Goal: Information Seeking & Learning: Learn about a topic

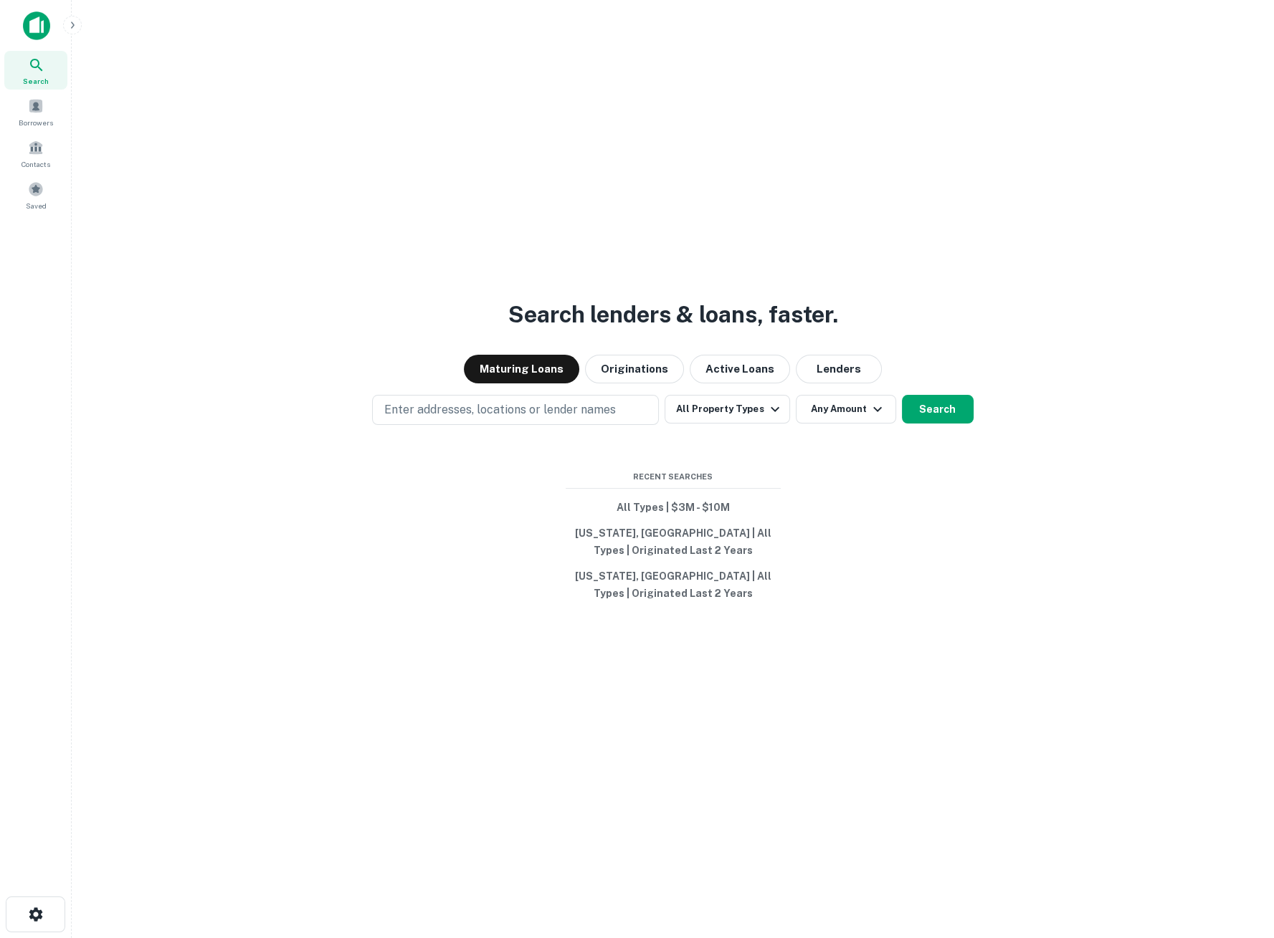
drag, startPoint x: 720, startPoint y: 376, endPoint x: 762, endPoint y: 310, distance: 78.9
click at [720, 376] on button "Active Loans" at bounding box center [740, 369] width 100 height 29
click at [735, 372] on button "Active Loans" at bounding box center [740, 369] width 100 height 29
click at [545, 367] on button "Maturing Loans" at bounding box center [521, 369] width 115 height 29
click at [33, 194] on span at bounding box center [36, 189] width 16 height 16
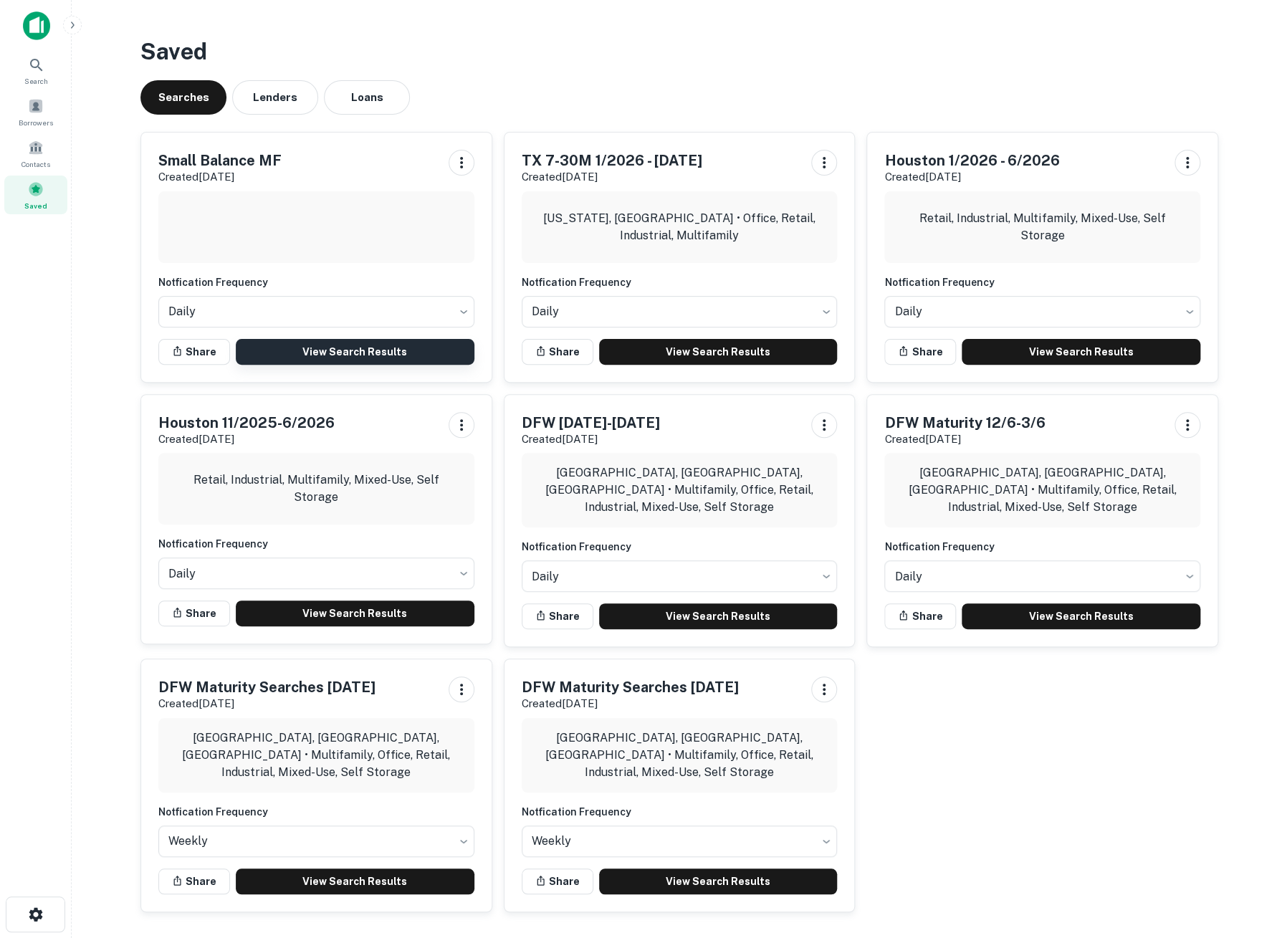
click at [353, 358] on link "View Search Results" at bounding box center [355, 352] width 239 height 26
click at [36, 72] on icon at bounding box center [36, 65] width 17 height 17
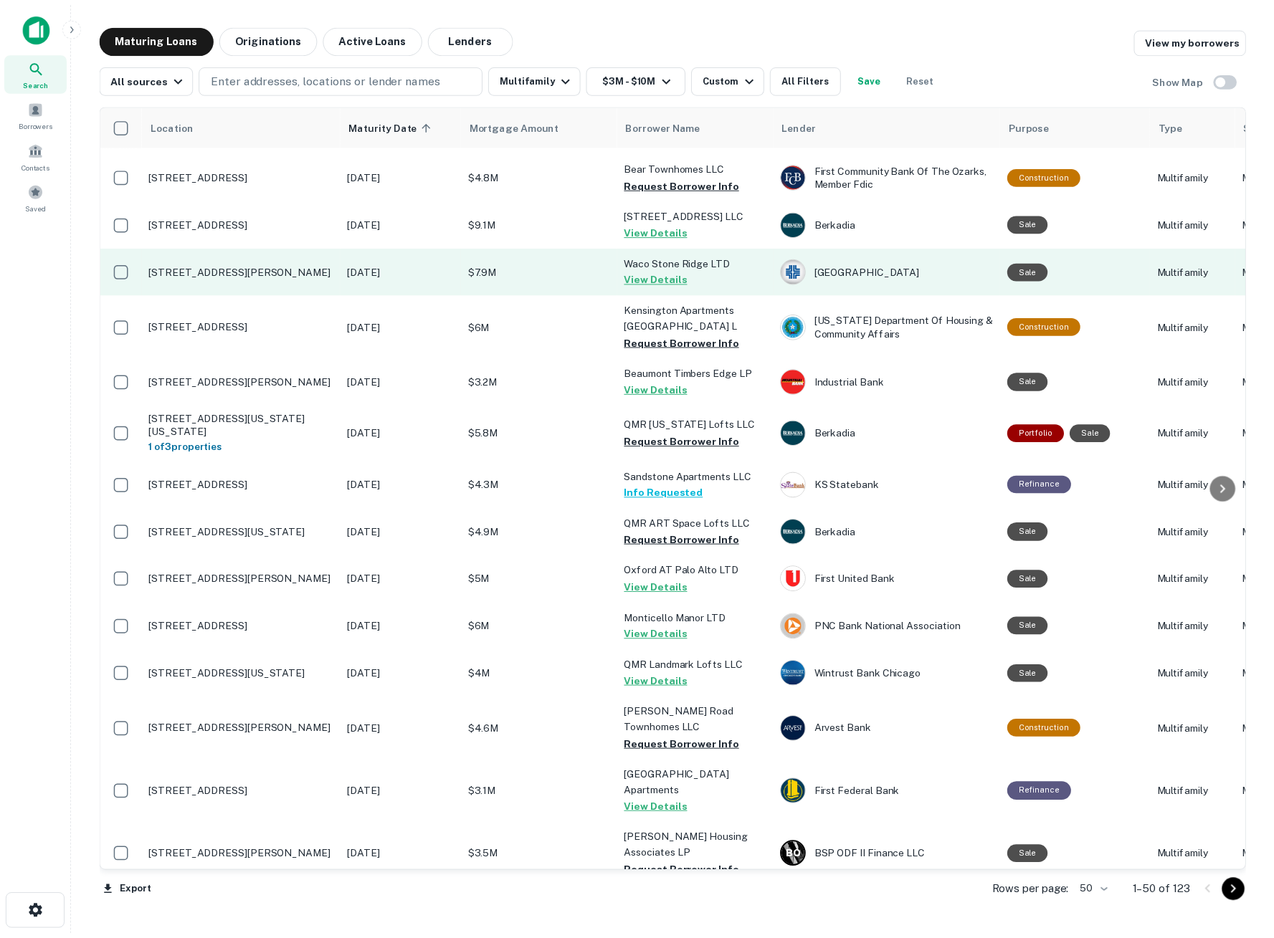
scroll to position [398, 0]
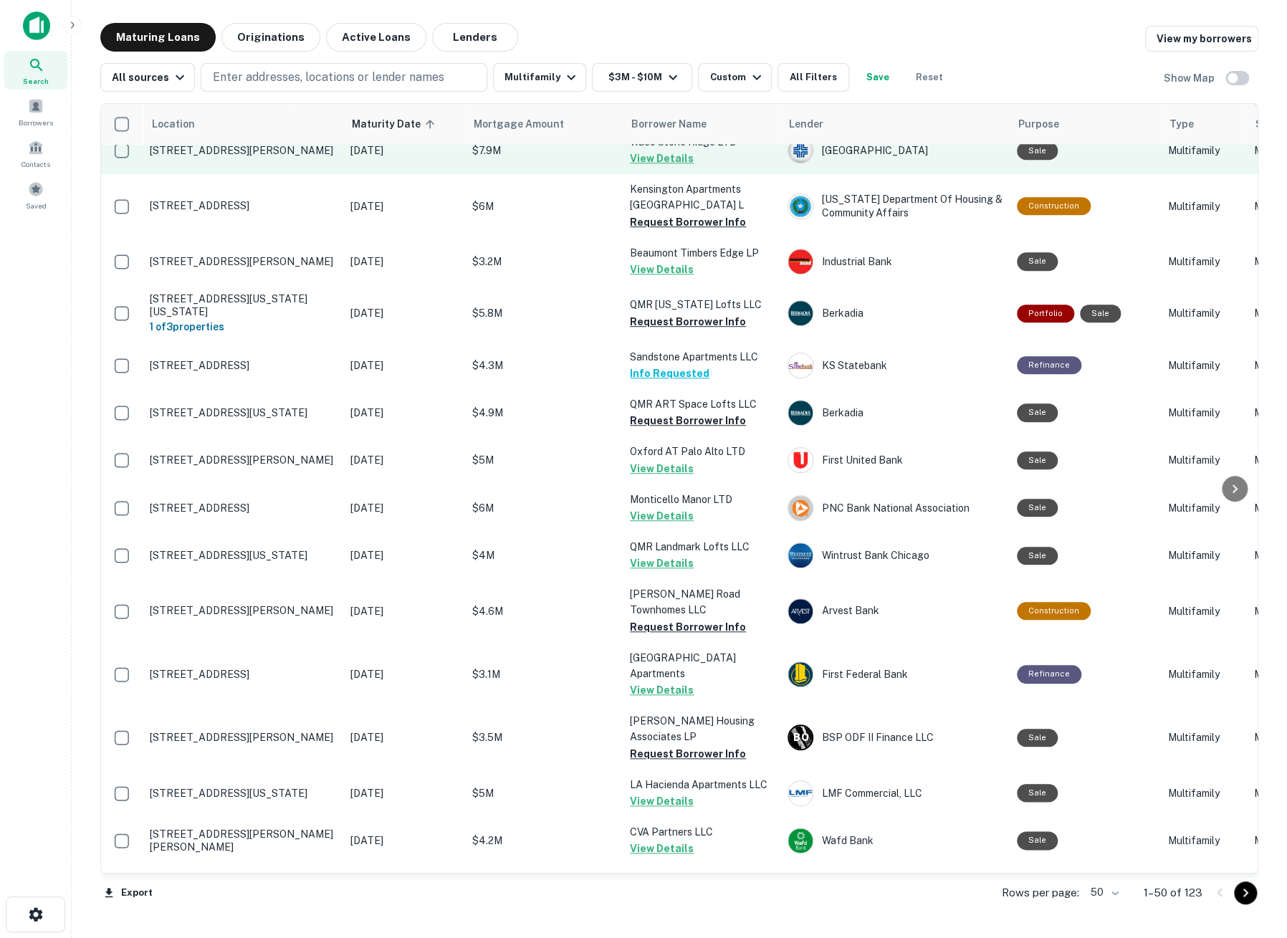
click at [639, 160] on button "View Details" at bounding box center [662, 158] width 64 height 17
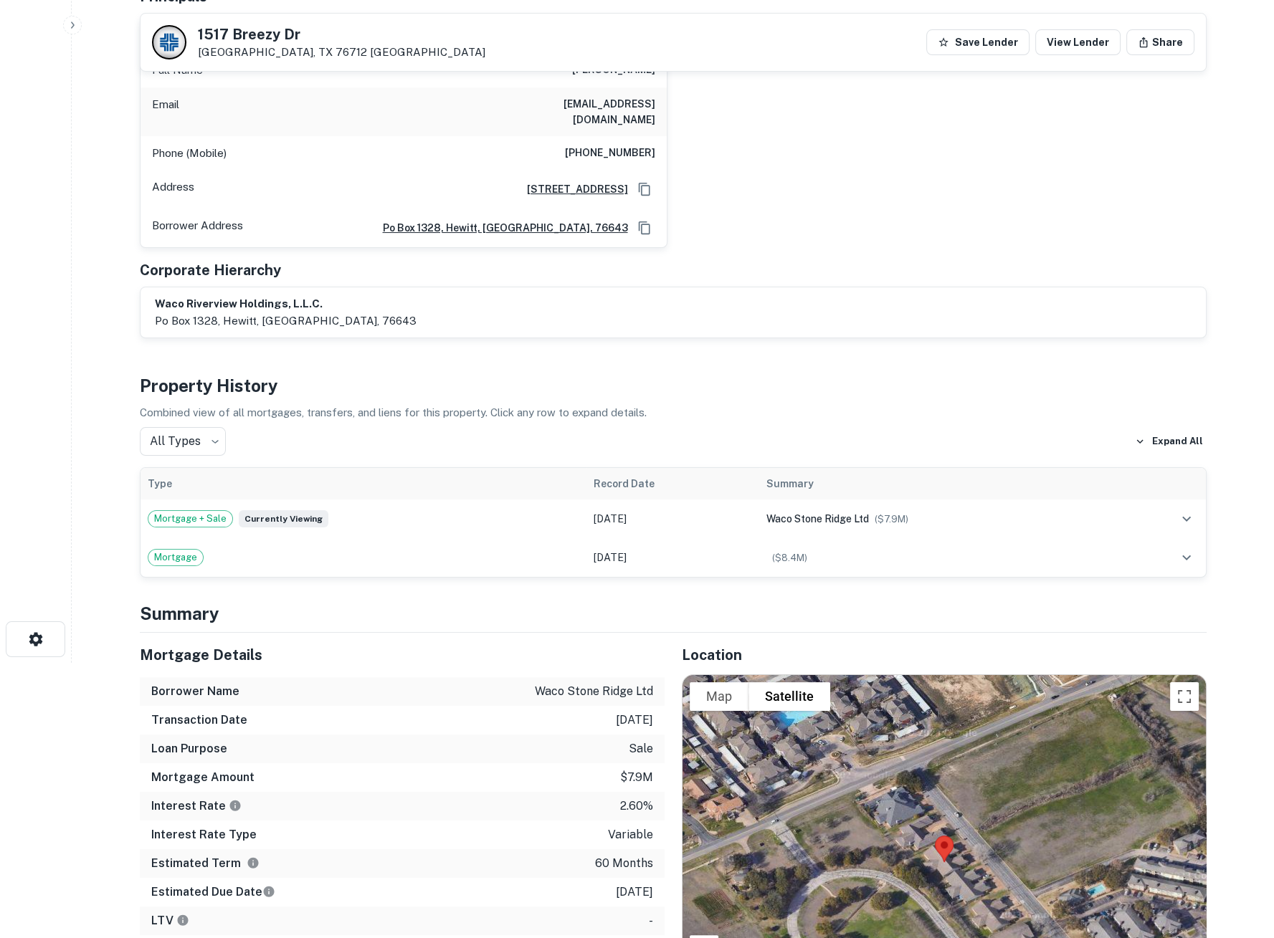
scroll to position [318, 0]
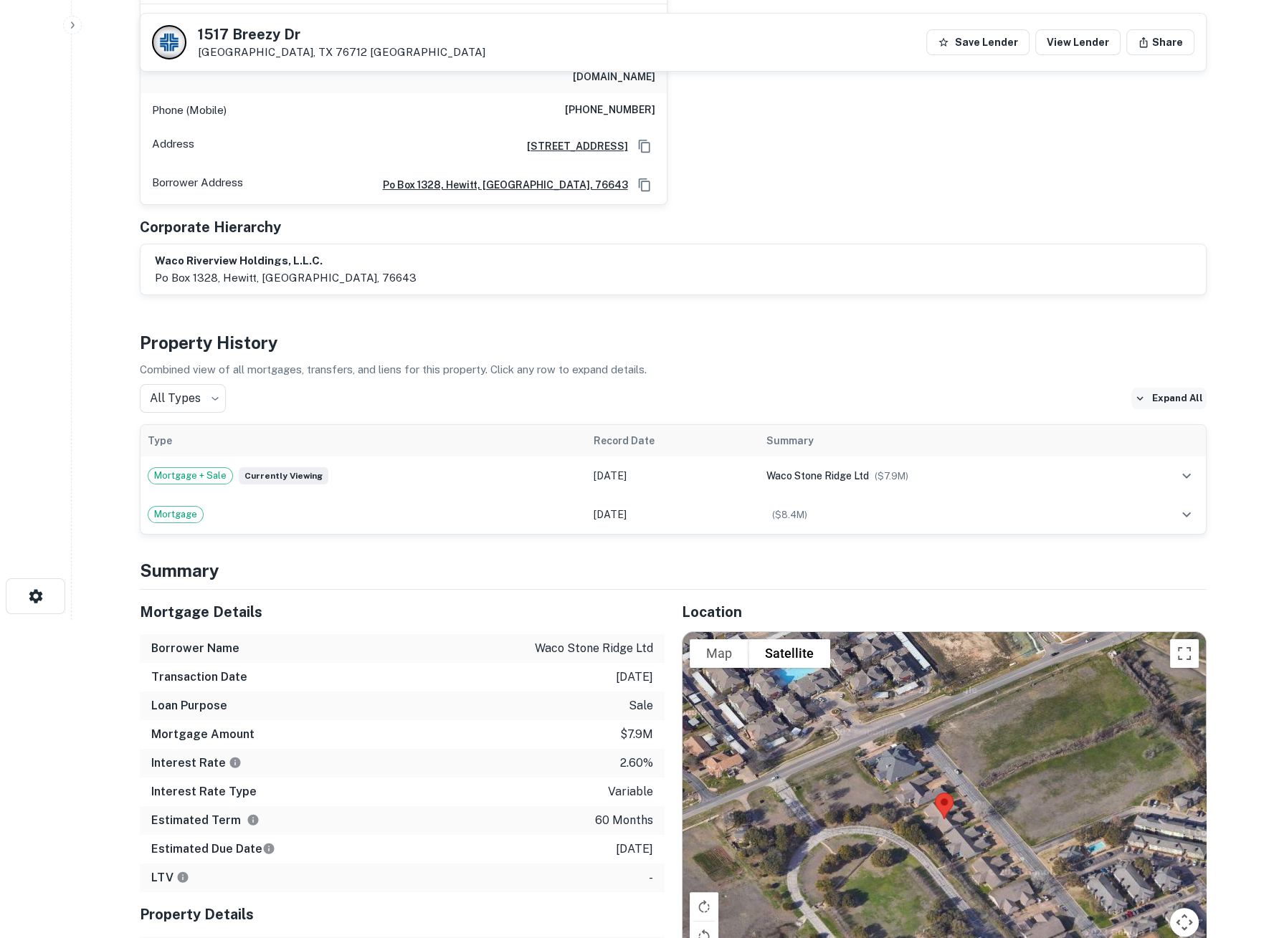
click at [1168, 391] on button "Expand All" at bounding box center [1168, 399] width 75 height 22
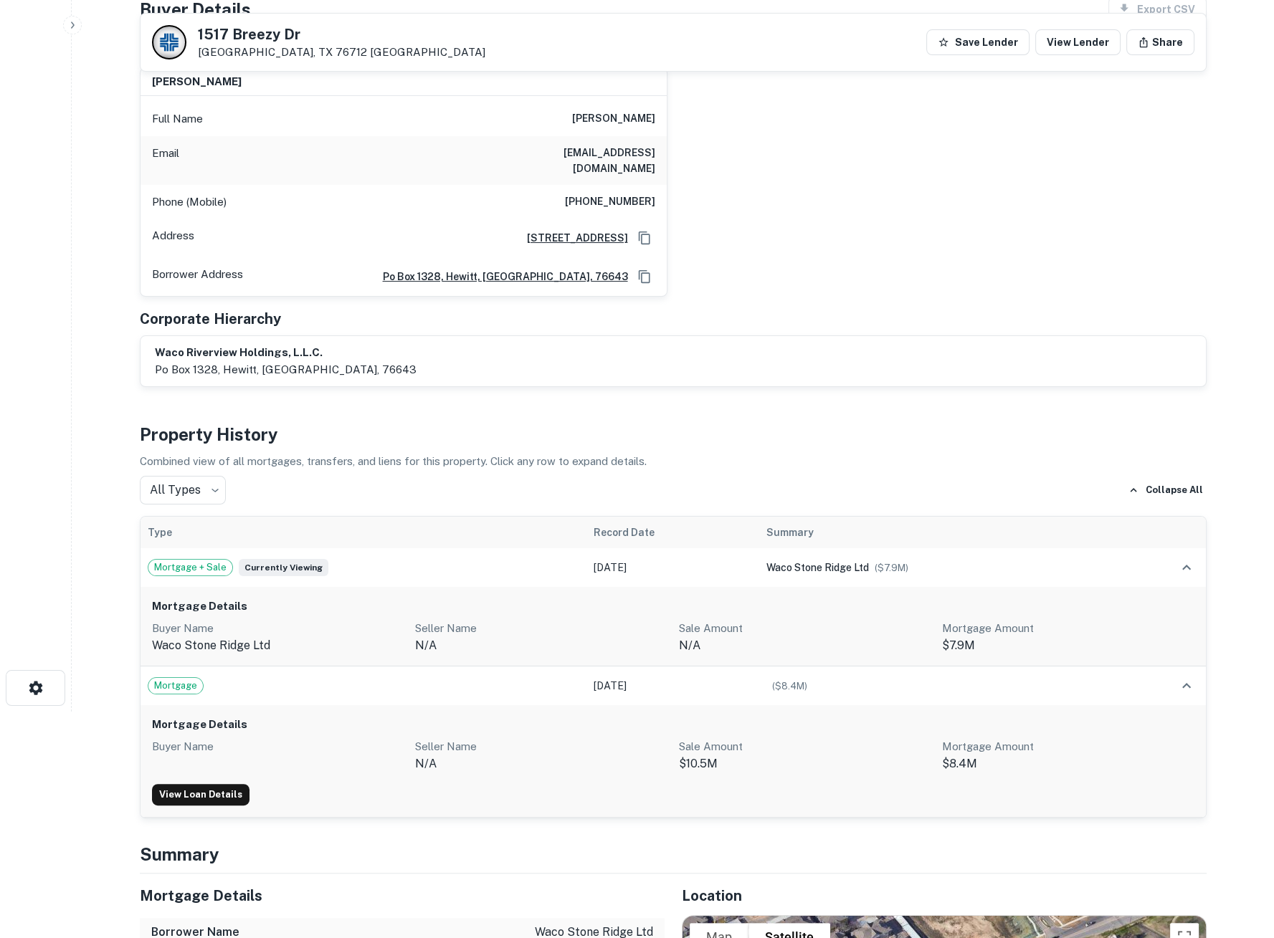
scroll to position [0, 0]
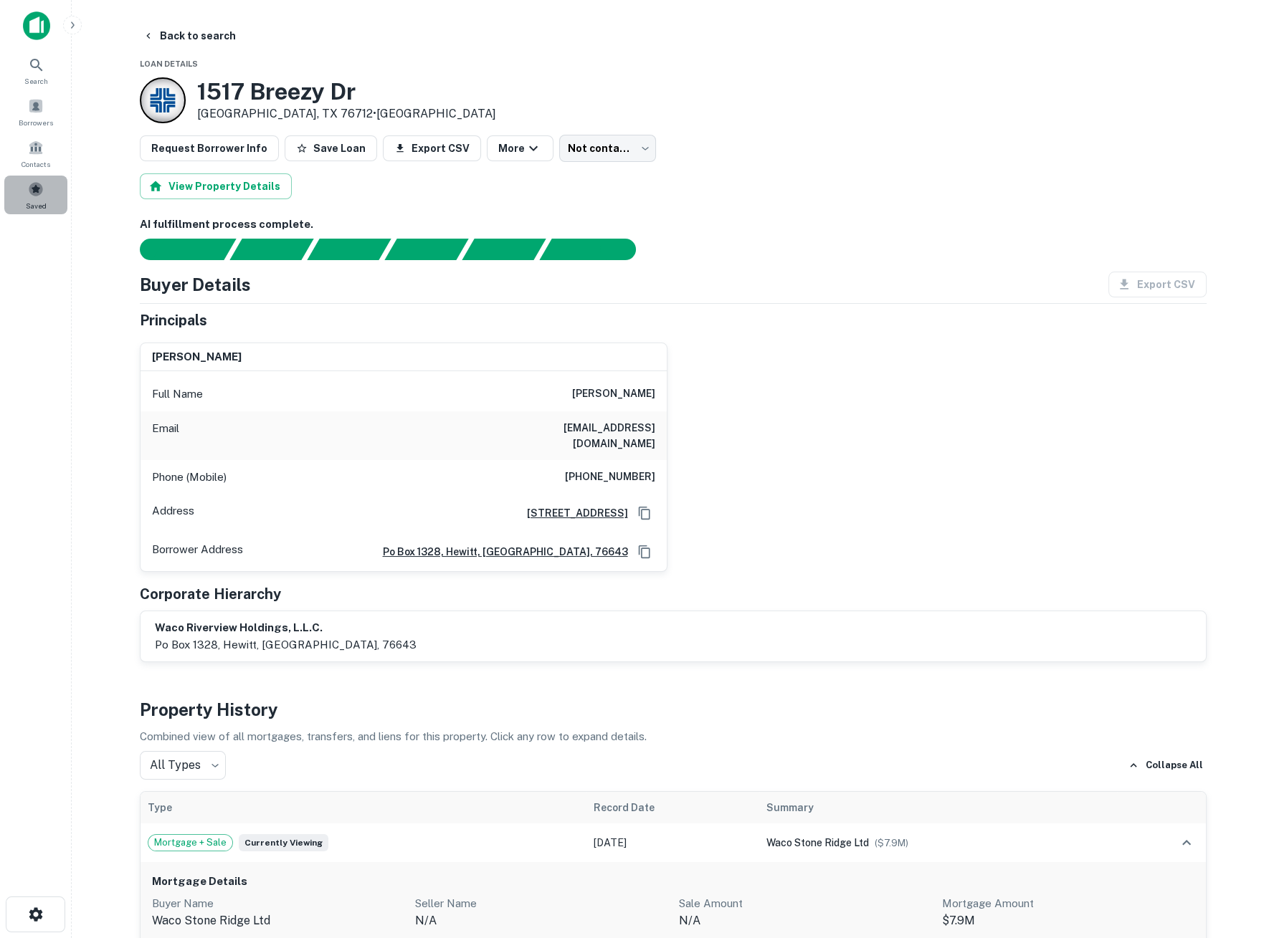
click at [35, 196] on span at bounding box center [36, 189] width 16 height 16
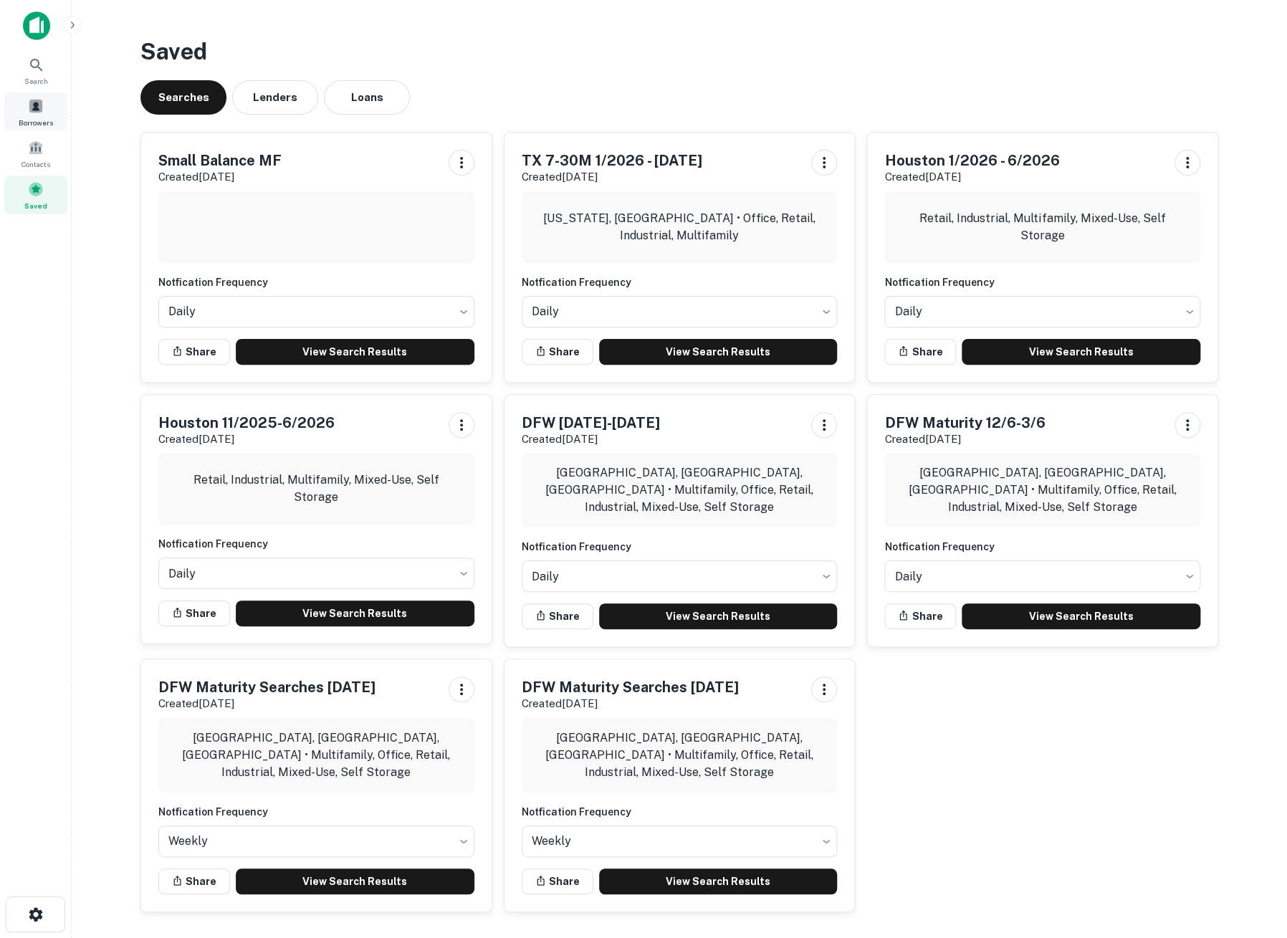
click at [16, 108] on div "Borrowers" at bounding box center [35, 111] width 63 height 39
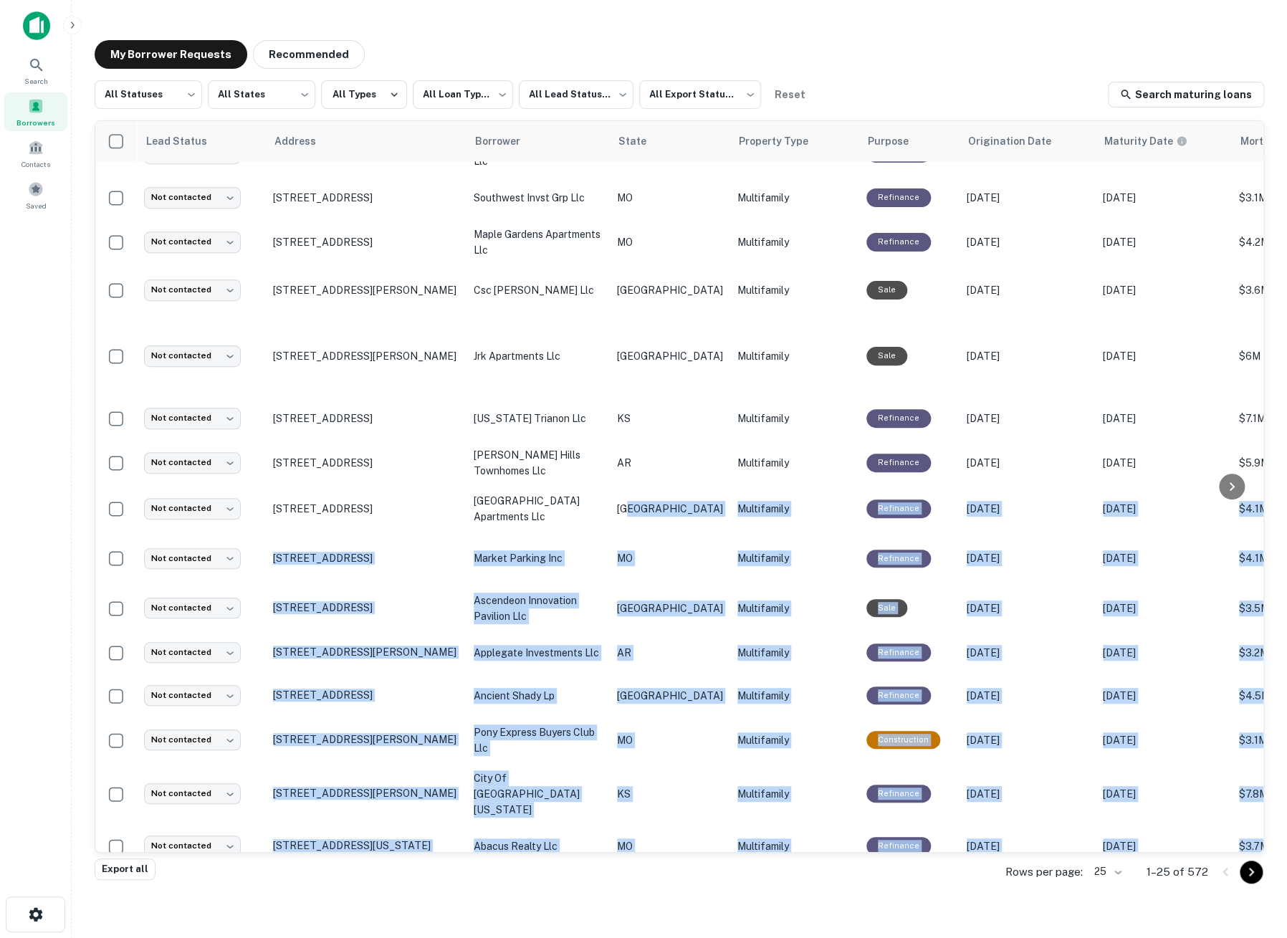
scroll to position [455, 0]
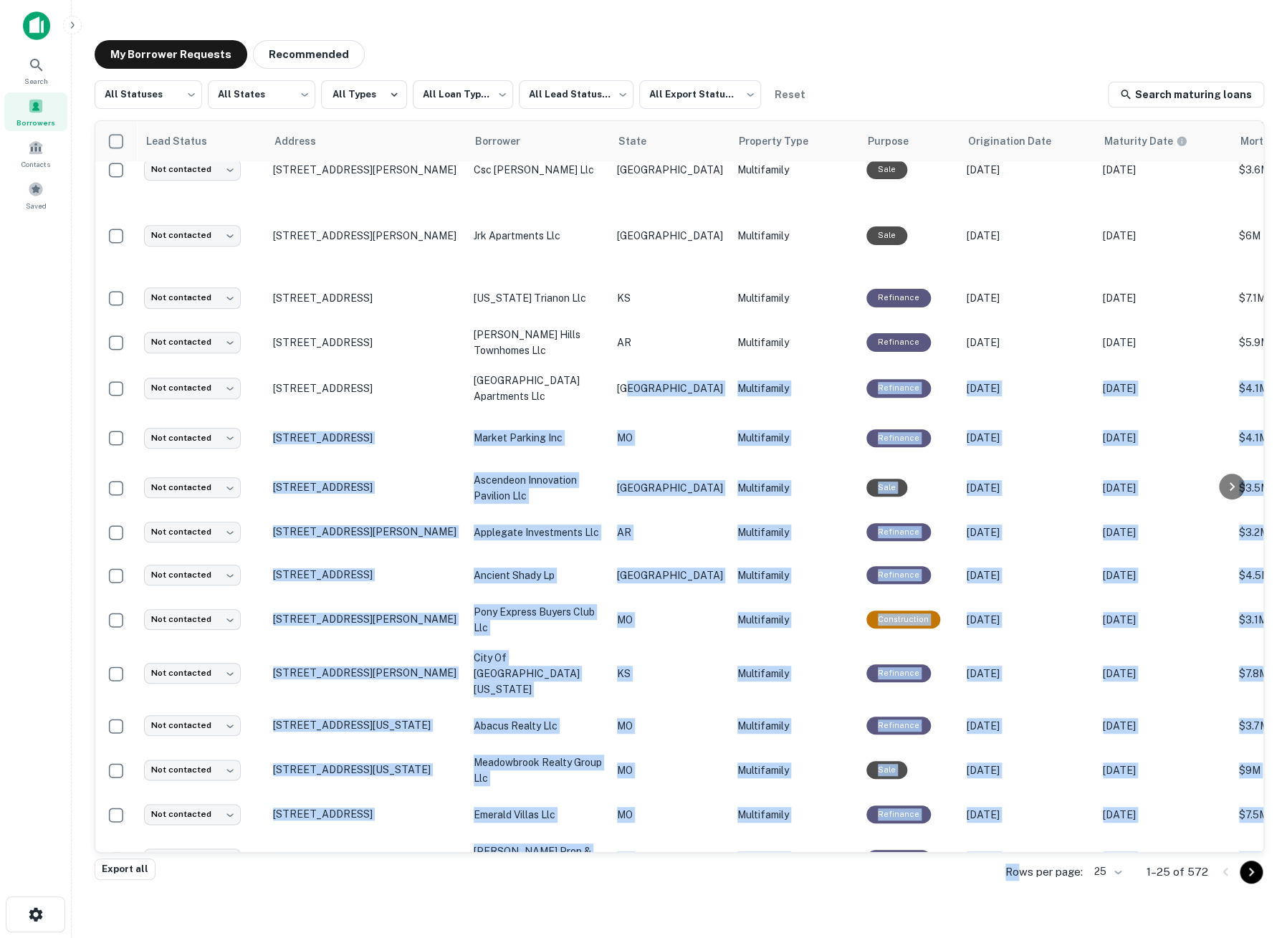
drag, startPoint x: 667, startPoint y: 836, endPoint x: 1024, endPoint y: 877, distance: 360.1
click at [1024, 859] on div "**********" at bounding box center [680, 469] width 1170 height 778
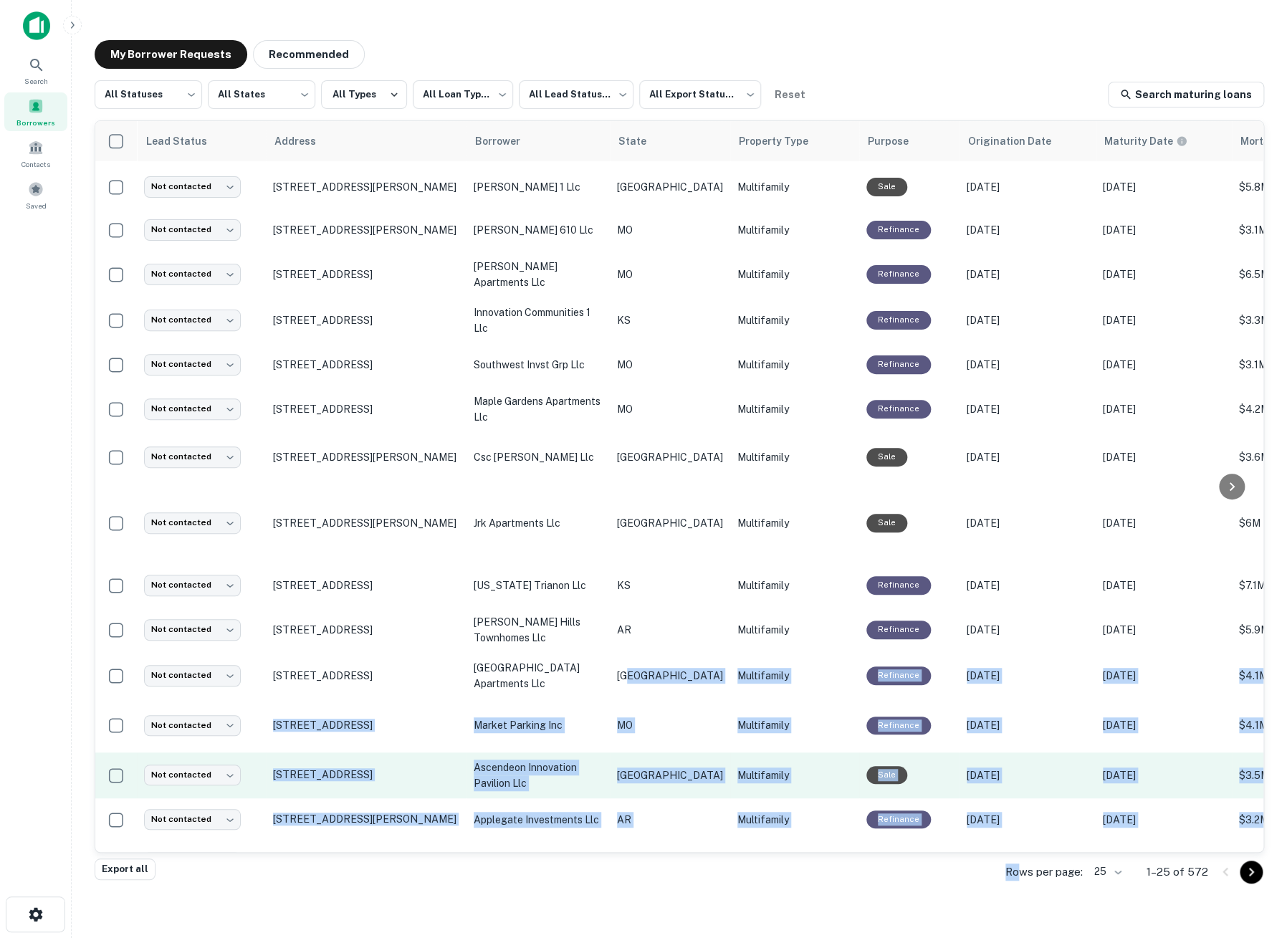
scroll to position [0, 0]
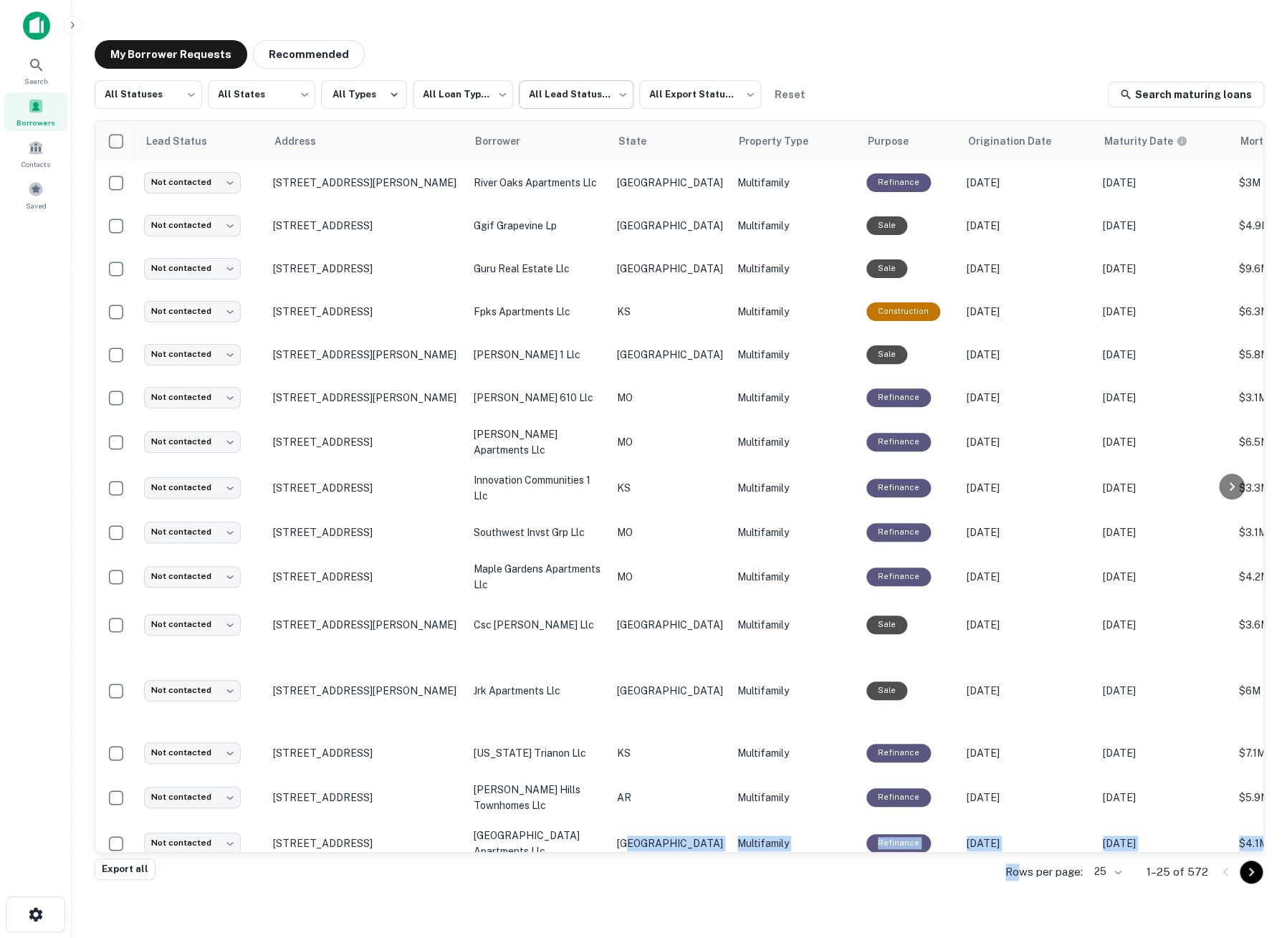
click at [591, 90] on body "**********" at bounding box center [643, 469] width 1287 height 938
click at [579, 151] on li "Not contacted" at bounding box center [574, 158] width 118 height 26
type input "****"
click at [686, 101] on body "**********" at bounding box center [643, 469] width 1287 height 938
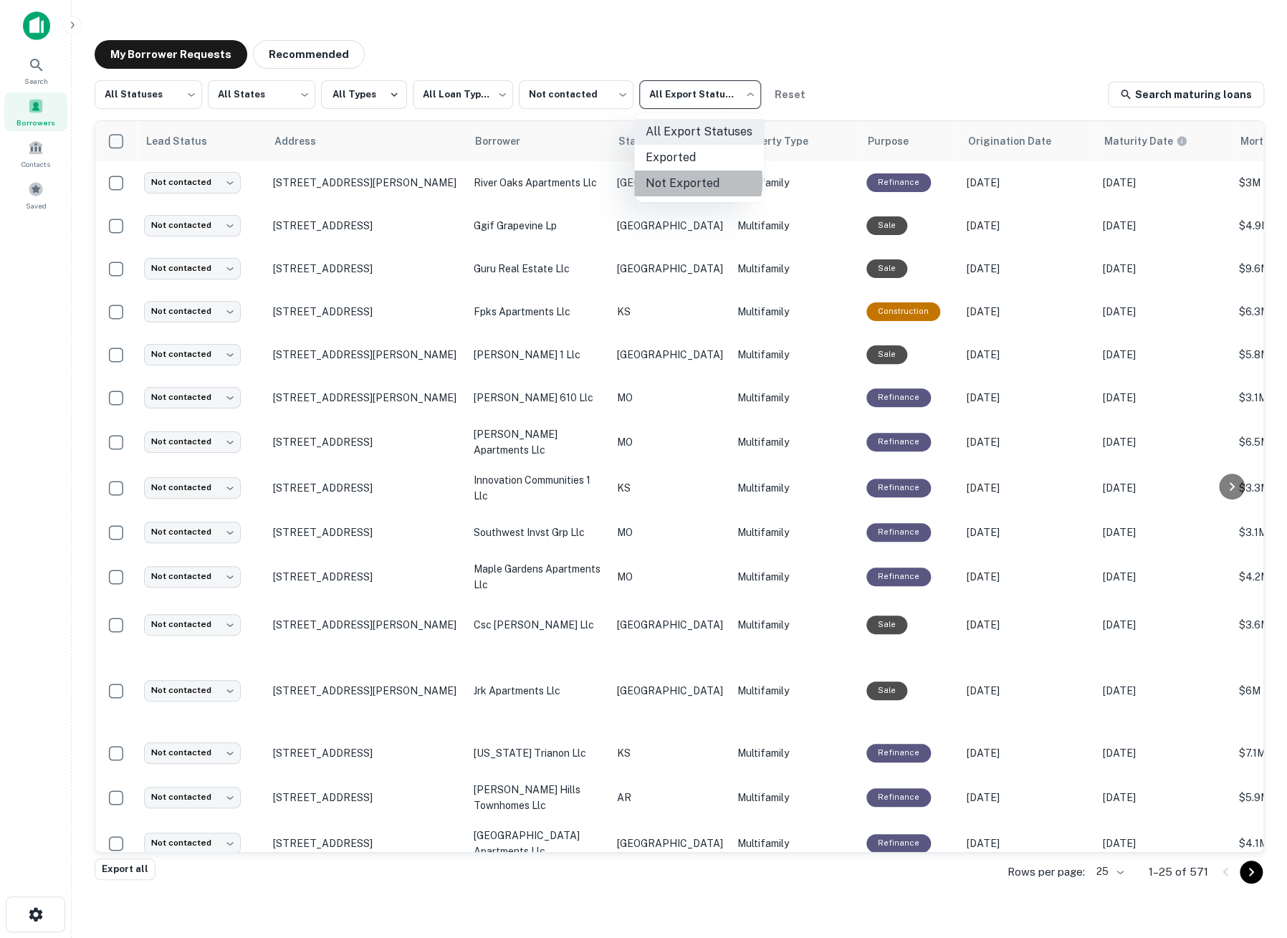
click at [681, 181] on li "Not Exported" at bounding box center [699, 184] width 130 height 26
type input "*****"
click at [380, 95] on button "All Types" at bounding box center [364, 94] width 86 height 29
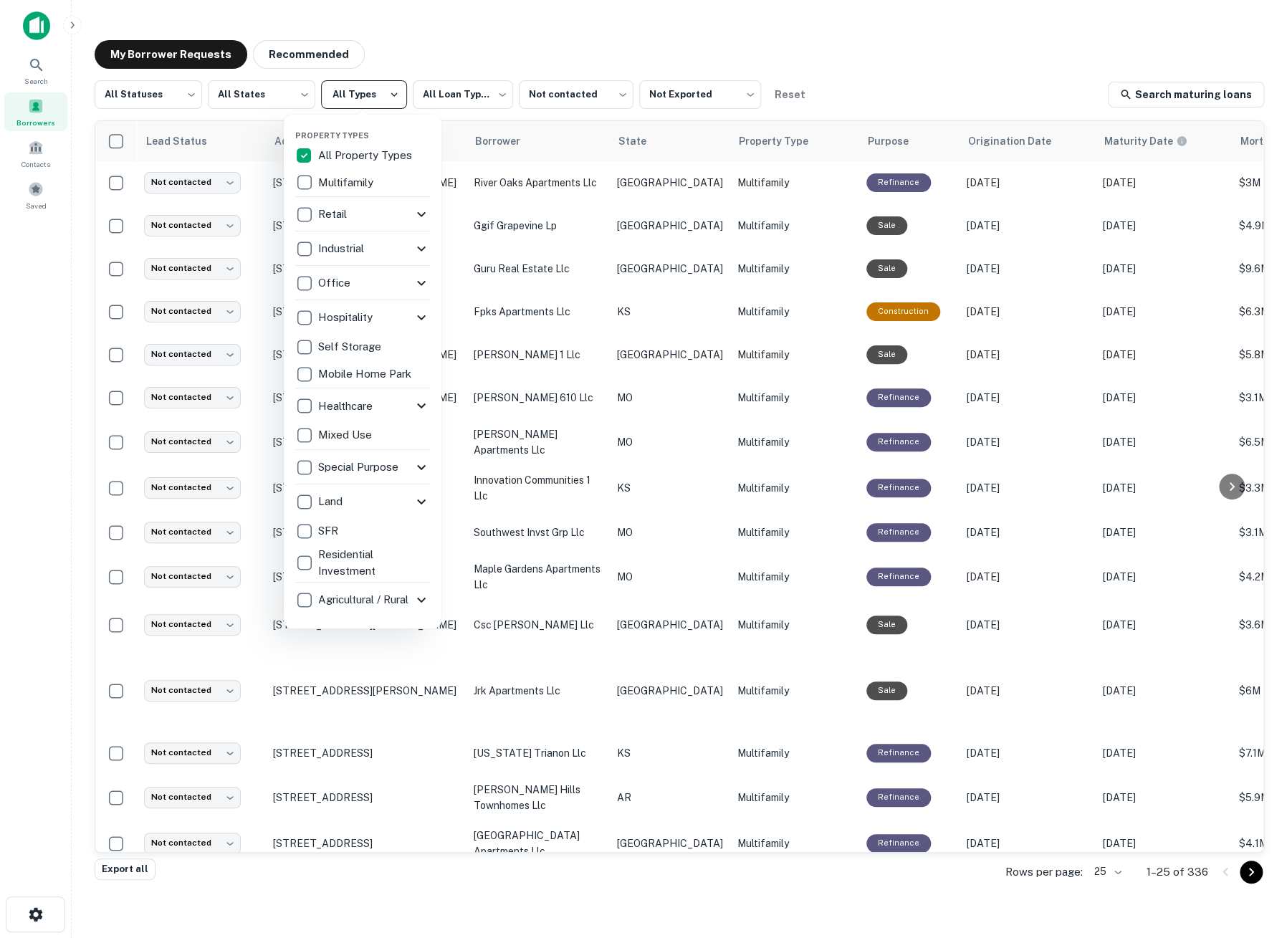
click at [380, 95] on div at bounding box center [643, 469] width 1287 height 938
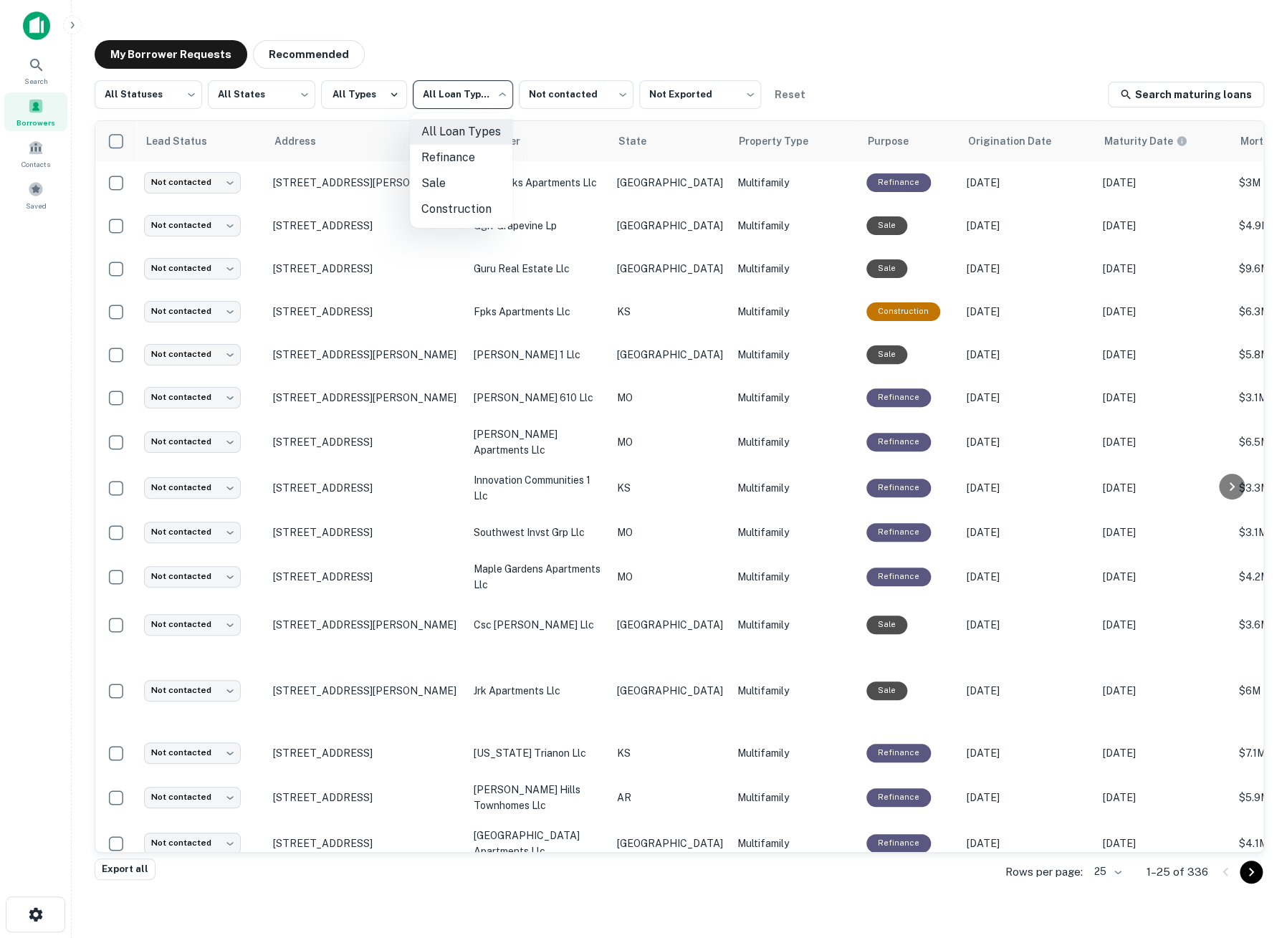
click at [480, 102] on body "**********" at bounding box center [643, 469] width 1287 height 938
click at [480, 102] on div at bounding box center [643, 469] width 1287 height 938
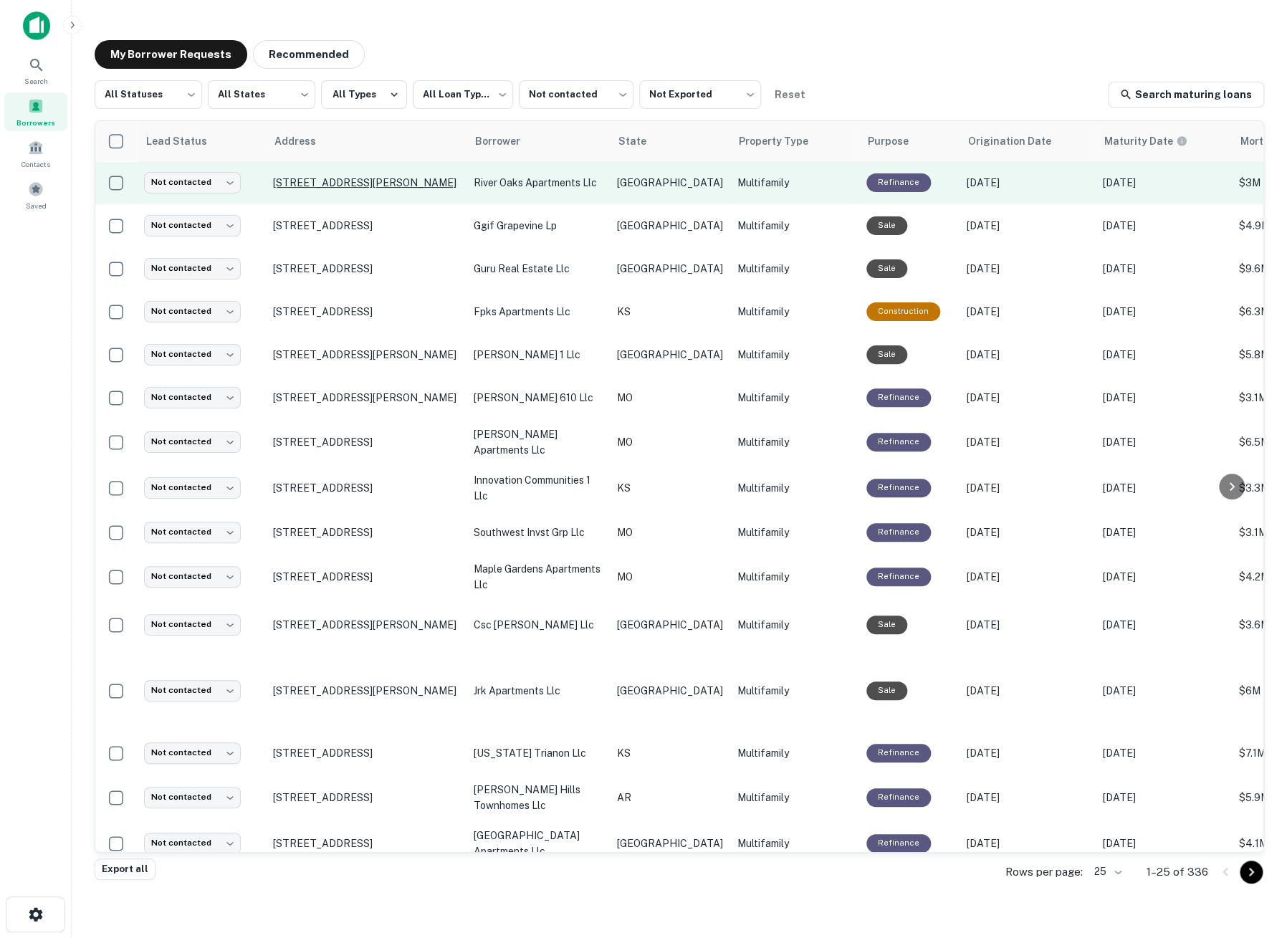
click at [448, 182] on p "101 S Twin Creek Dr Killeen, TX 76543" at bounding box center [366, 182] width 186 height 13
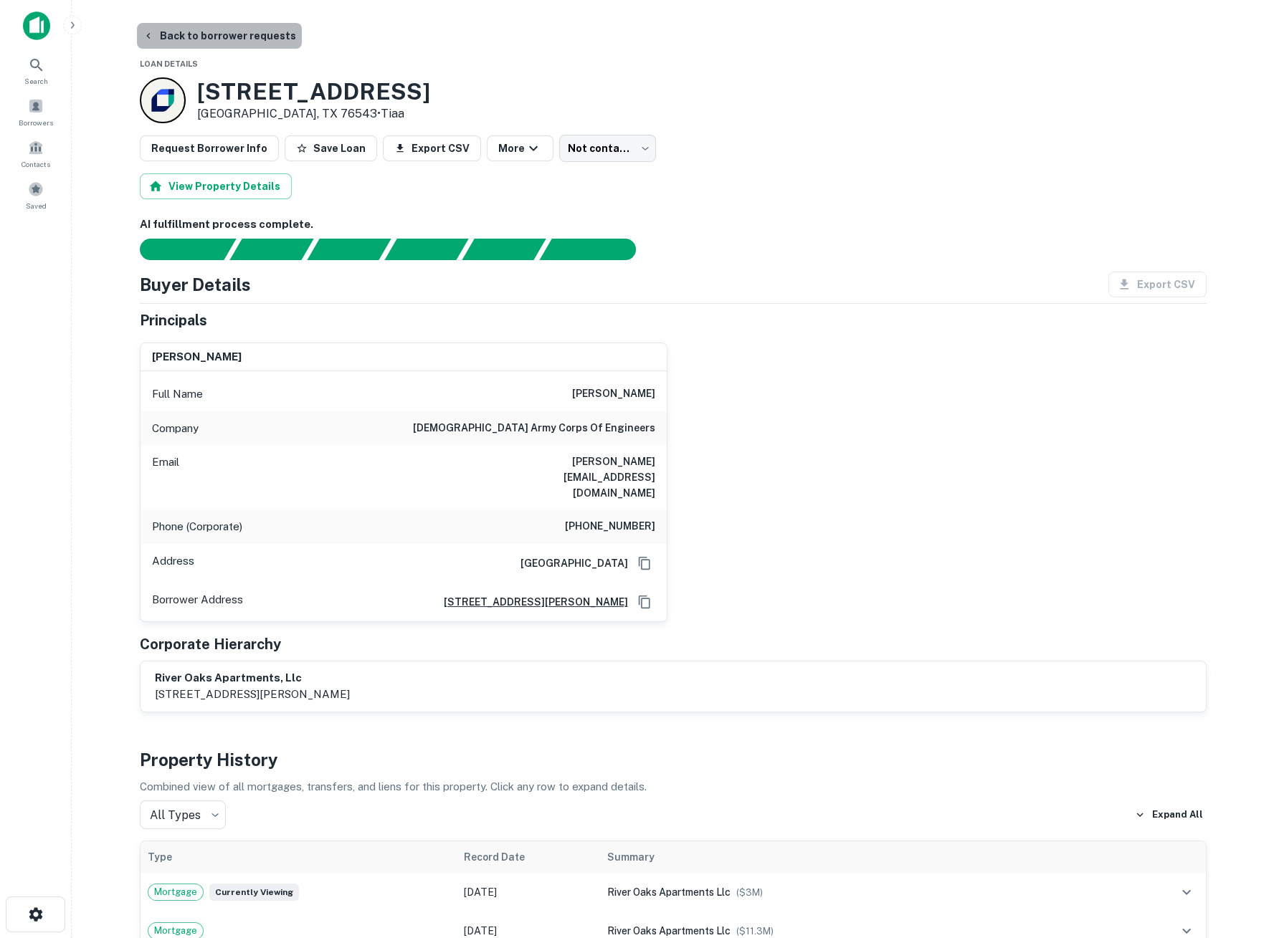
click at [253, 36] on button "Back to borrower requests" at bounding box center [219, 36] width 165 height 26
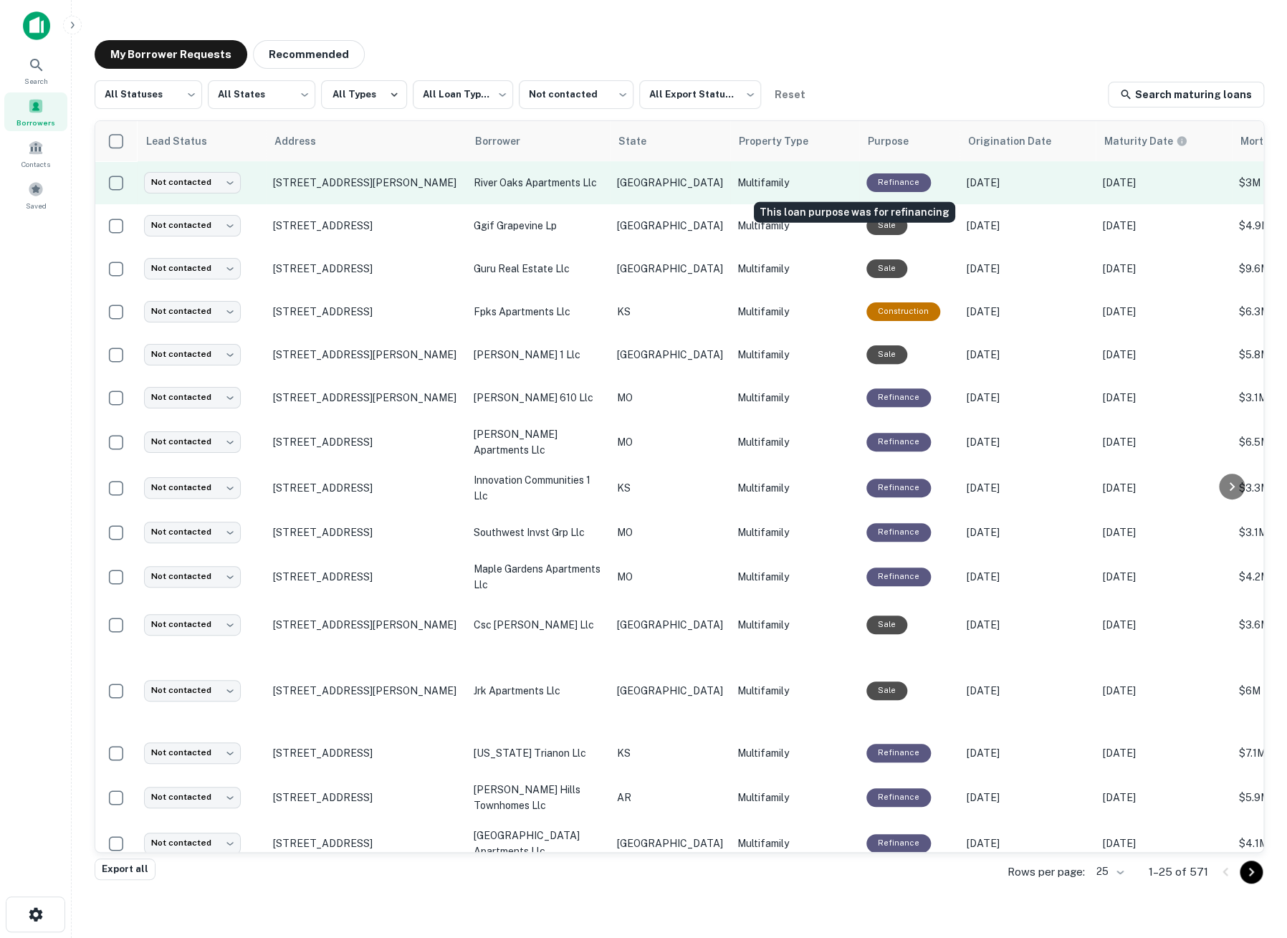
click at [867, 183] on div "Refinance" at bounding box center [899, 182] width 65 height 18
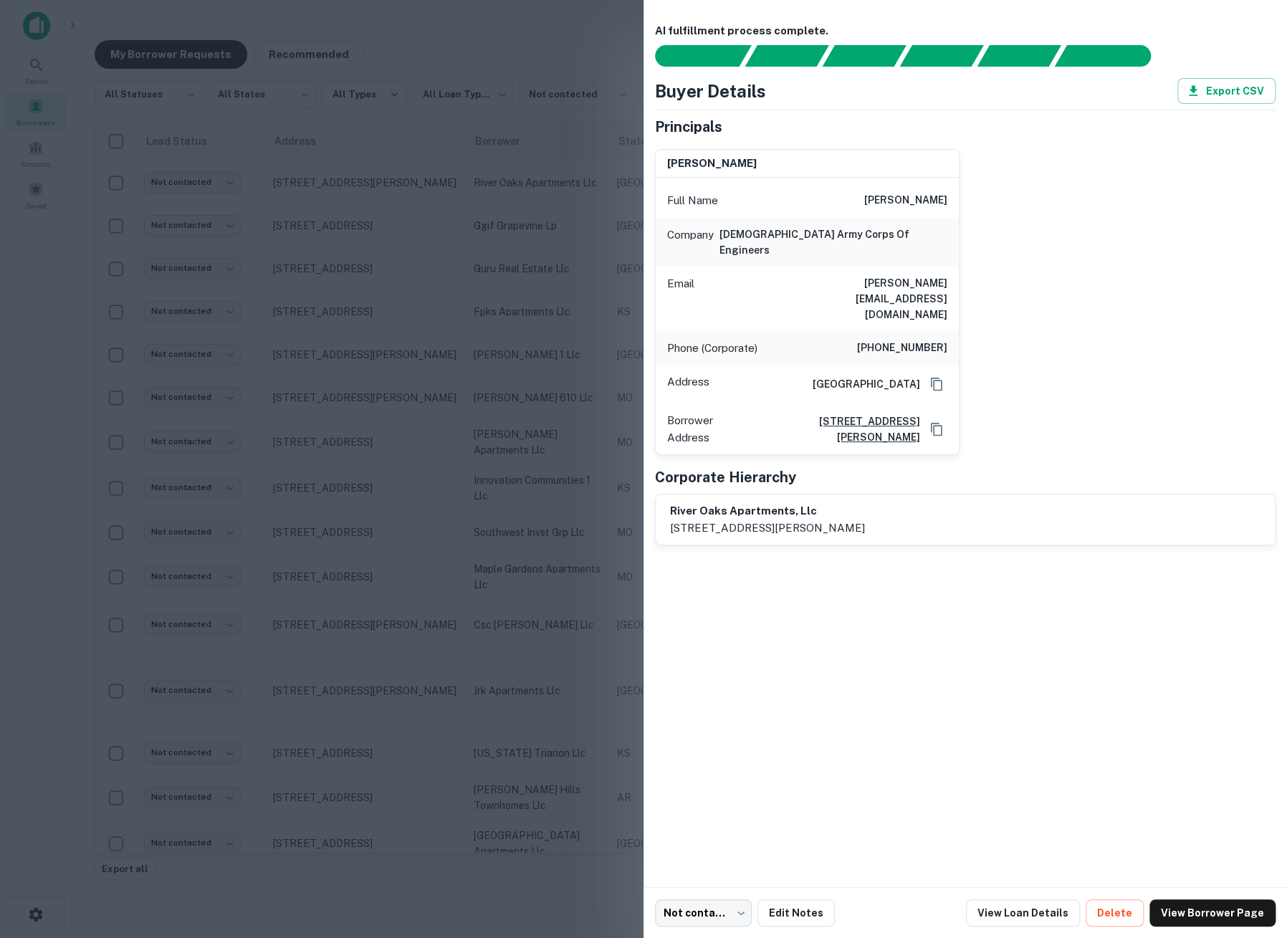
click at [896, 340] on h6 "(202) 761-0031" at bounding box center [902, 348] width 90 height 17
click at [786, 915] on button "Edit Notes" at bounding box center [796, 913] width 77 height 27
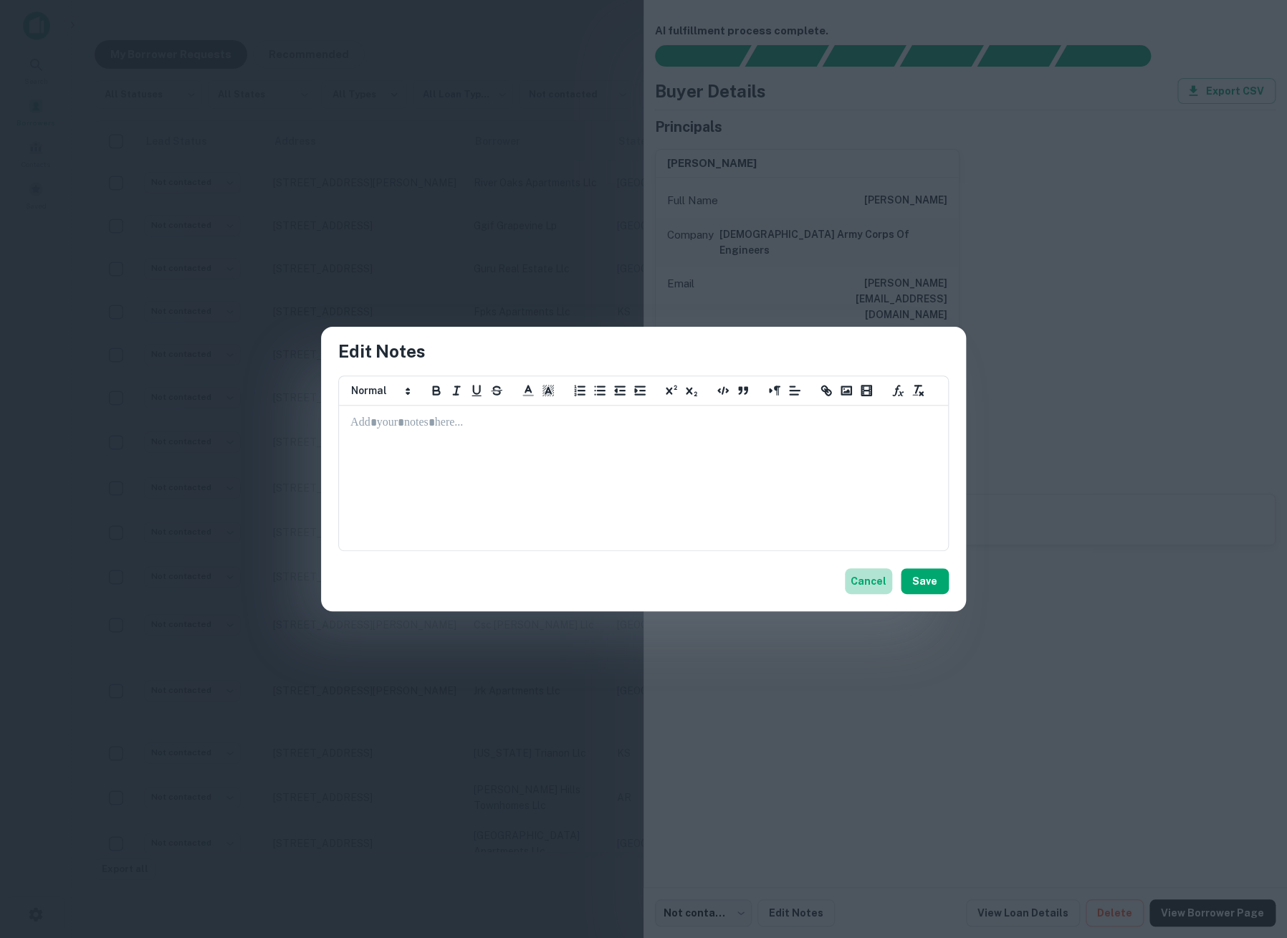
click at [864, 579] on button "Cancel" at bounding box center [868, 581] width 47 height 26
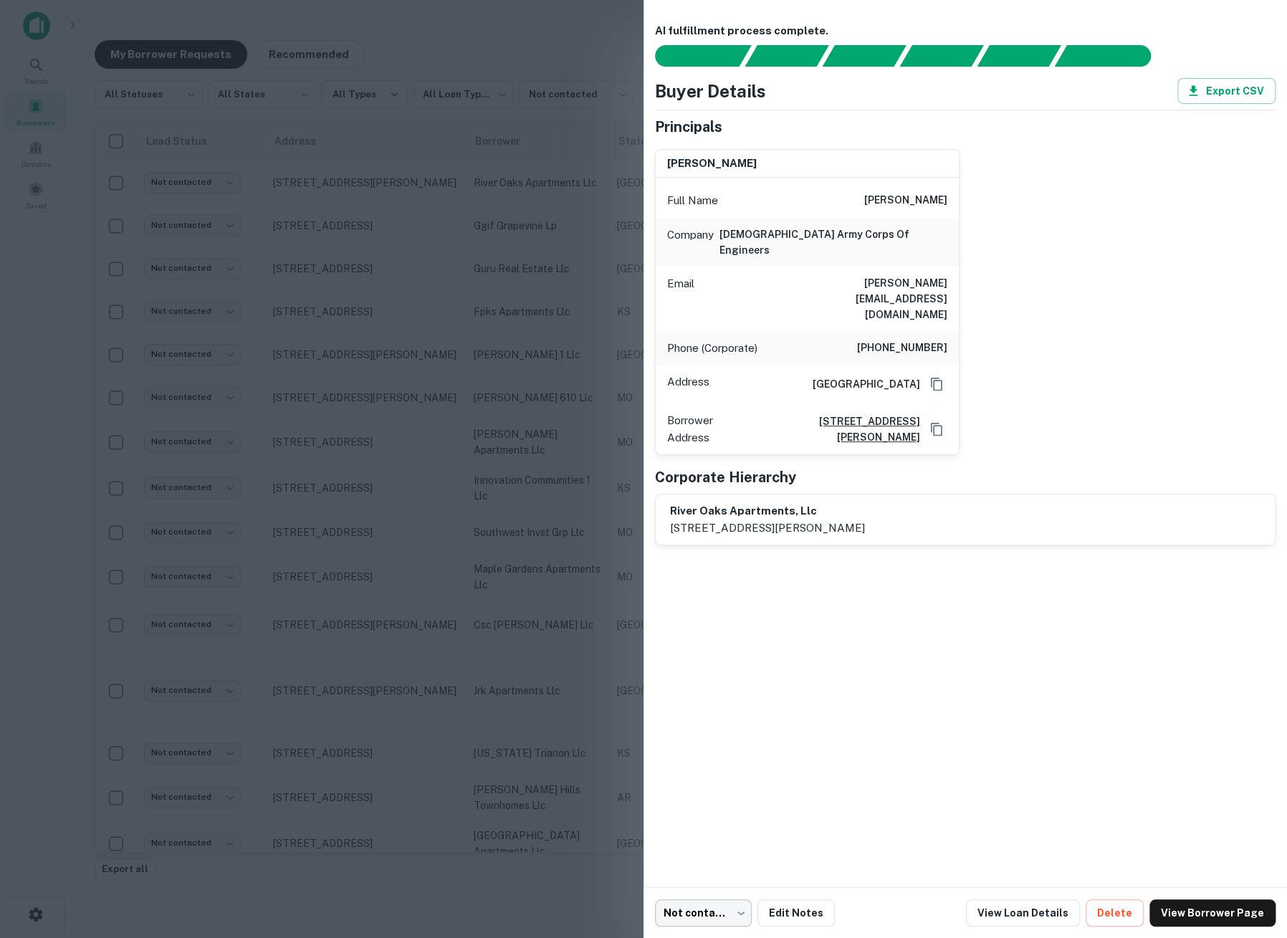
click at [680, 920] on body "**********" at bounding box center [643, 469] width 1287 height 938
click at [765, 682] on div at bounding box center [643, 469] width 1287 height 938
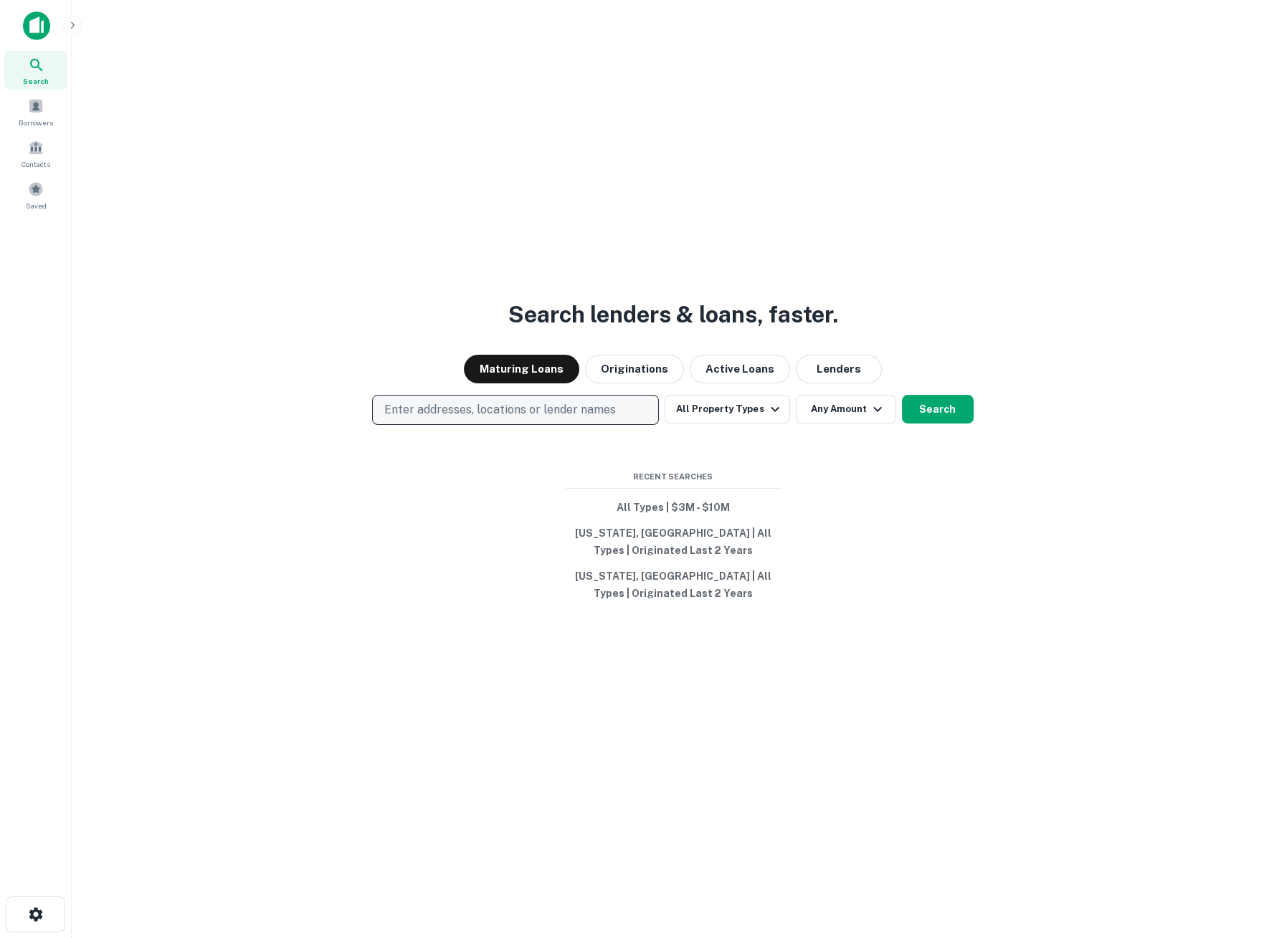
click at [450, 409] on p "Enter addresses, locations or lender names" at bounding box center [500, 409] width 232 height 17
type input "*****"
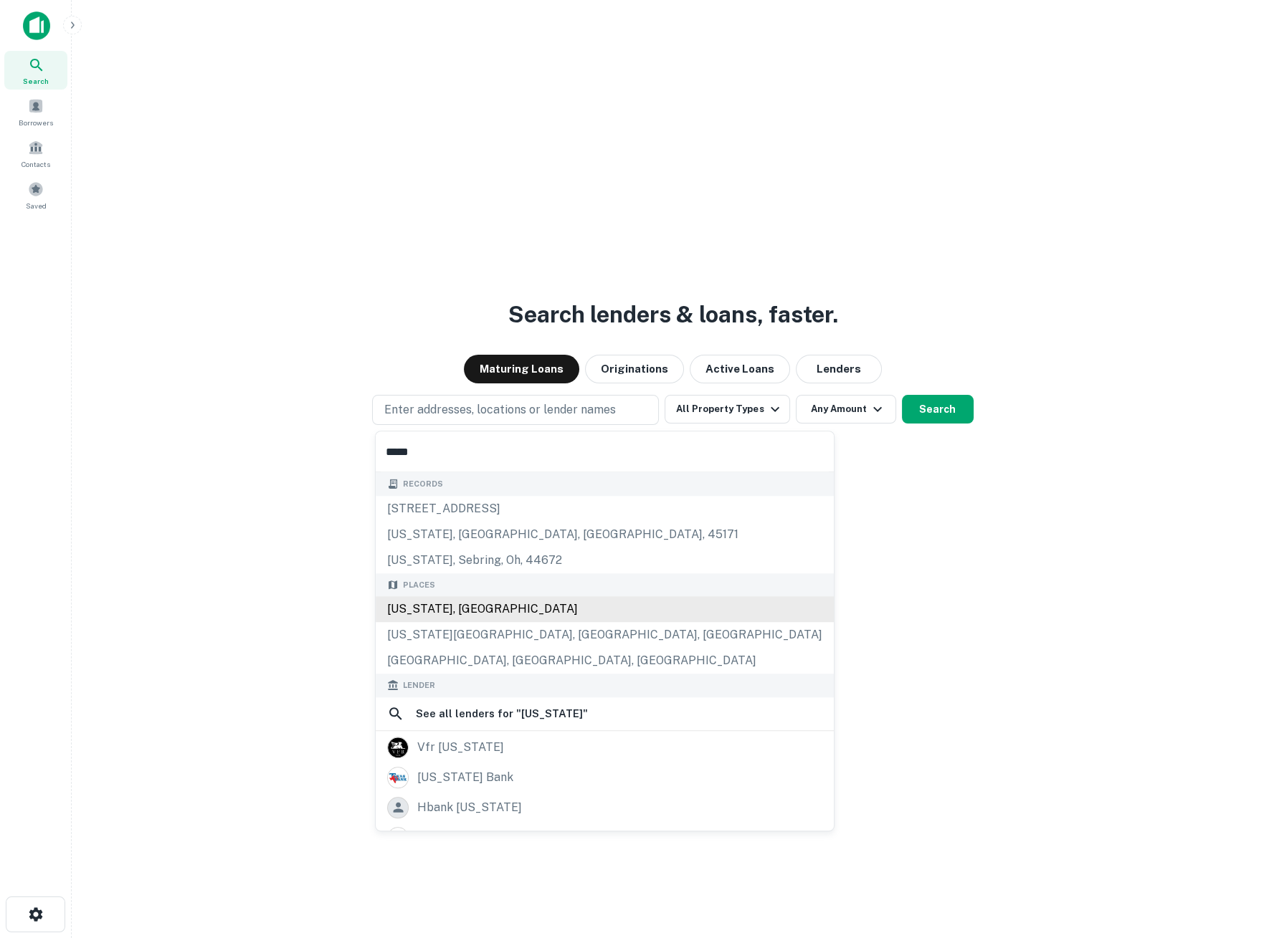
click at [424, 611] on div "Texas, USA" at bounding box center [605, 609] width 458 height 26
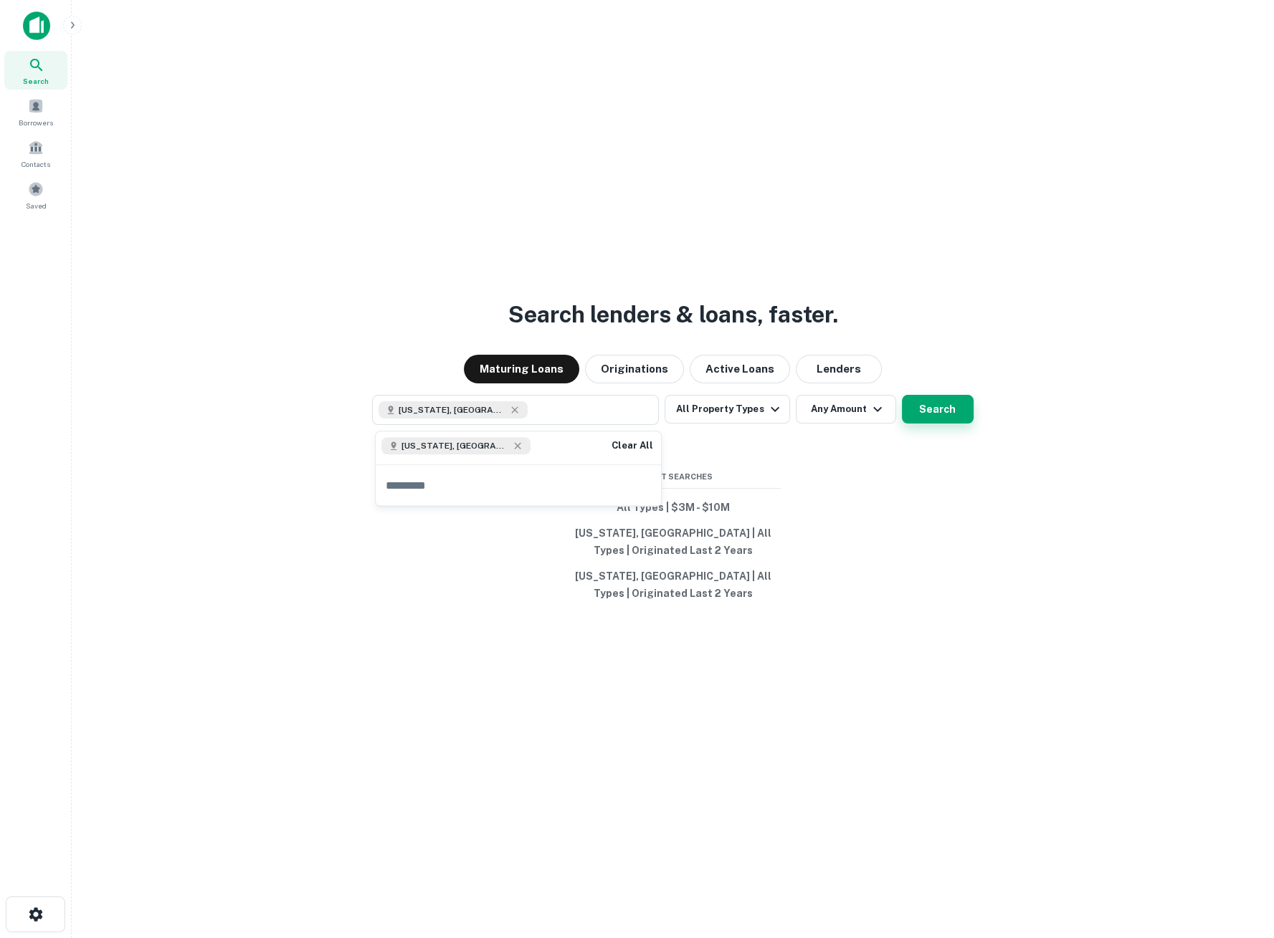
click at [939, 414] on button "Search" at bounding box center [938, 409] width 72 height 29
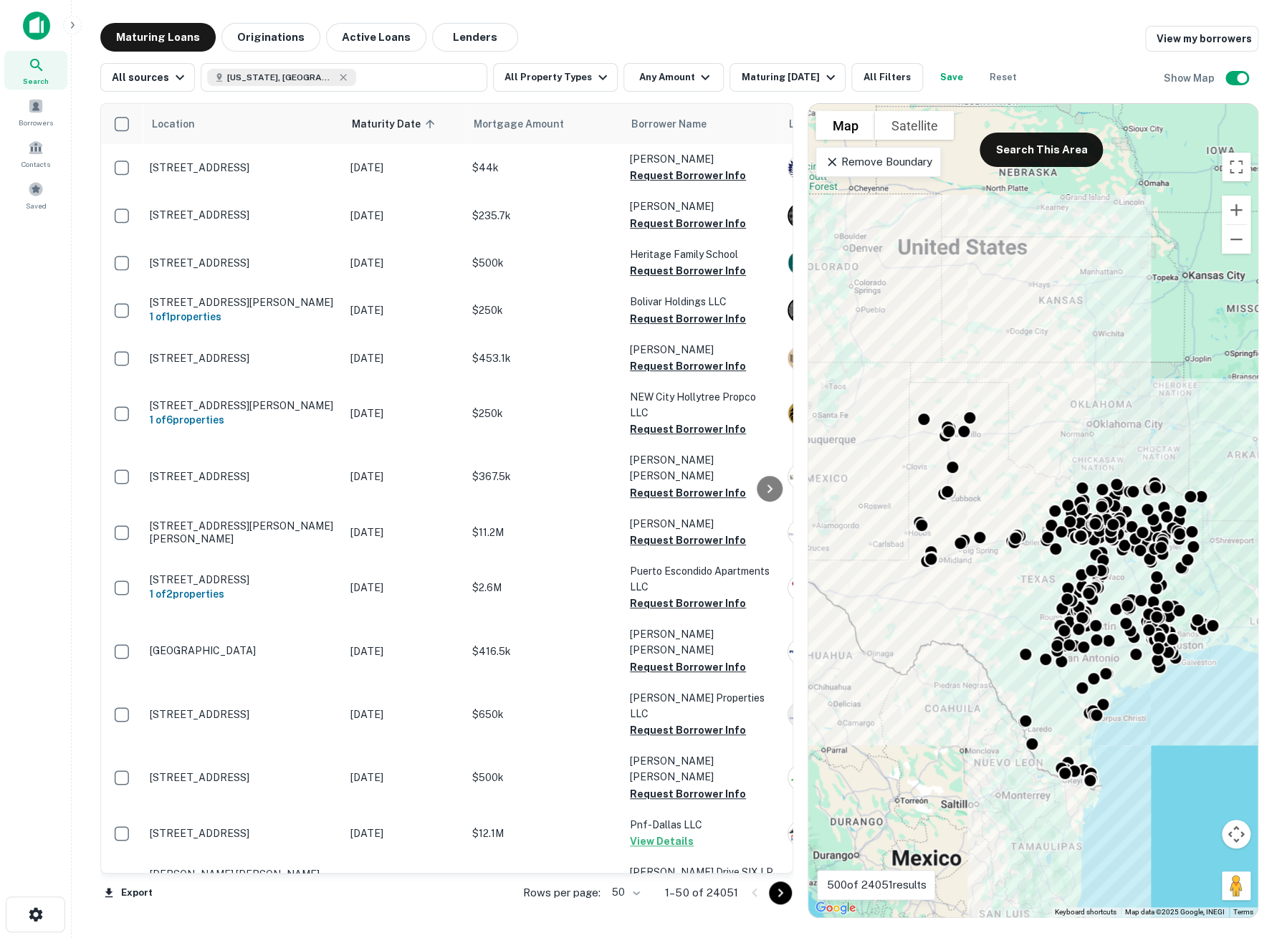
drag, startPoint x: 1205, startPoint y: 632, endPoint x: 1168, endPoint y: 737, distance: 111.1
click at [1168, 737] on div "To activate drag with keyboard, press Alt + Enter. Once in keyboard drag state,…" at bounding box center [1032, 511] width 449 height 814
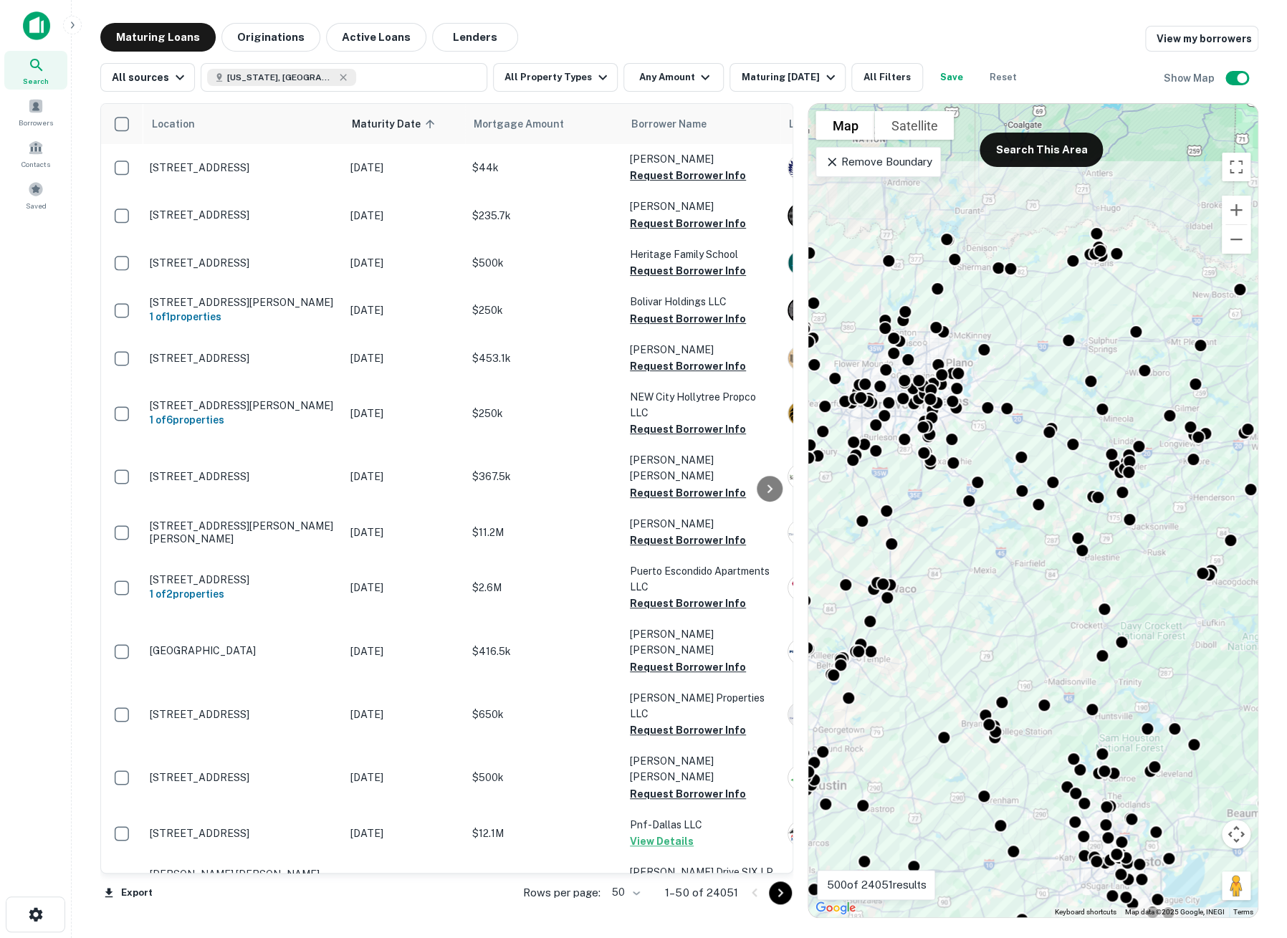
drag, startPoint x: 1151, startPoint y: 601, endPoint x: 1244, endPoint y: 630, distance: 96.8
click at [1244, 630] on div "To activate drag with keyboard, press Alt + Enter. Once in keyboard drag state,…" at bounding box center [1032, 511] width 449 height 814
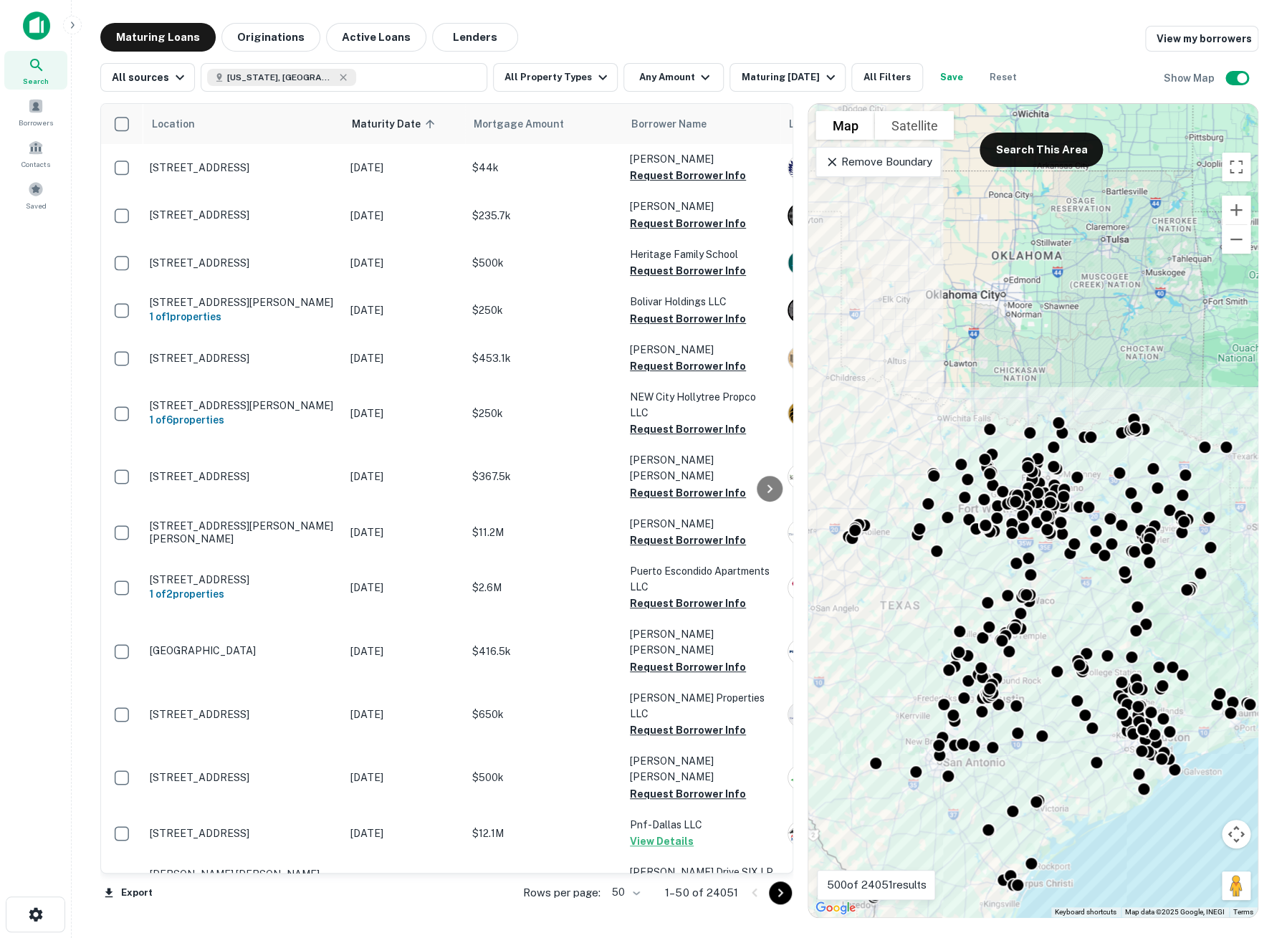
drag, startPoint x: 1217, startPoint y: 628, endPoint x: 1185, endPoint y: 619, distance: 33.6
click at [1185, 619] on div "To activate drag with keyboard, press Alt + Enter. Once in keyboard drag state,…" at bounding box center [1032, 511] width 449 height 814
click at [880, 163] on p "Remove Boundary" at bounding box center [878, 161] width 107 height 17
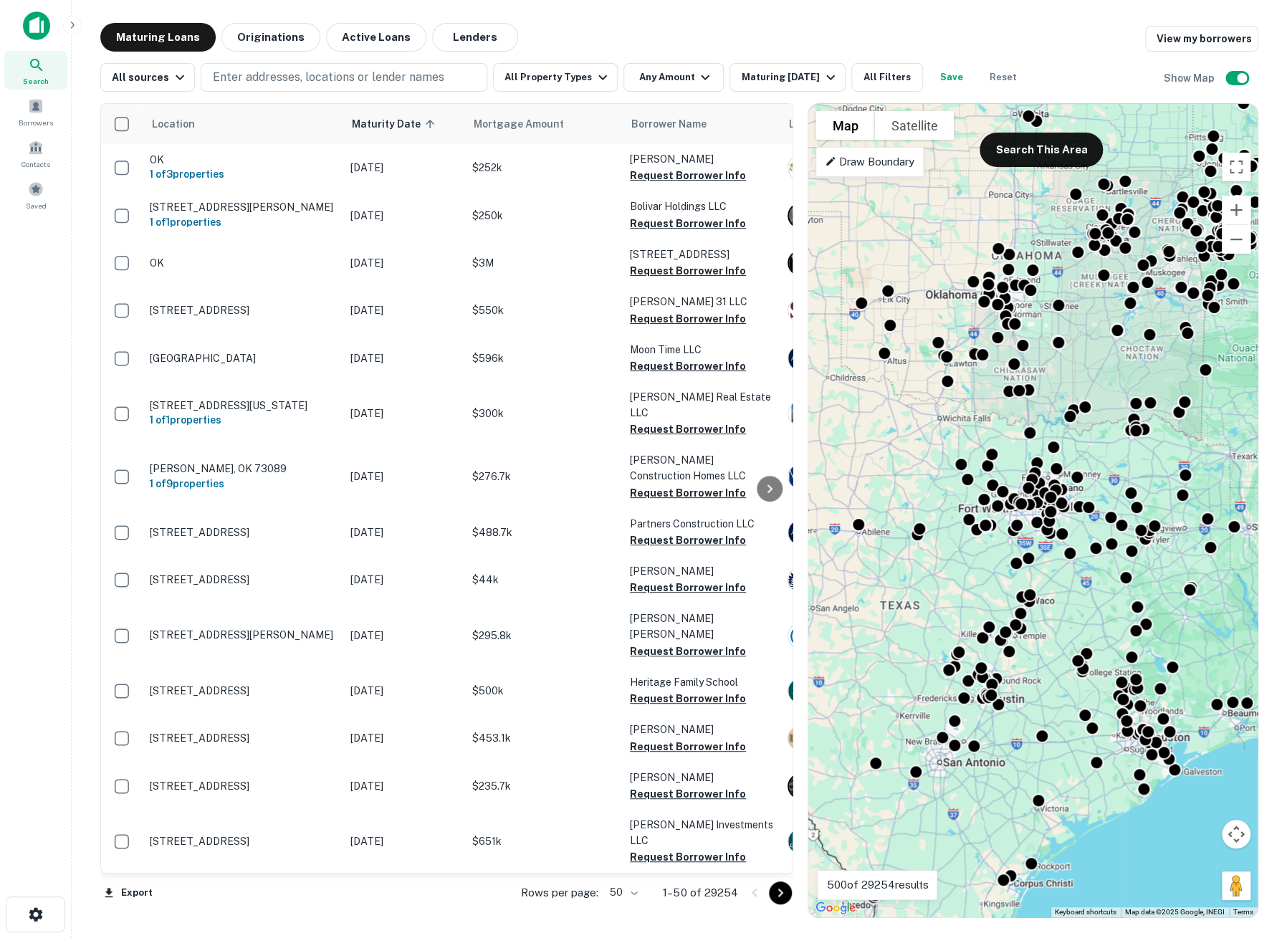
click at [880, 163] on p "Draw Boundary" at bounding box center [870, 161] width 90 height 17
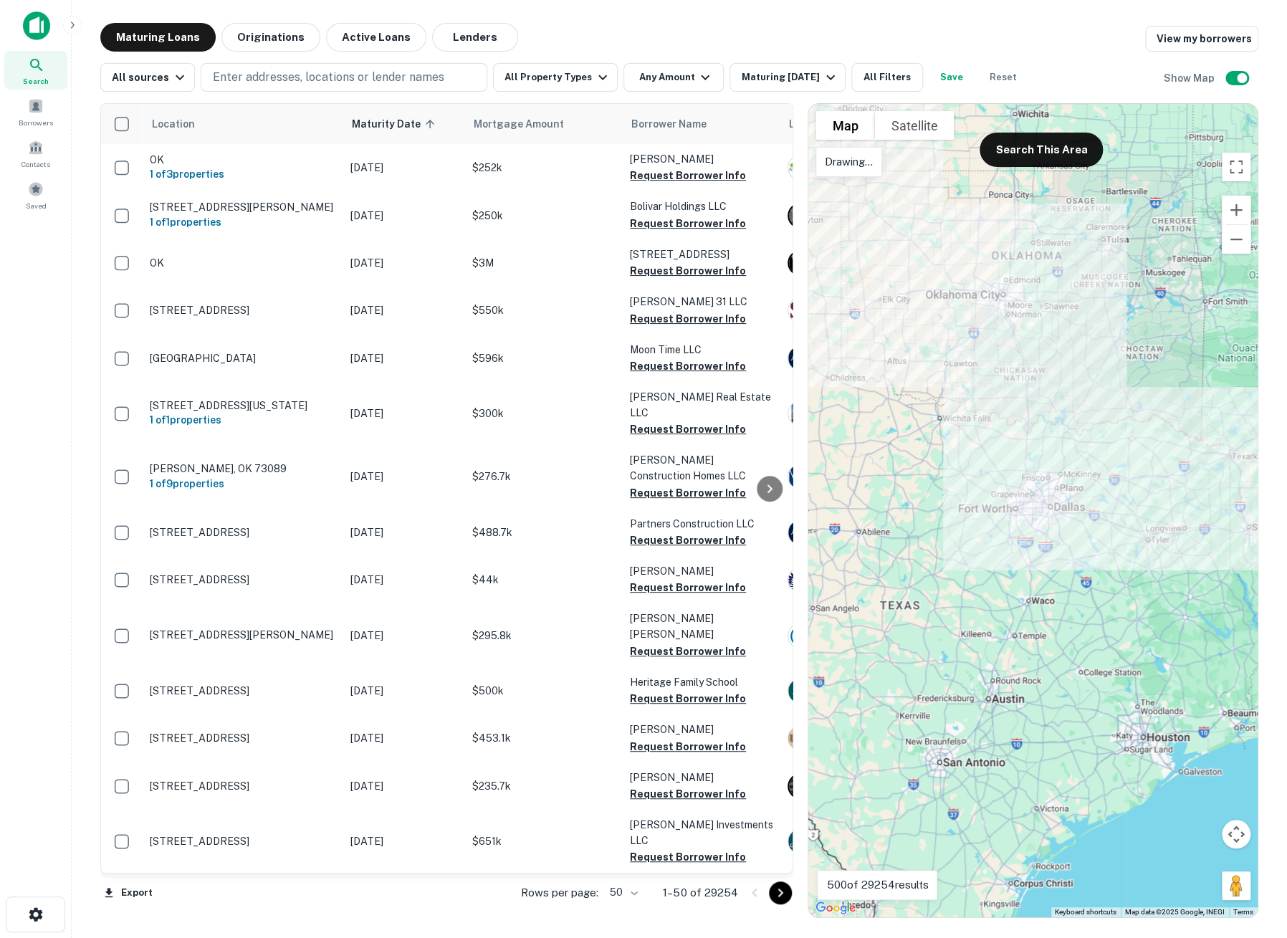
click at [1162, 429] on div at bounding box center [1032, 511] width 449 height 814
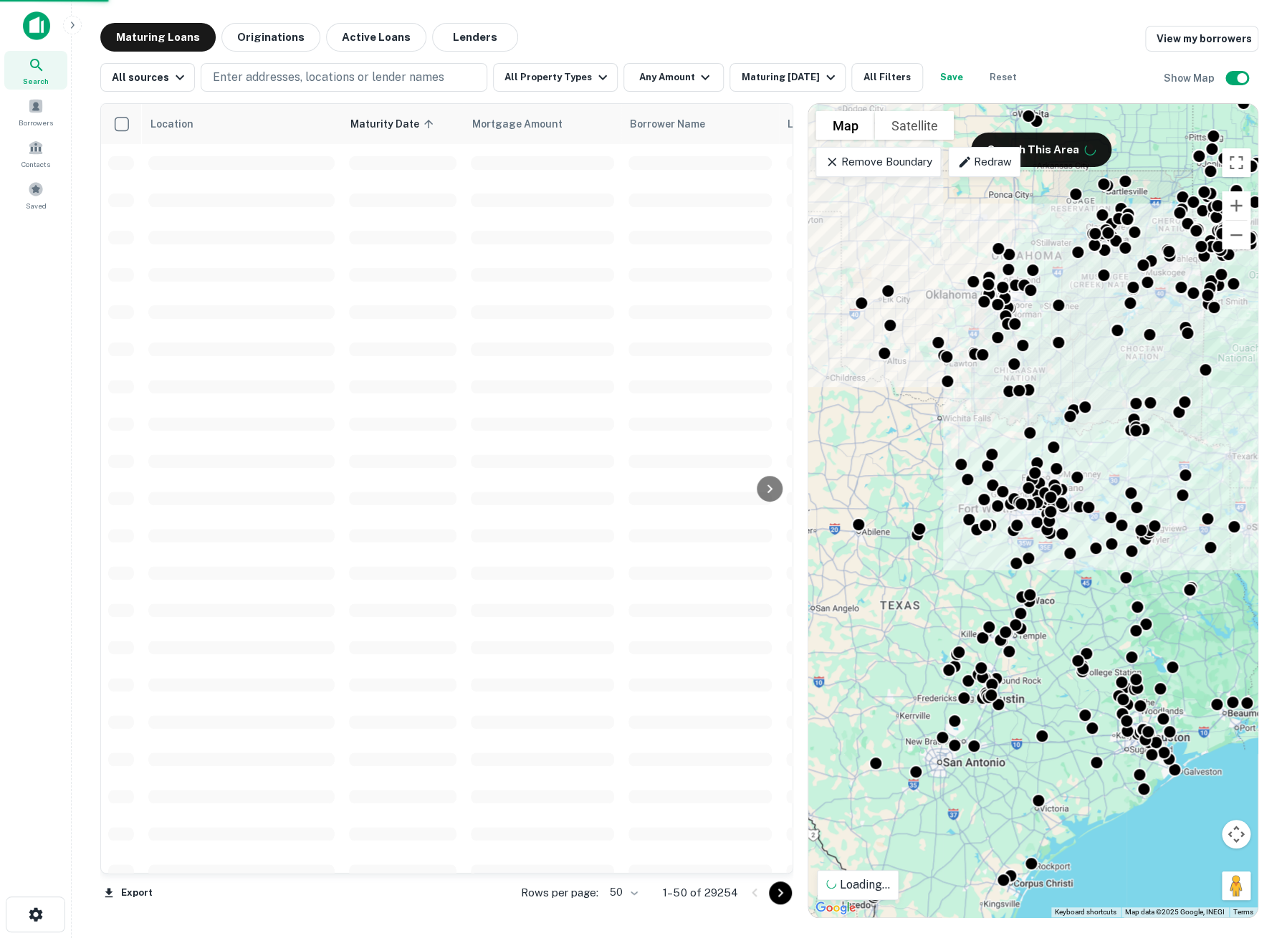
click at [982, 171] on div "Redraw" at bounding box center [984, 162] width 72 height 30
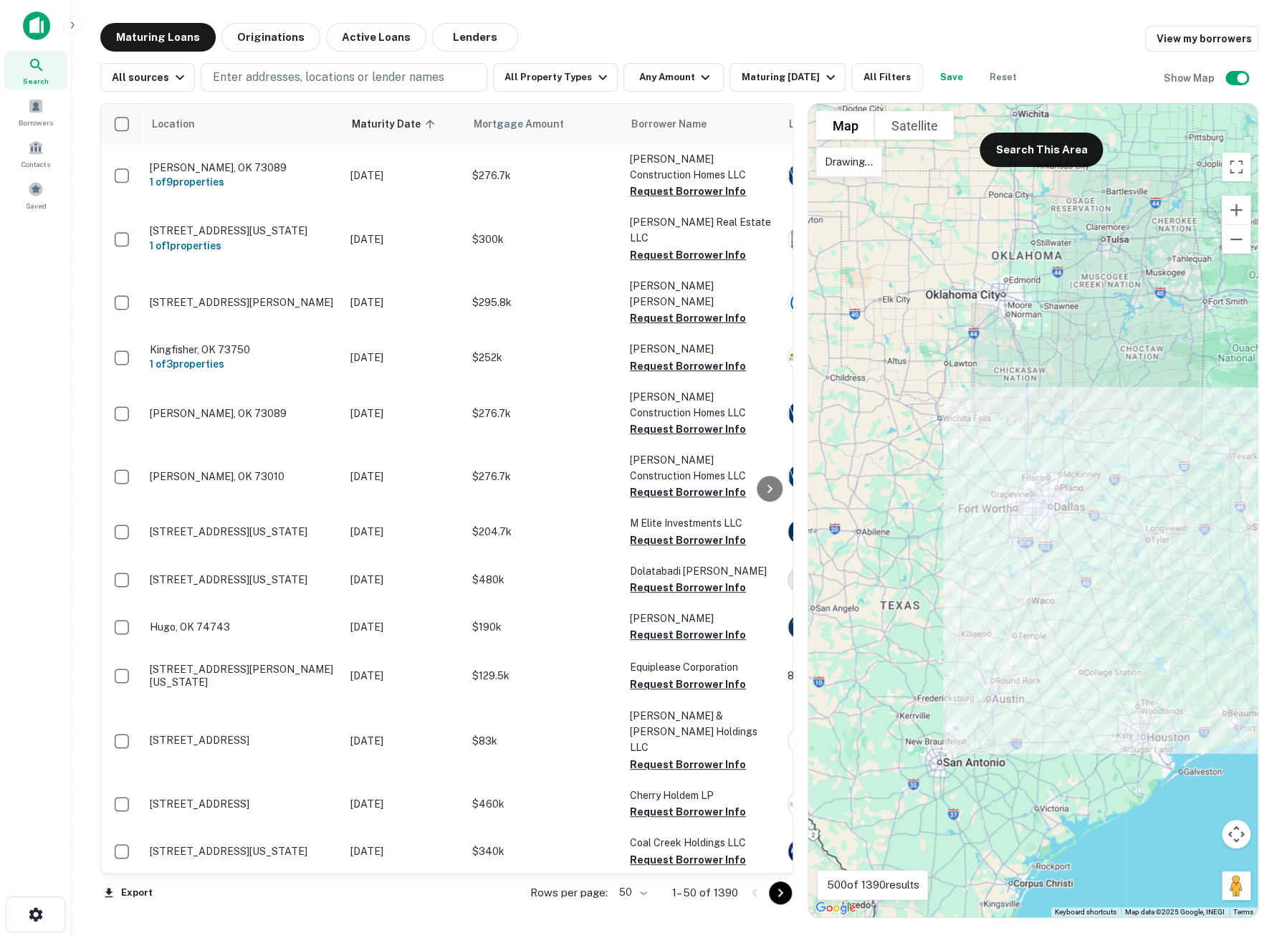
drag, startPoint x: 1173, startPoint y: 579, endPoint x: 1102, endPoint y: 436, distance: 160.0
click at [1084, 435] on div at bounding box center [1032, 511] width 449 height 814
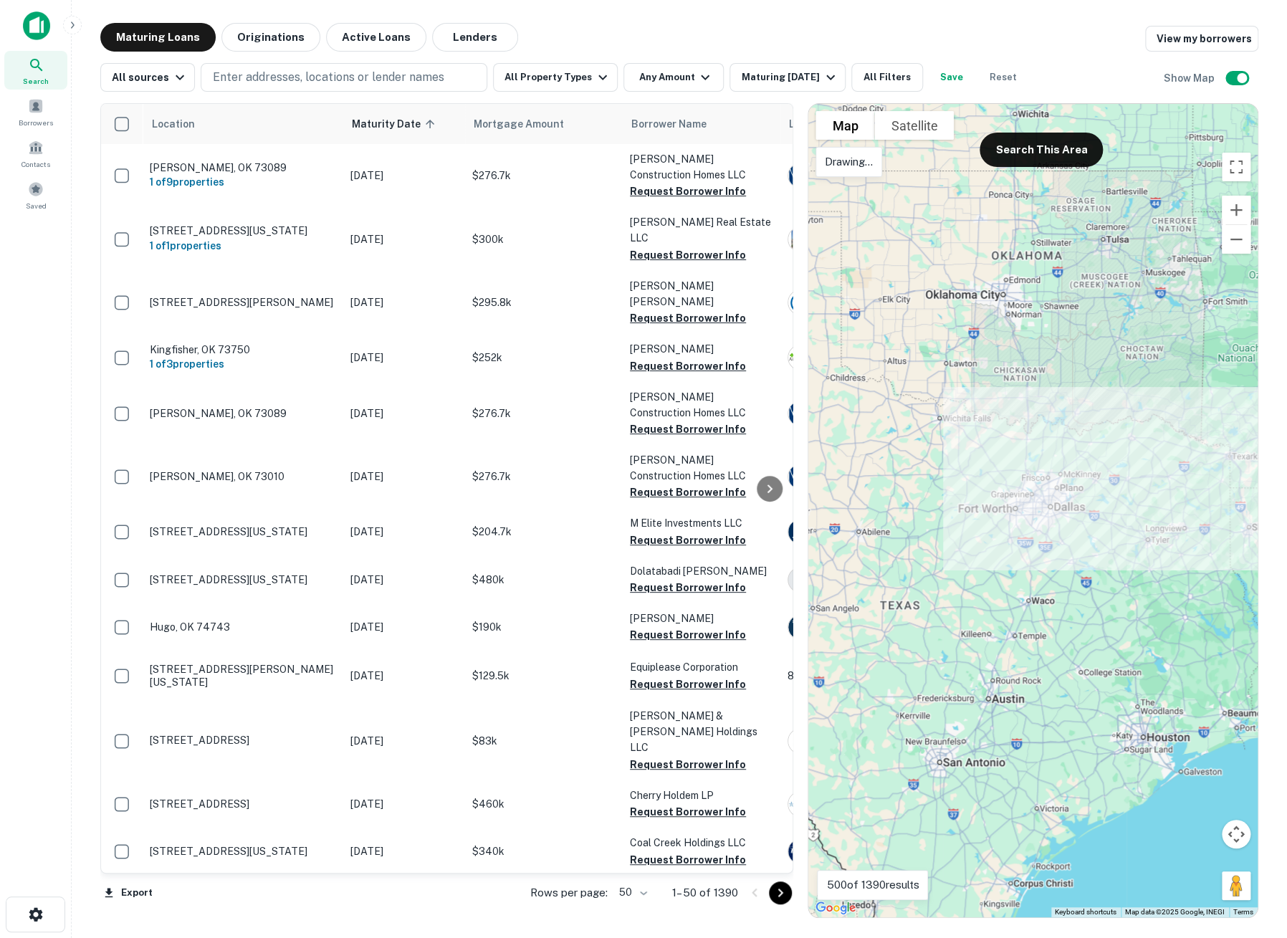
click at [1130, 432] on div at bounding box center [1032, 511] width 449 height 814
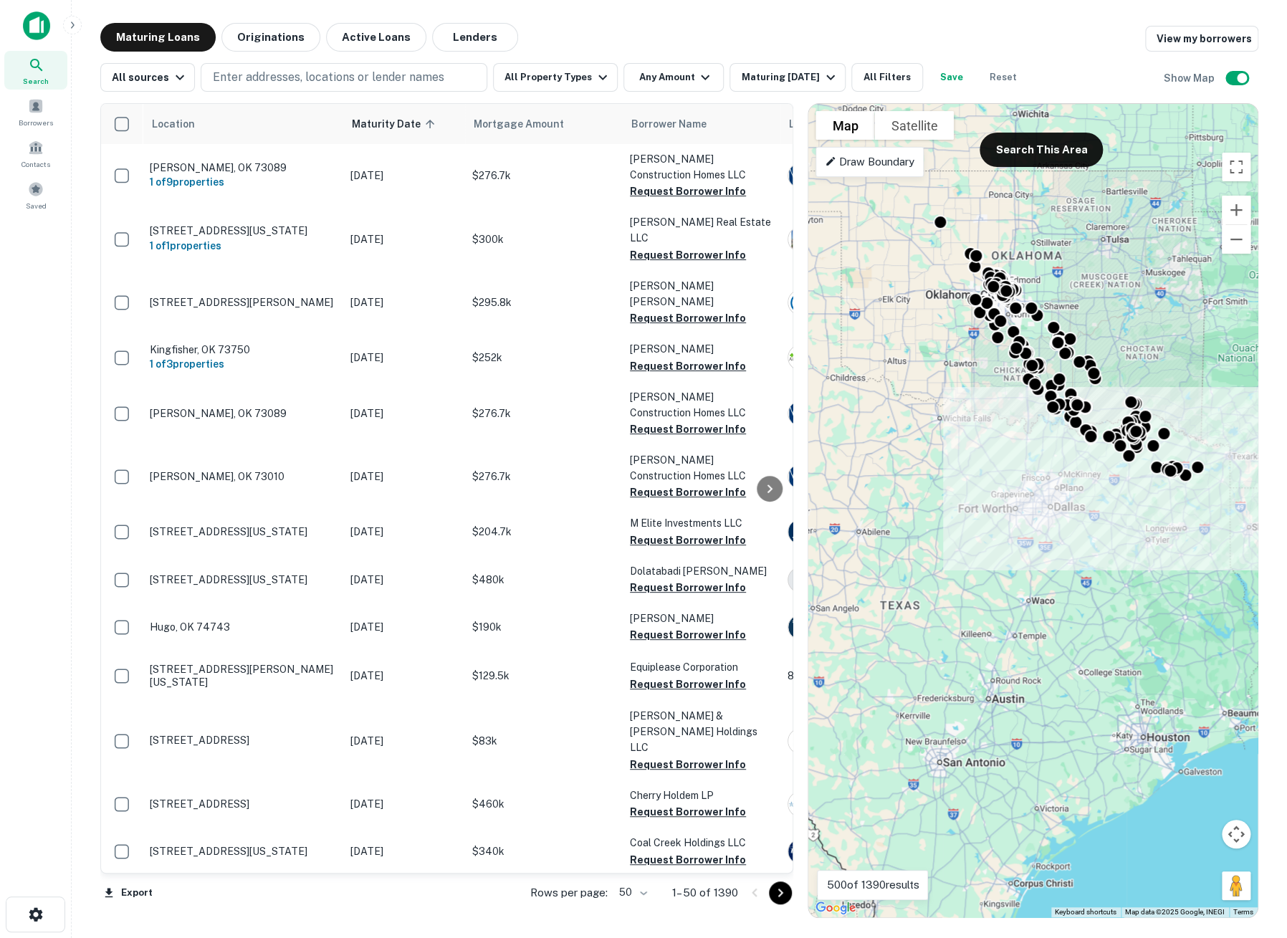
click at [900, 169] on p "Draw Boundary" at bounding box center [870, 161] width 90 height 17
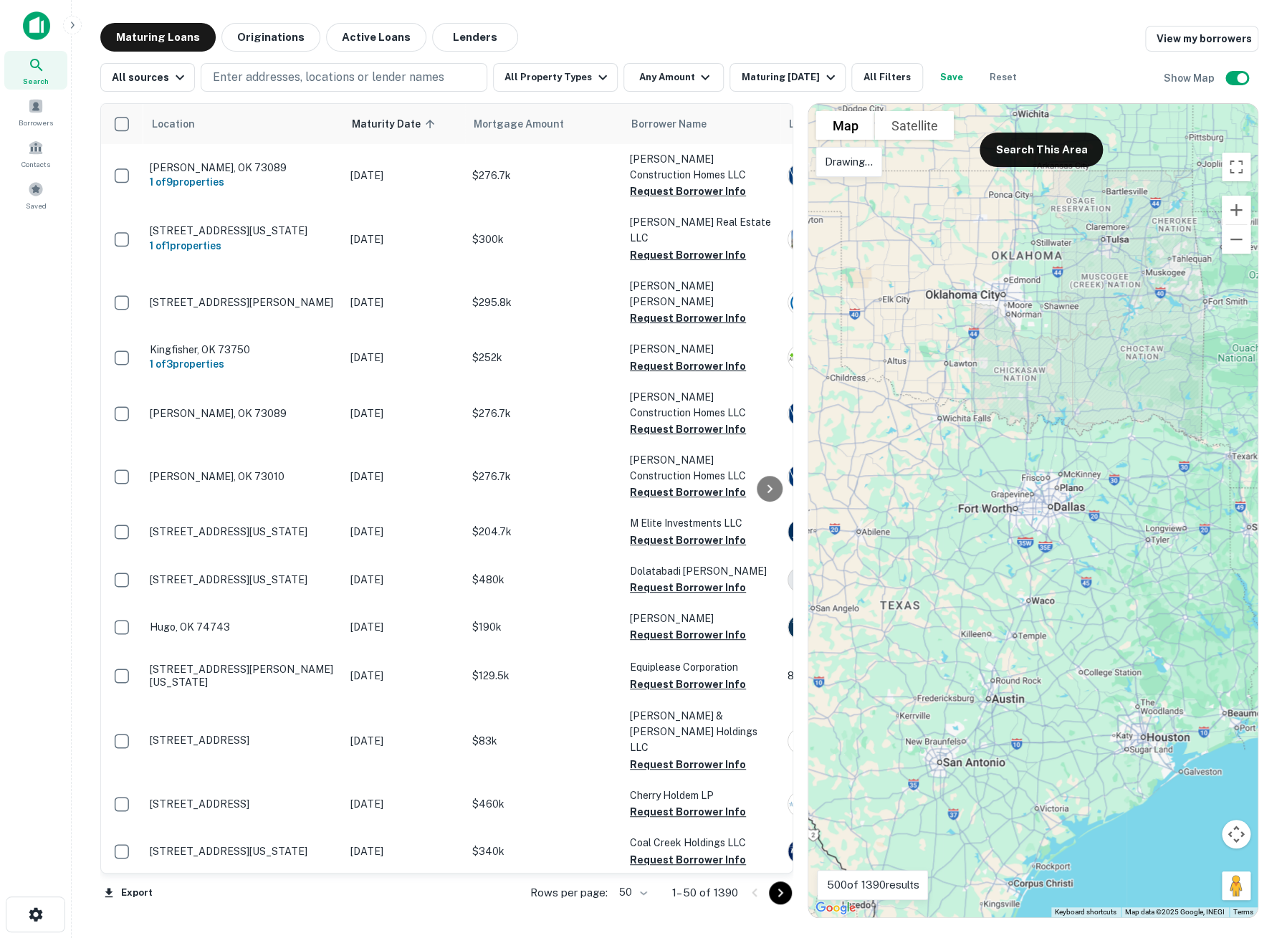
drag, startPoint x: 1231, startPoint y: 444, endPoint x: 1234, endPoint y: 489, distance: 44.5
click at [1234, 489] on div at bounding box center [1032, 511] width 449 height 814
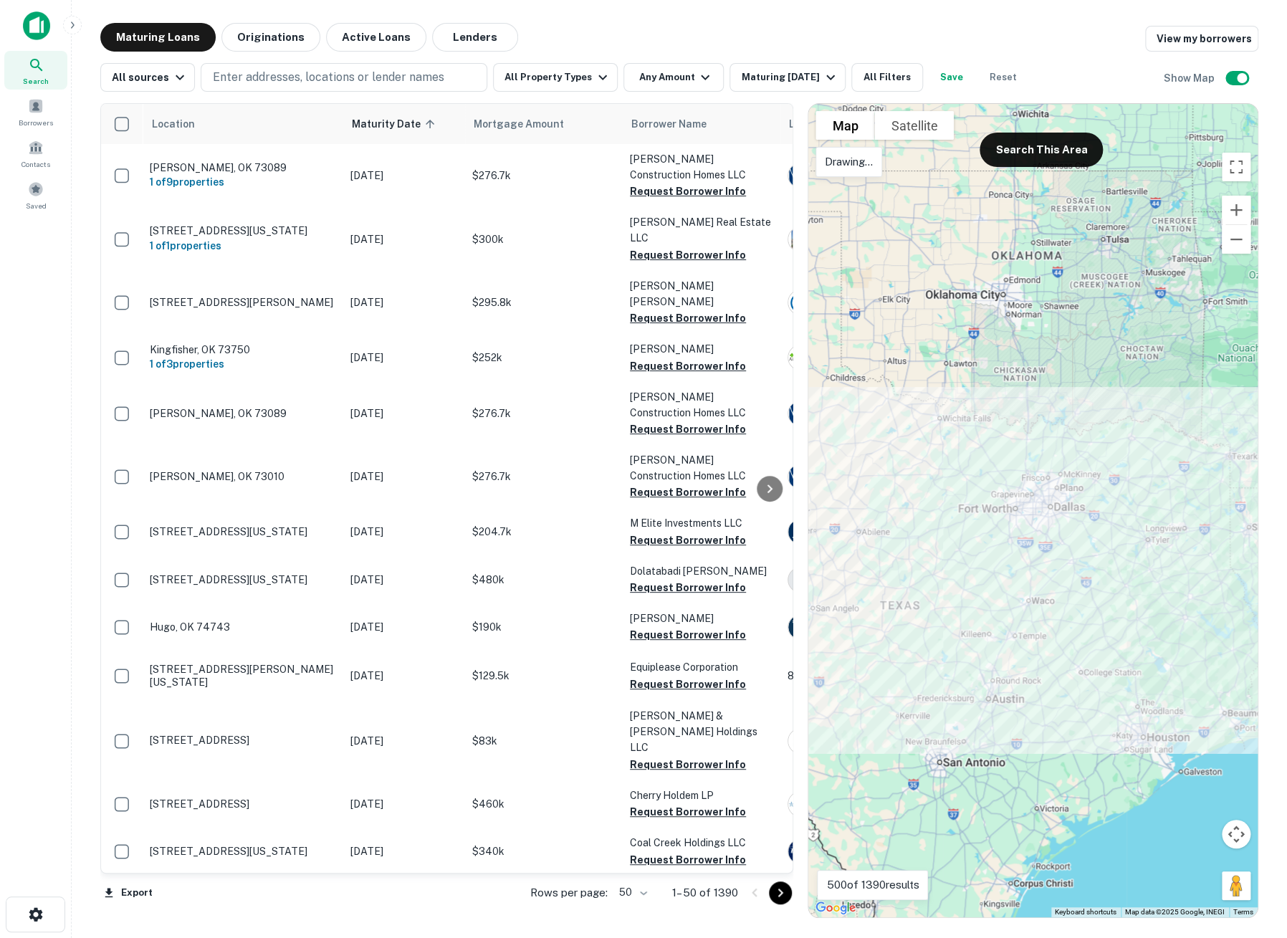
click at [1228, 569] on div at bounding box center [1032, 511] width 449 height 814
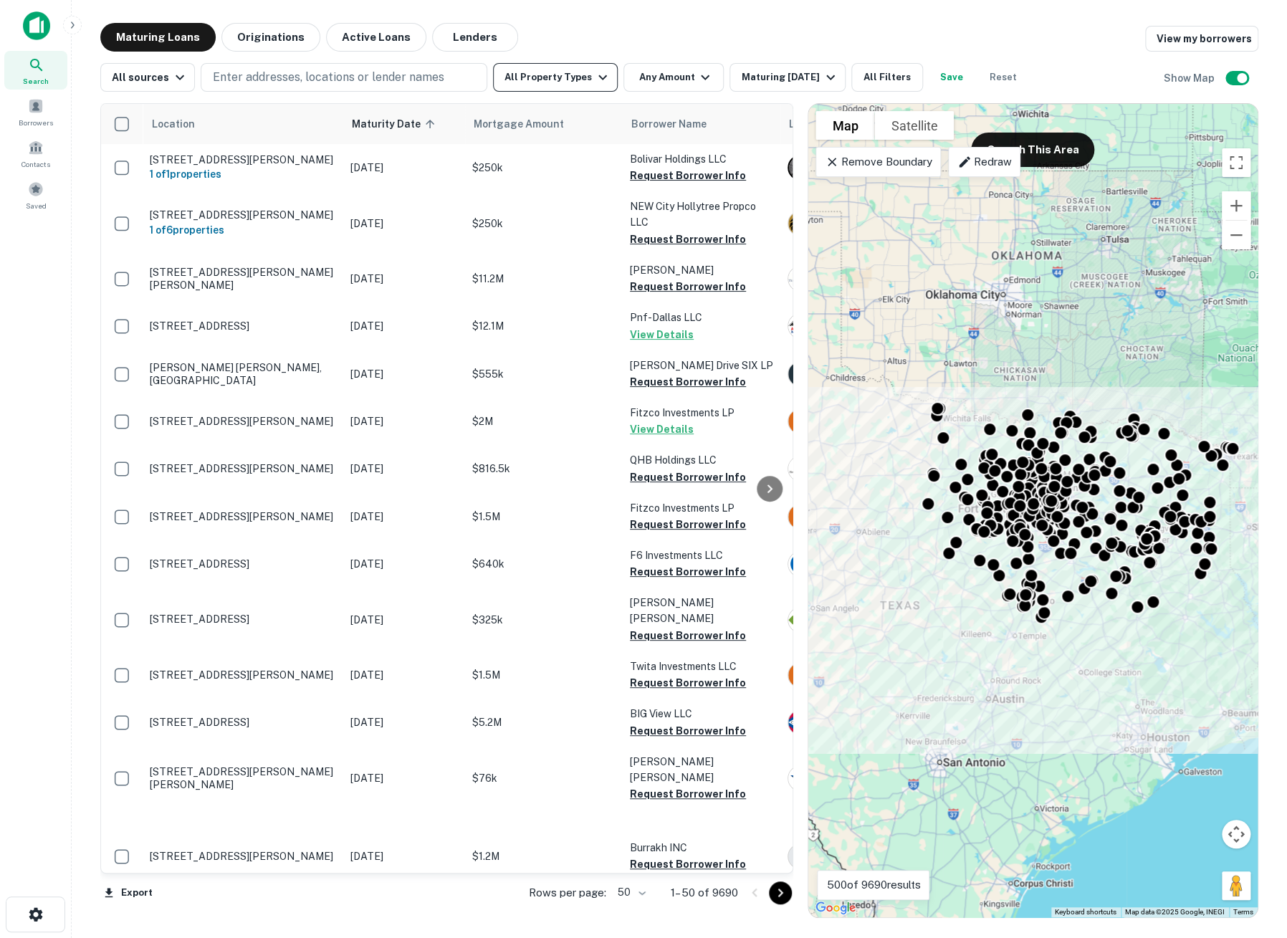
click at [576, 77] on button "All Property Types" at bounding box center [555, 77] width 125 height 29
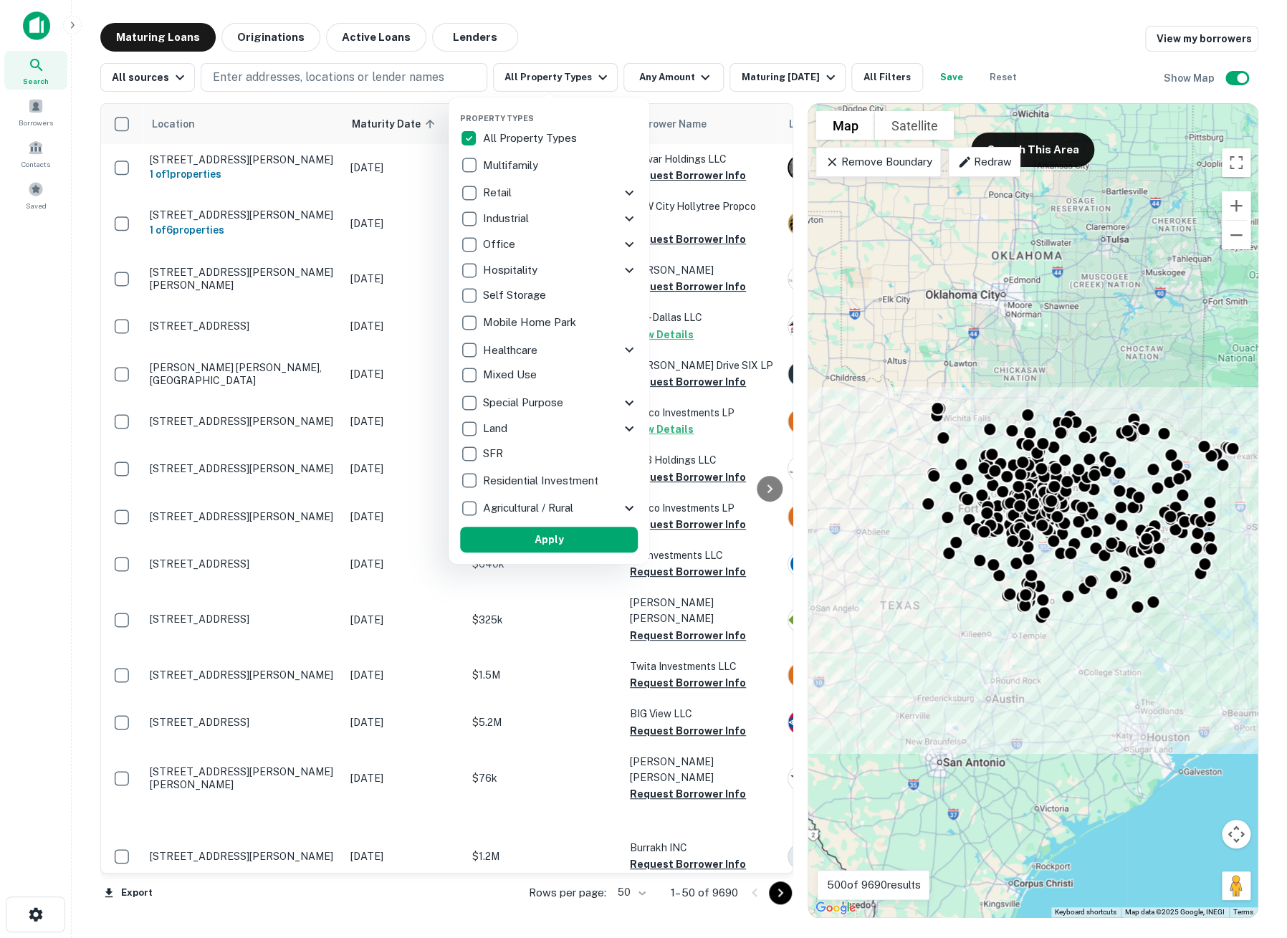
drag, startPoint x: 29, startPoint y: 27, endPoint x: 33, endPoint y: 111, distance: 83.9
click at [29, 27] on div at bounding box center [643, 469] width 1287 height 938
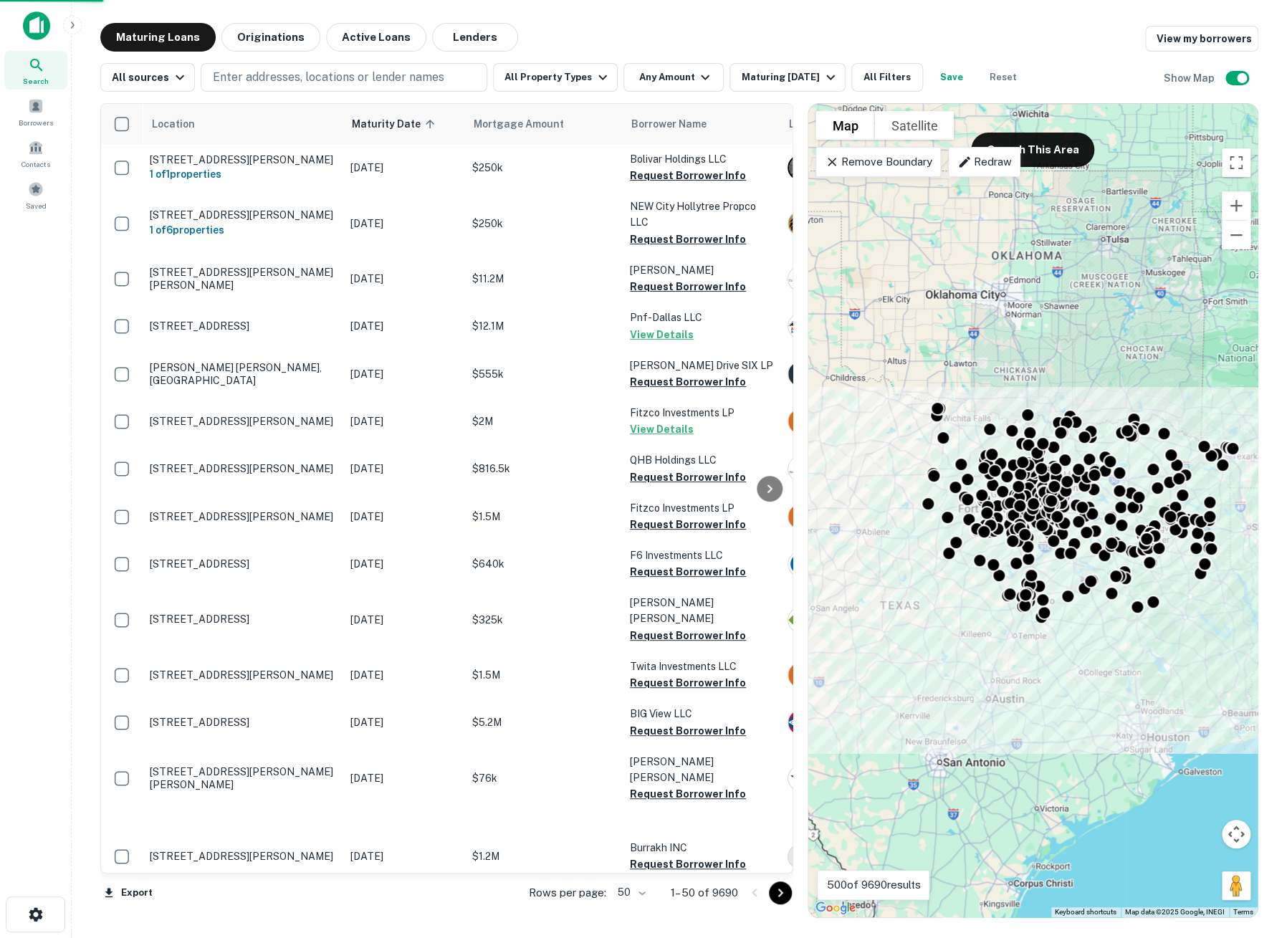
click at [34, 113] on div at bounding box center [643, 469] width 1287 height 938
click at [43, 117] on div at bounding box center [643, 469] width 1287 height 938
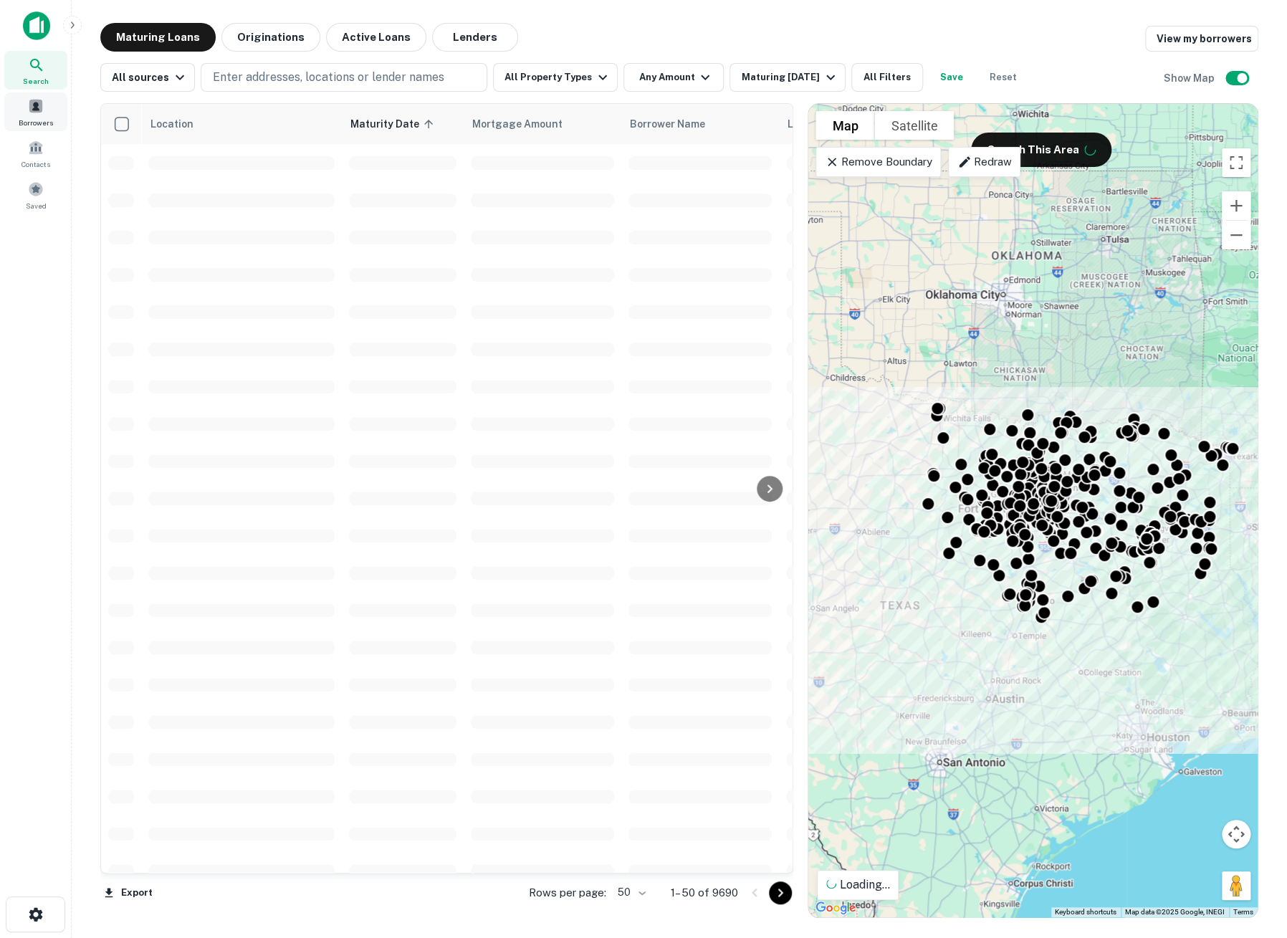
click at [32, 117] on span "Borrowers" at bounding box center [36, 122] width 34 height 11
click at [32, 115] on div "Borrowers" at bounding box center [35, 111] width 63 height 39
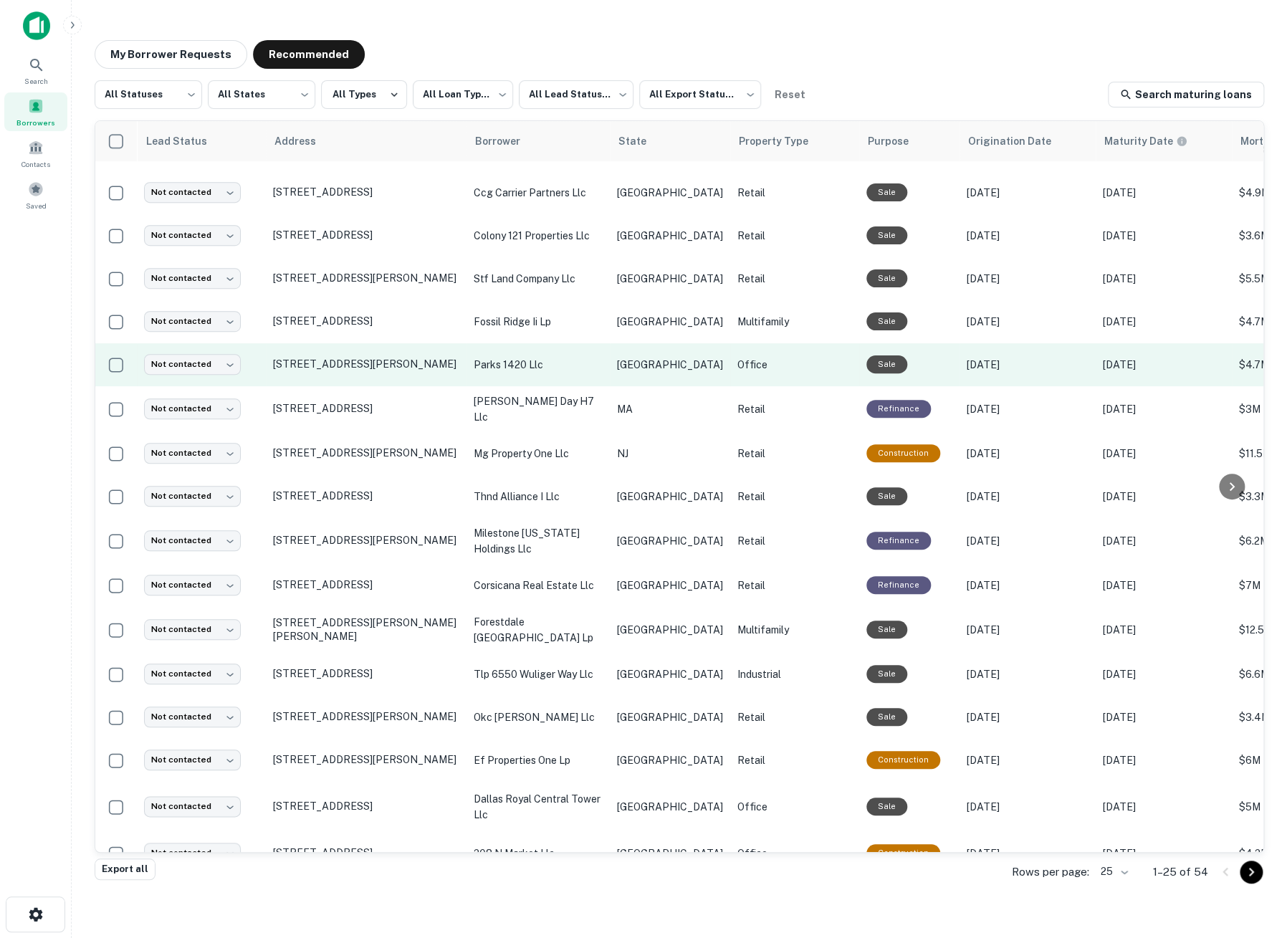
scroll to position [427, 0]
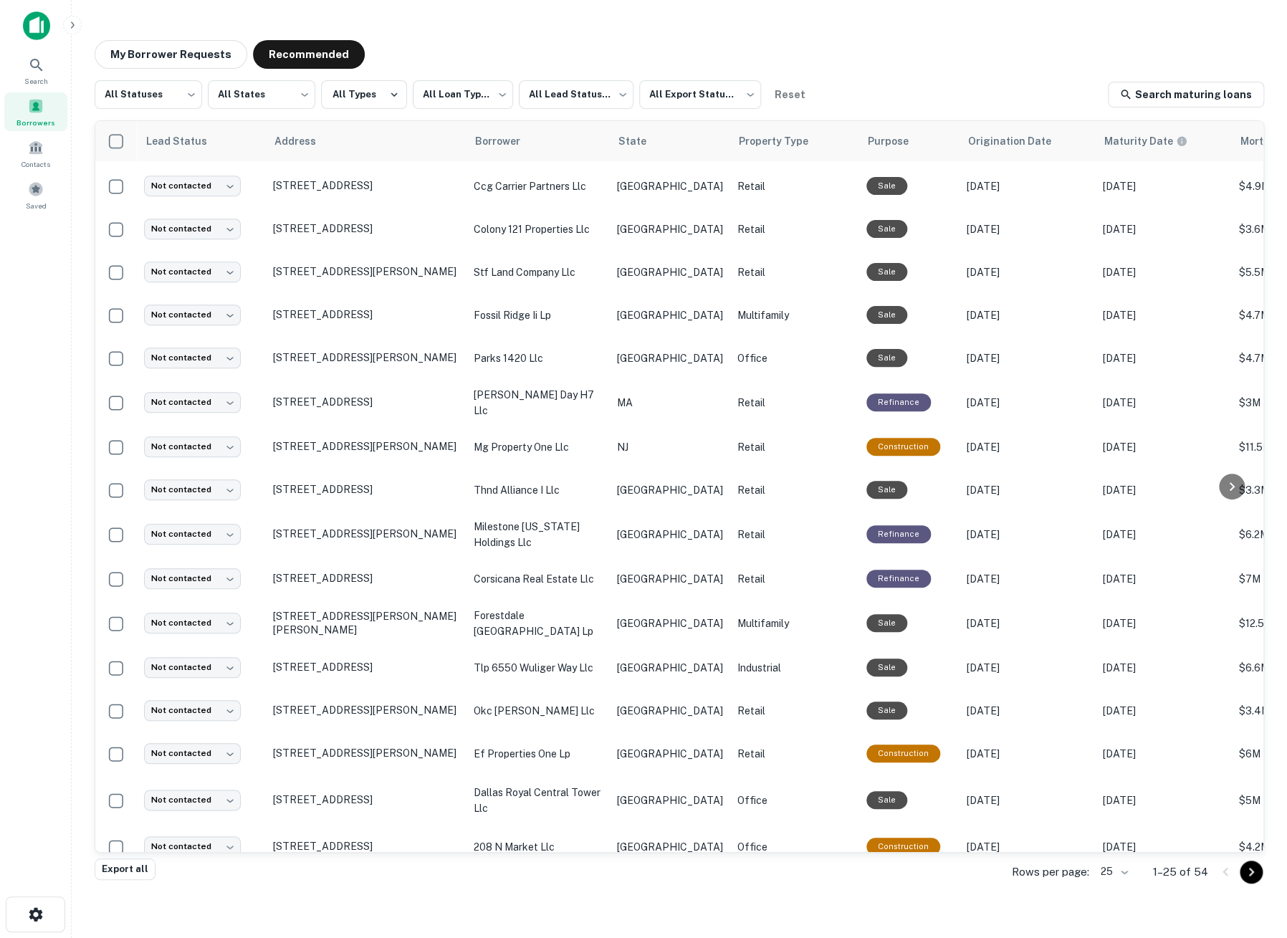
drag, startPoint x: 1117, startPoint y: 915, endPoint x: 1178, endPoint y: 905, distance: 61.6
click at [1118, 915] on main "**********" at bounding box center [680, 469] width 1216 height 938
click at [693, 47] on div "My Borrower Requests Recommended" at bounding box center [680, 54] width 1170 height 29
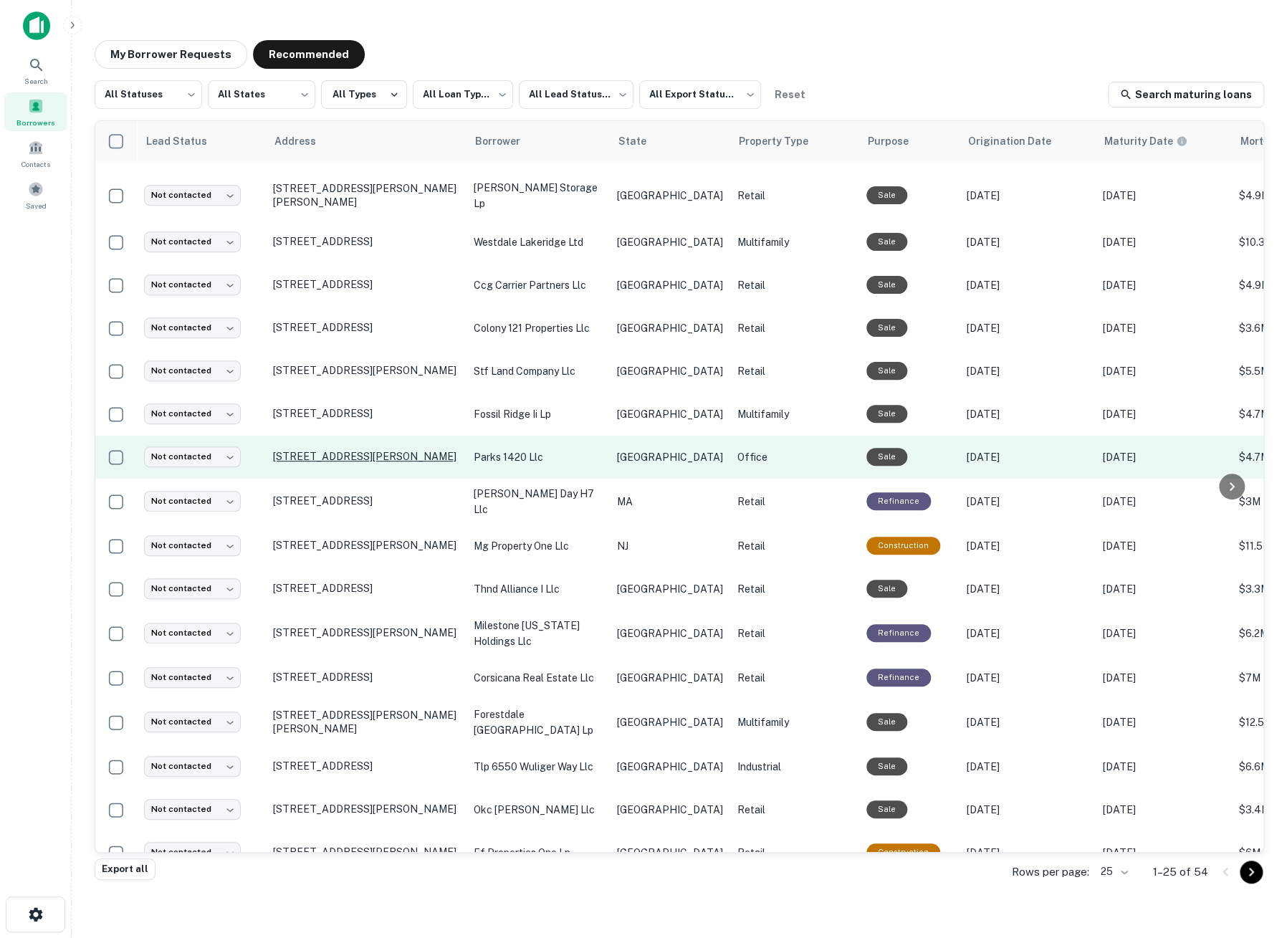
scroll to position [0, 0]
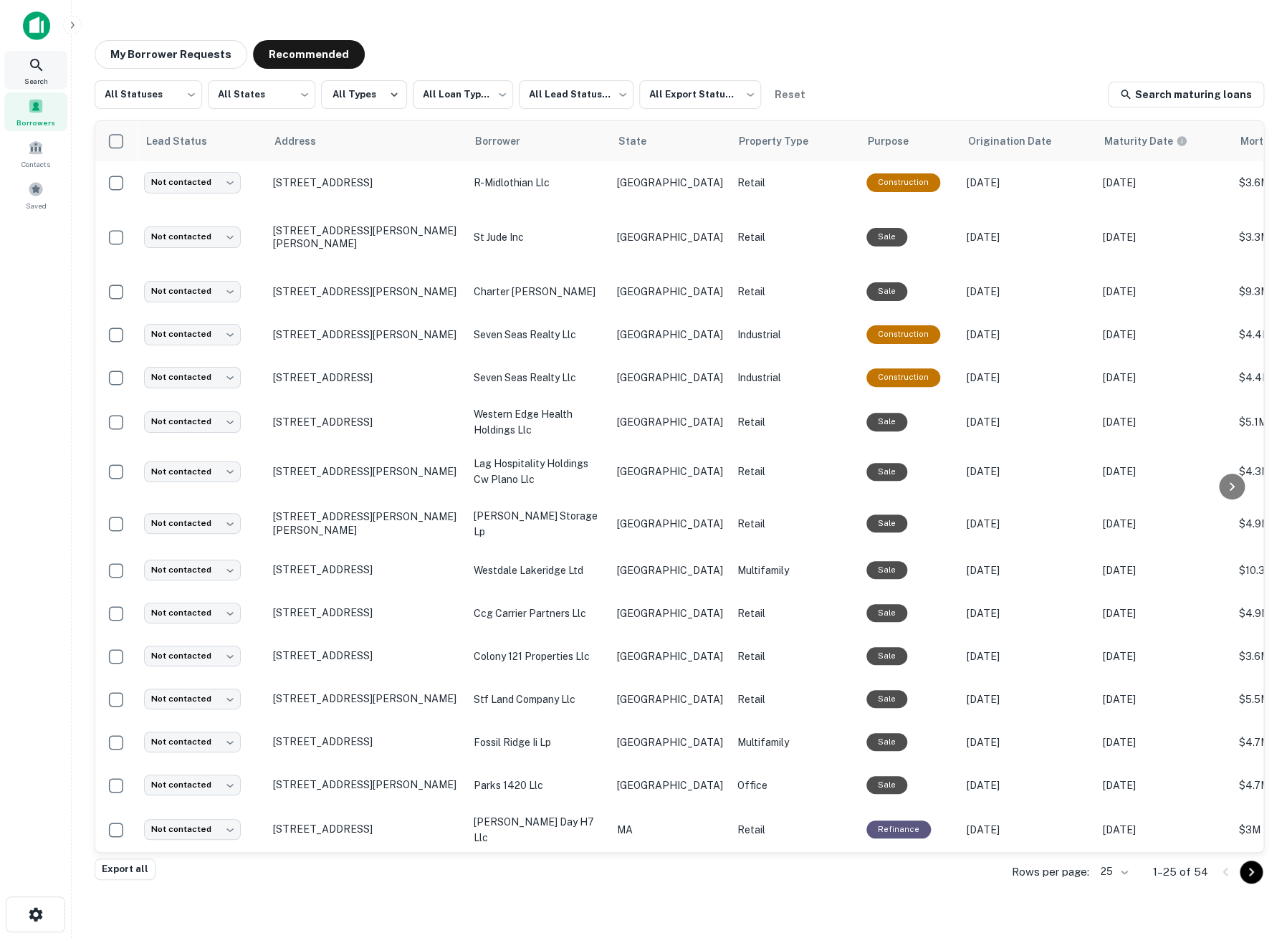
click at [37, 75] on span "Search" at bounding box center [36, 80] width 24 height 11
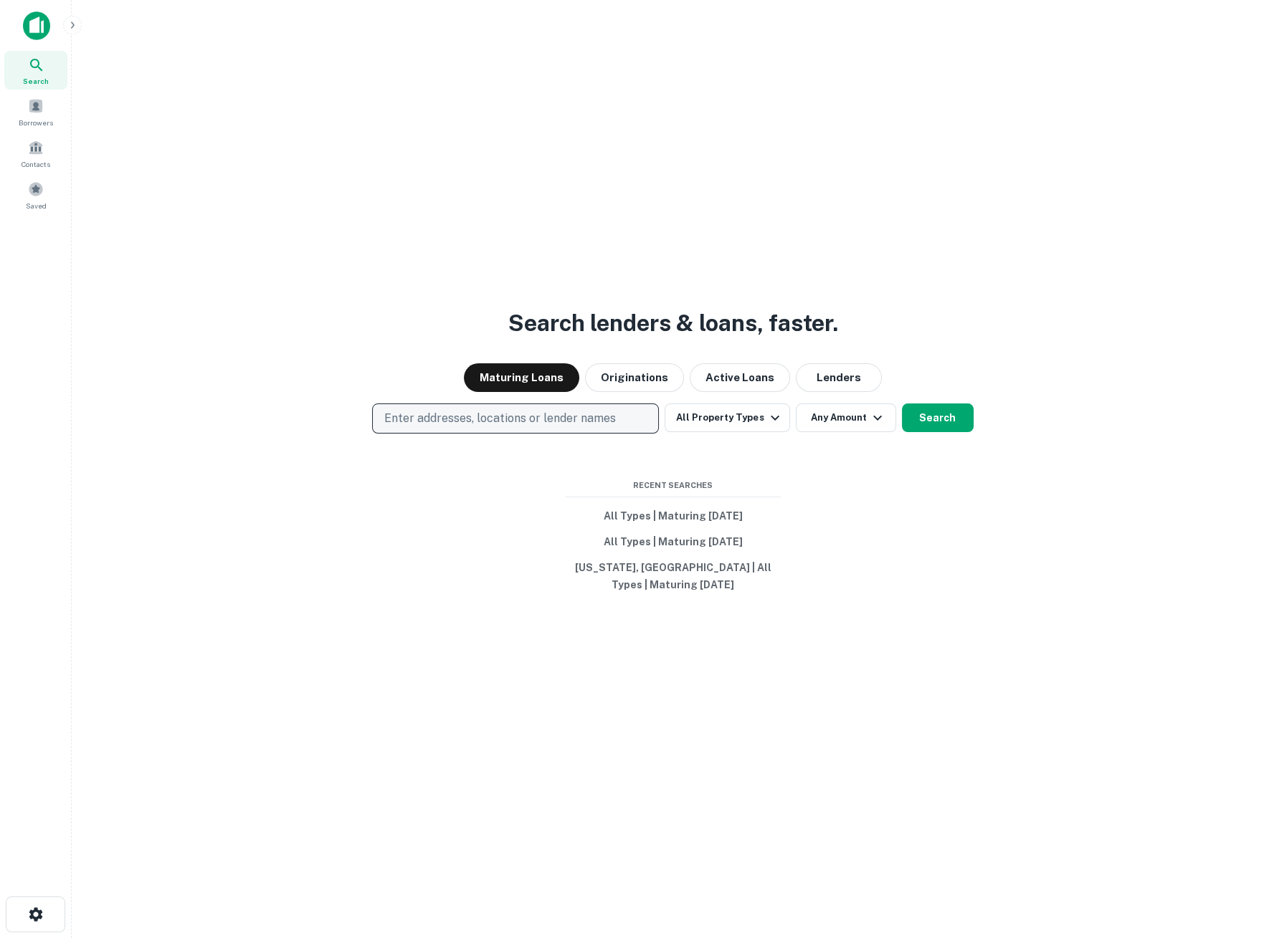
click at [421, 427] on p "Enter addresses, locations or lender names" at bounding box center [500, 418] width 232 height 17
type input "**********"
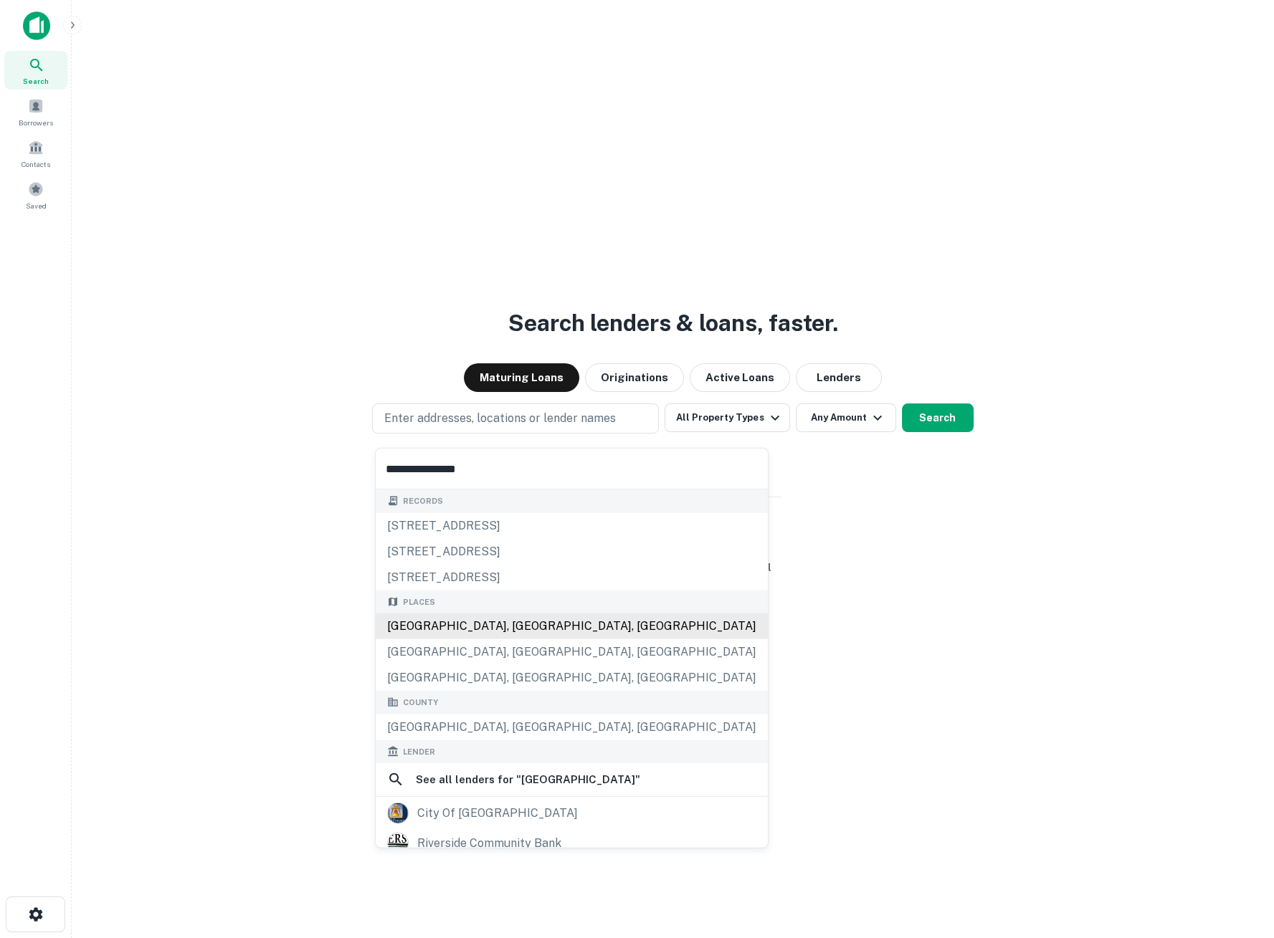
click at [431, 624] on div "[GEOGRAPHIC_DATA], [GEOGRAPHIC_DATA], [GEOGRAPHIC_DATA]" at bounding box center [572, 627] width 392 height 26
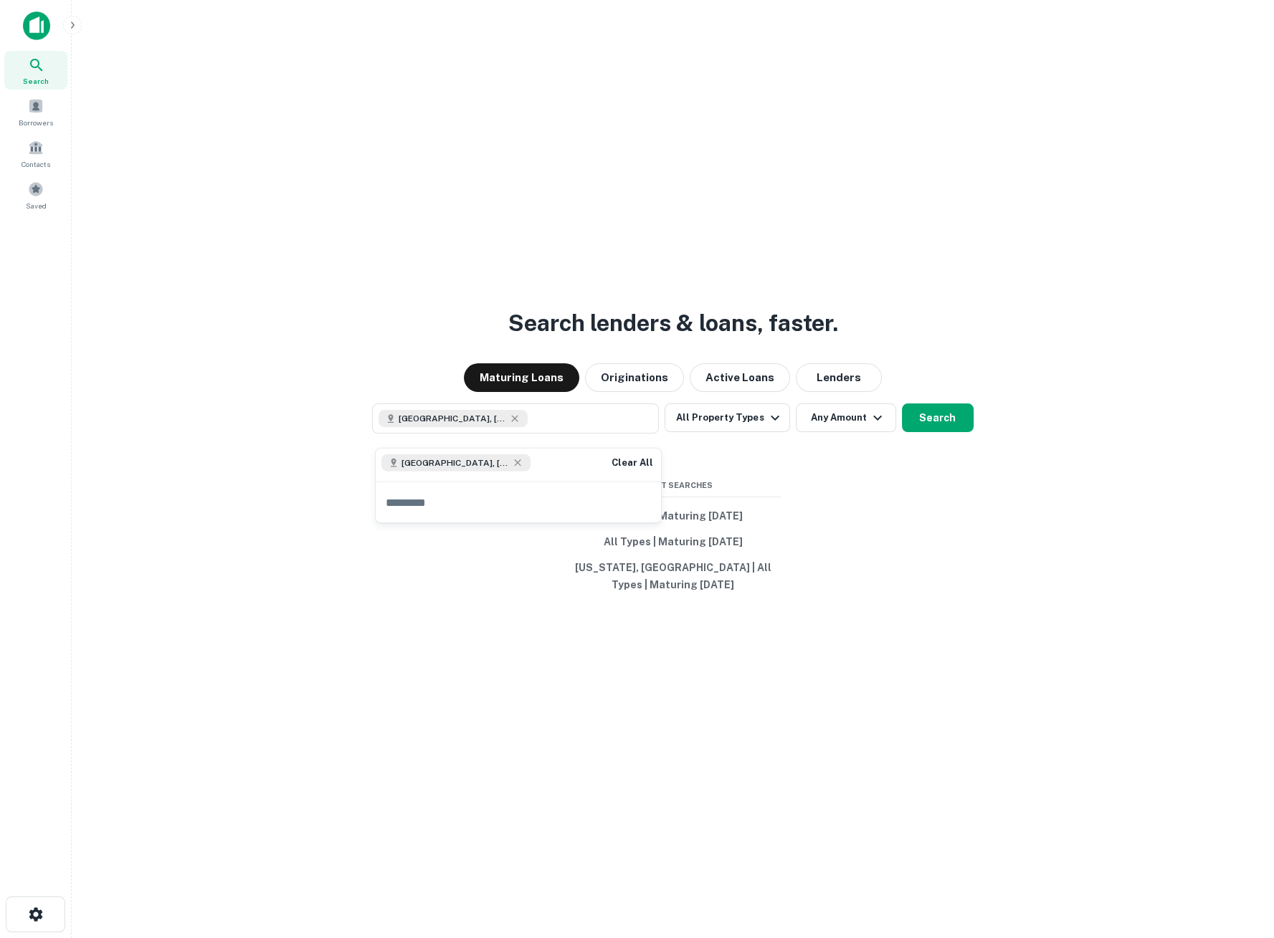
drag, startPoint x: 939, startPoint y: 429, endPoint x: 914, endPoint y: 439, distance: 27.0
click at [943, 428] on button "Search" at bounding box center [938, 418] width 72 height 29
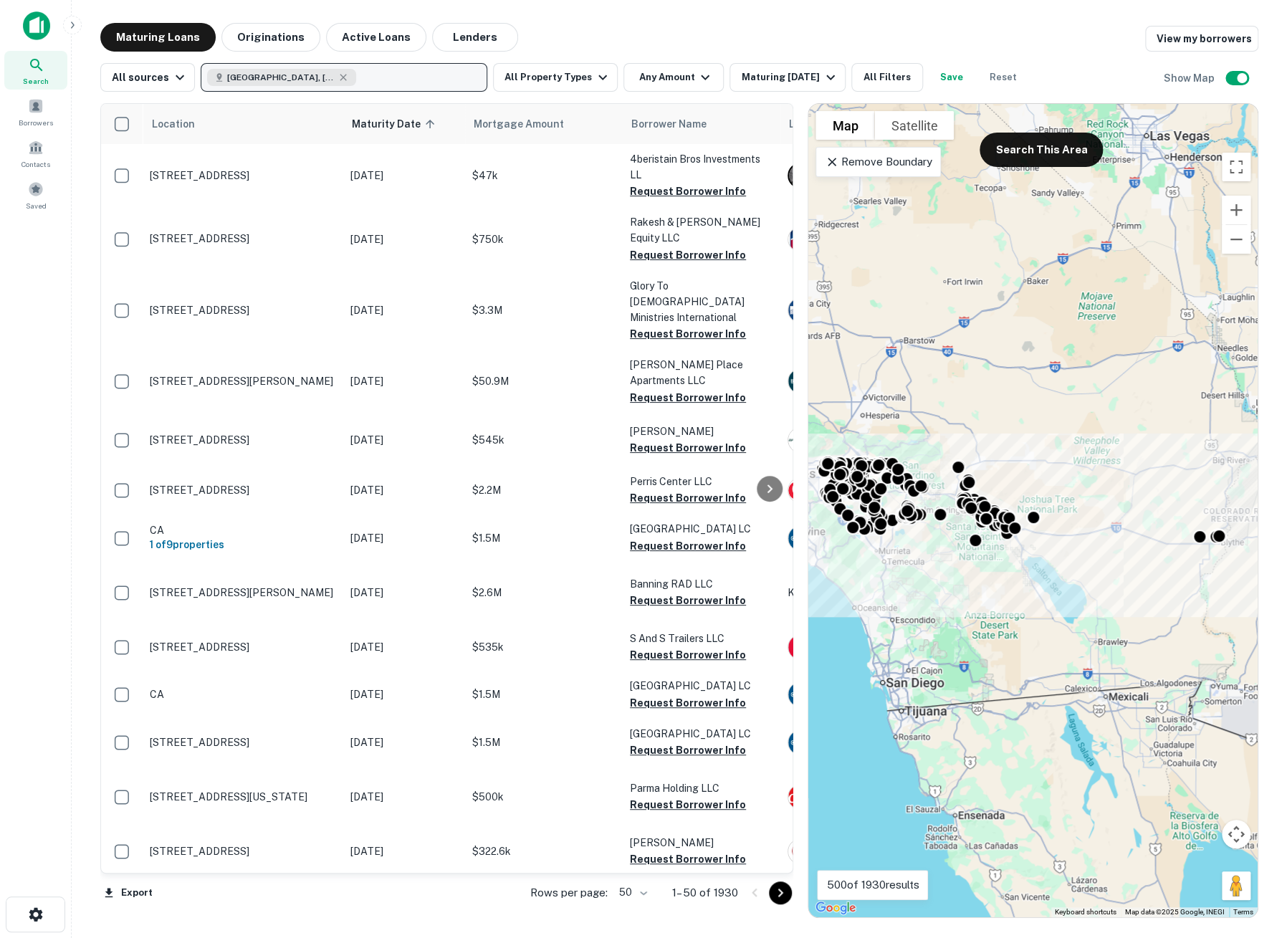
click at [412, 83] on button "Riverside County, CA, USA" at bounding box center [344, 77] width 287 height 29
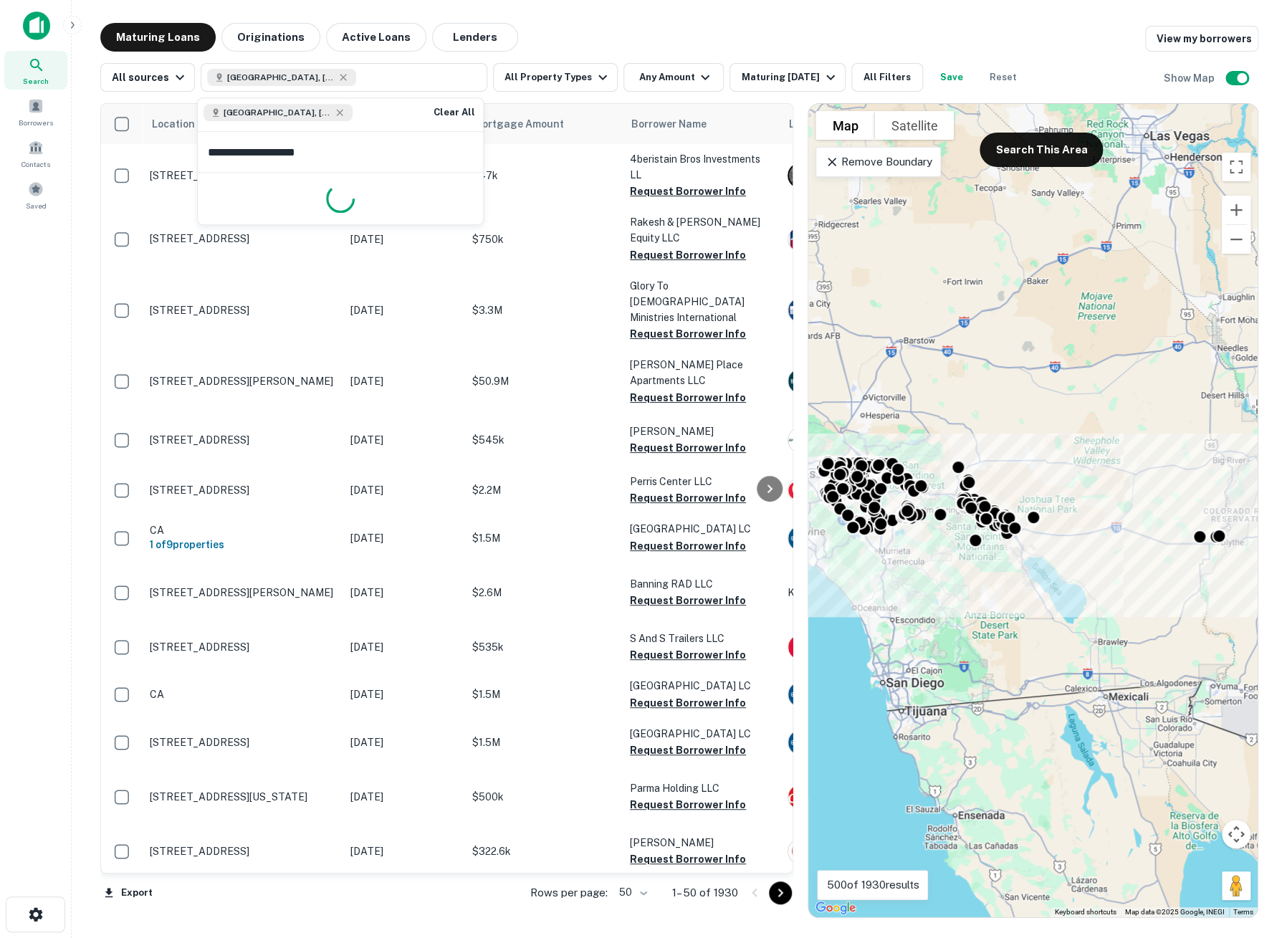
type input "**********"
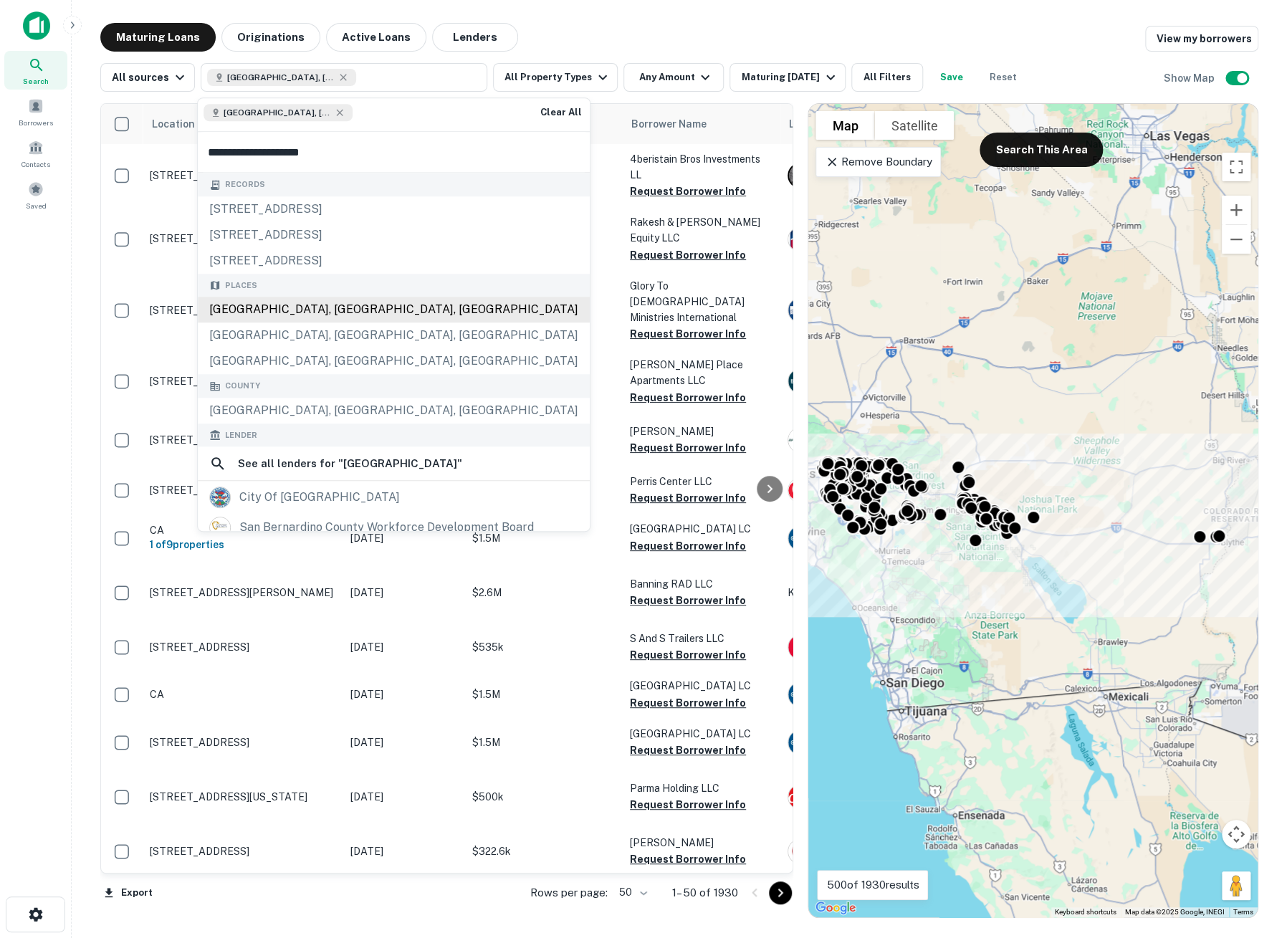
click at [290, 304] on div "San Bernardino County, CA, USA" at bounding box center [394, 310] width 392 height 26
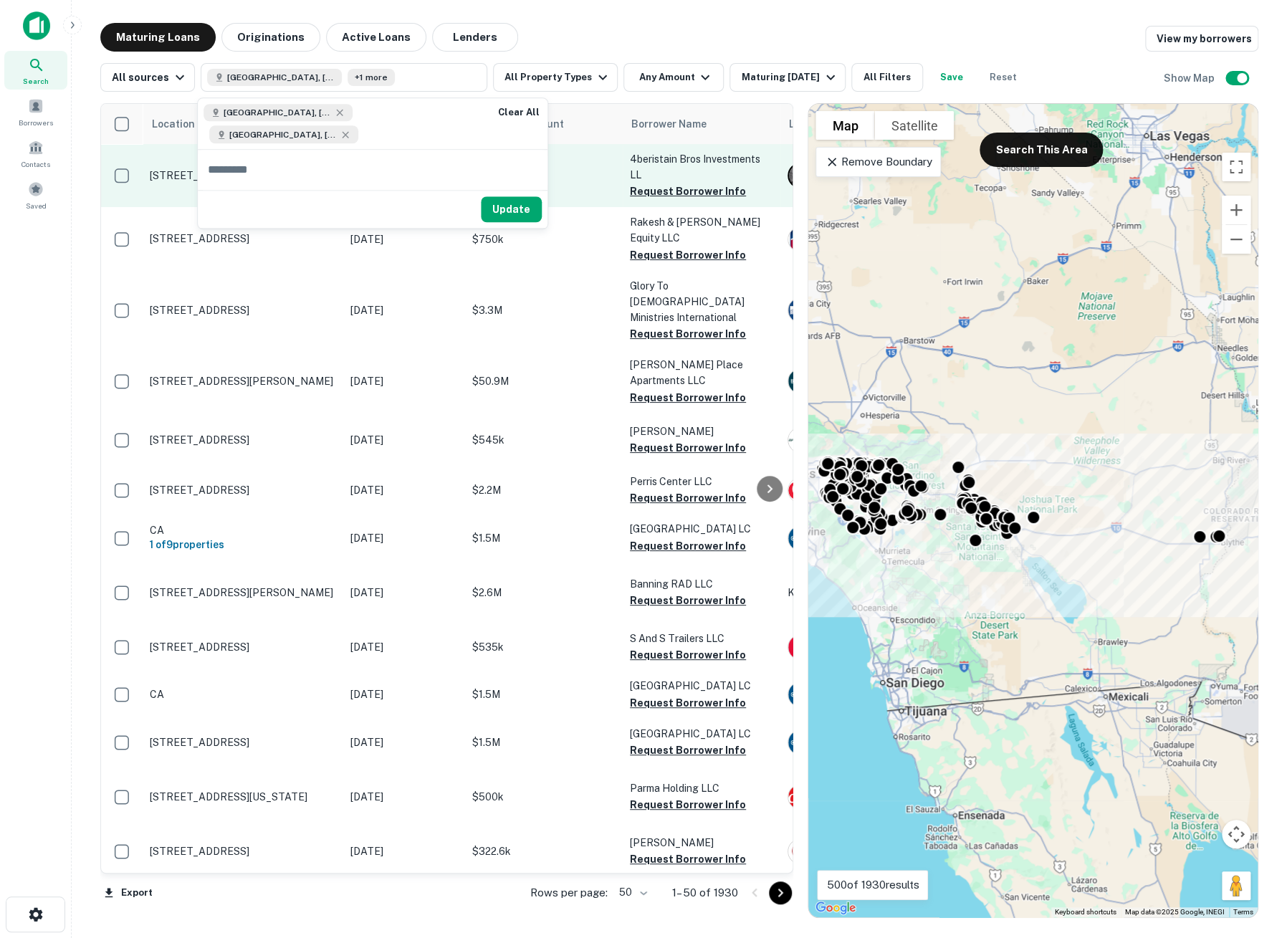
drag, startPoint x: 507, startPoint y: 208, endPoint x: 500, endPoint y: 198, distance: 12.3
click at [509, 207] on button "Update" at bounding box center [511, 209] width 61 height 26
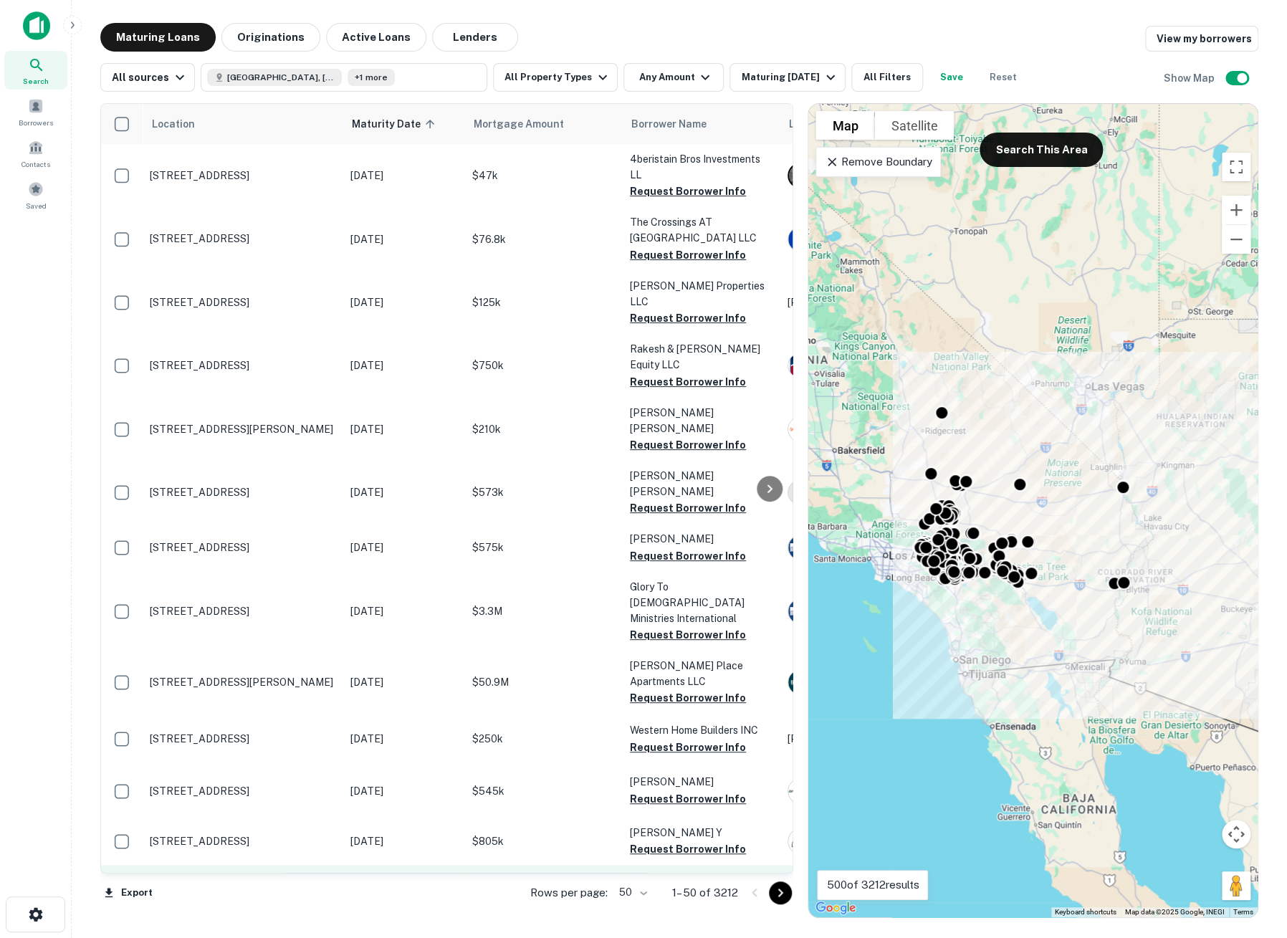
click at [235, 882] on p "12320 Perris Blvd Moreno Valley, CA 92557" at bounding box center [243, 888] width 186 height 13
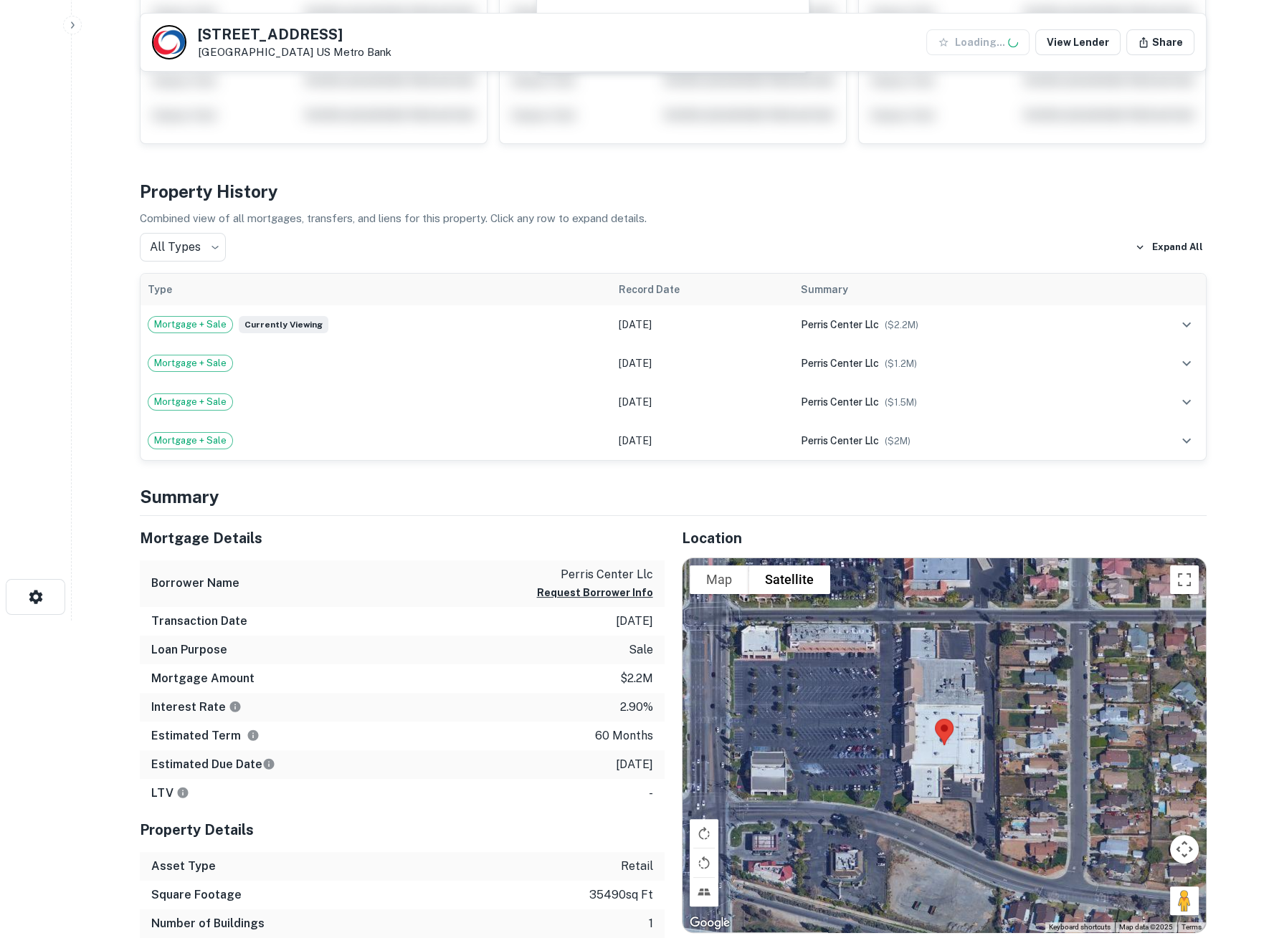
scroll to position [318, 0]
drag, startPoint x: 1180, startPoint y: 592, endPoint x: 1189, endPoint y: 598, distance: 10.3
click at [1181, 591] on button "Toggle fullscreen view" at bounding box center [1184, 579] width 29 height 29
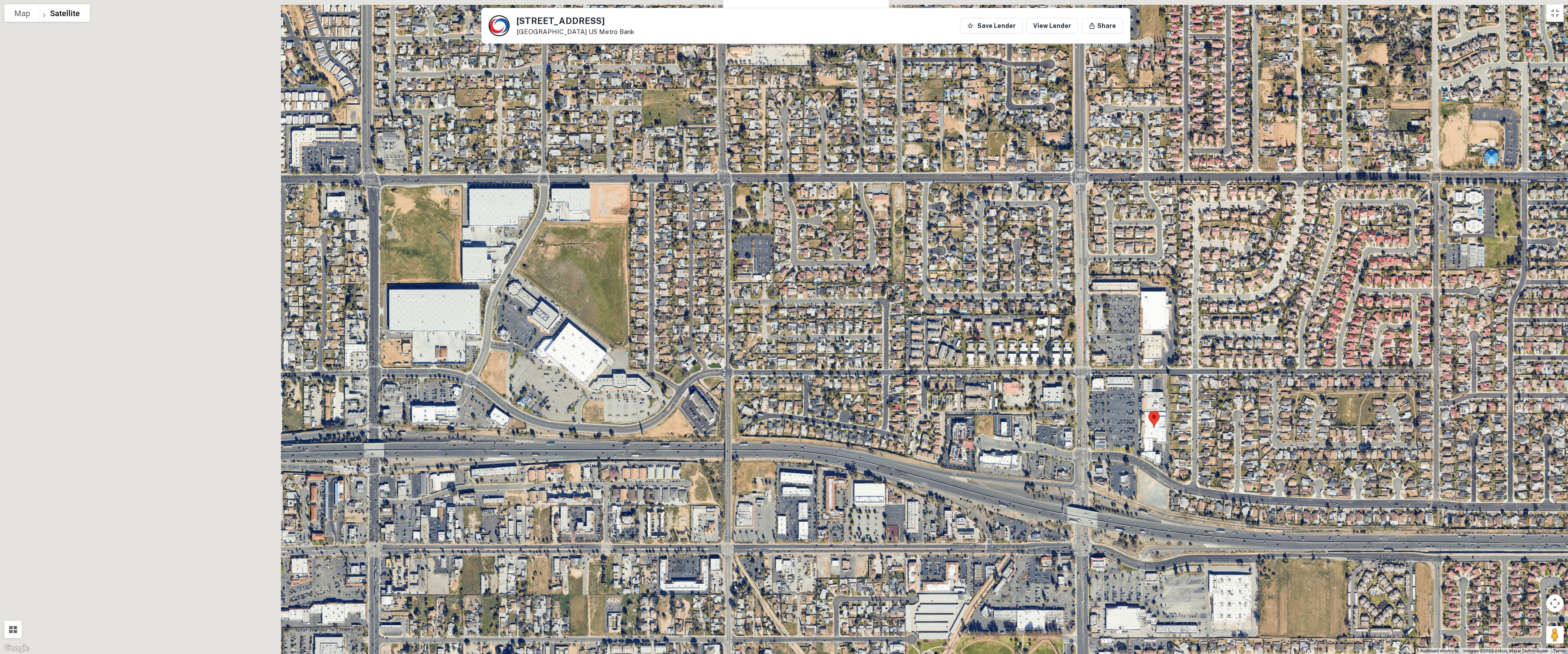
drag, startPoint x: 259, startPoint y: 380, endPoint x: 615, endPoint y: 438, distance: 360.7
click at [615, 438] on div at bounding box center [784, 327] width 1568 height 654
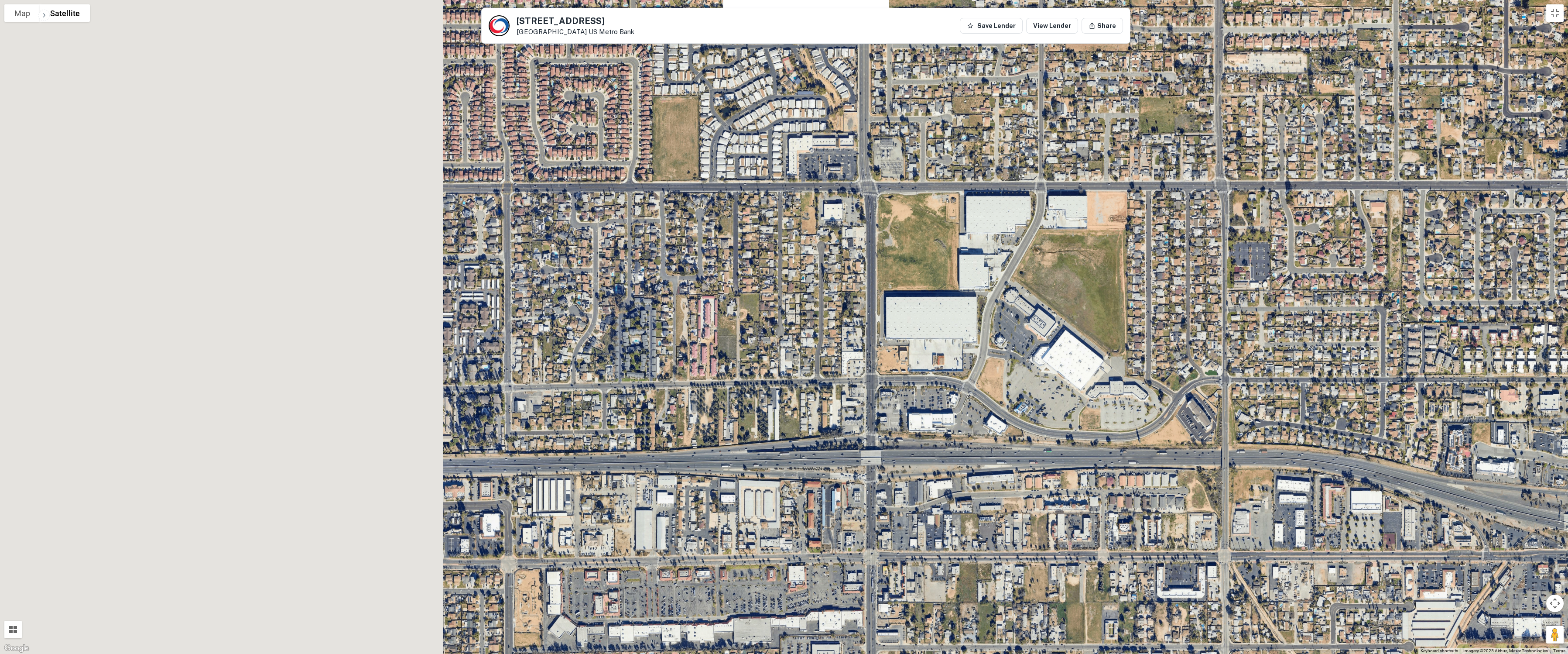
drag, startPoint x: 218, startPoint y: 403, endPoint x: 768, endPoint y: 415, distance: 550.1
click at [768, 415] on div at bounding box center [784, 327] width 1568 height 654
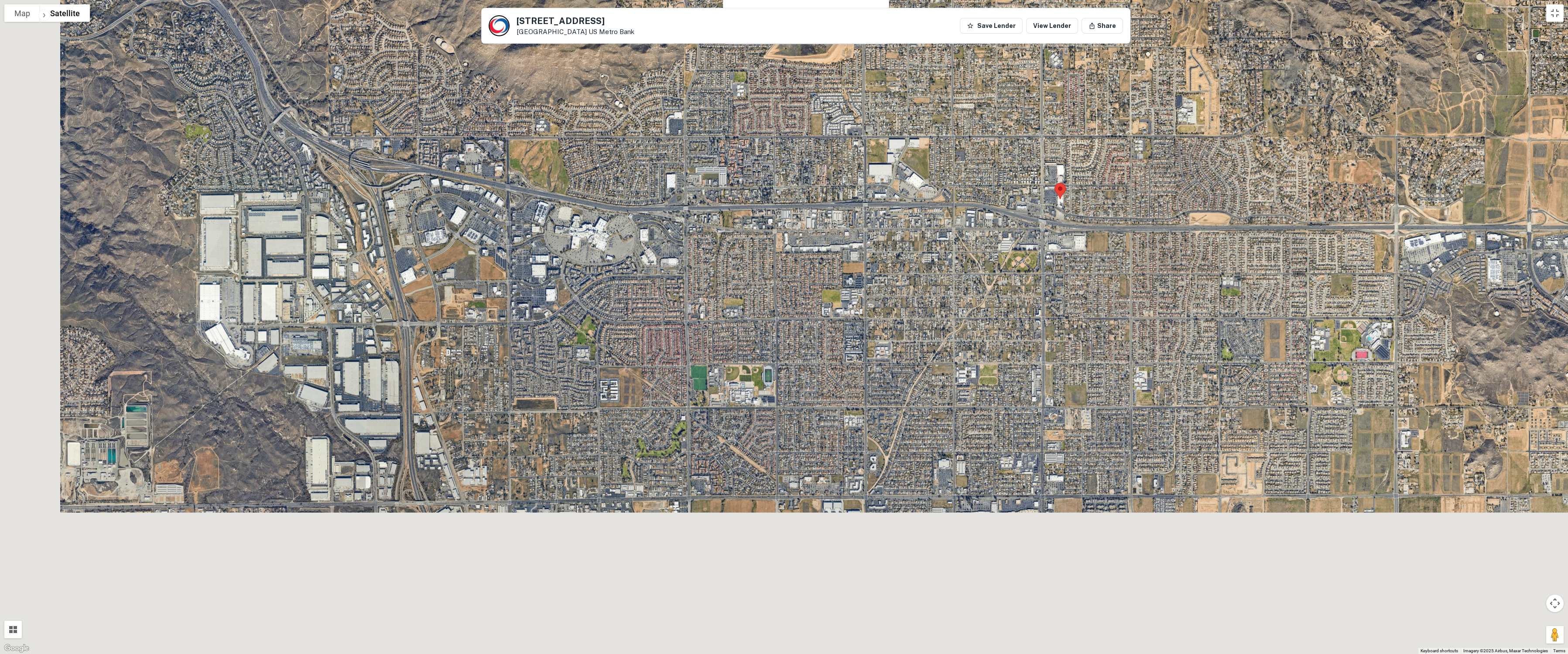
drag, startPoint x: 502, startPoint y: 553, endPoint x: 577, endPoint y: 292, distance: 271.6
click at [573, 298] on div at bounding box center [784, 327] width 1568 height 654
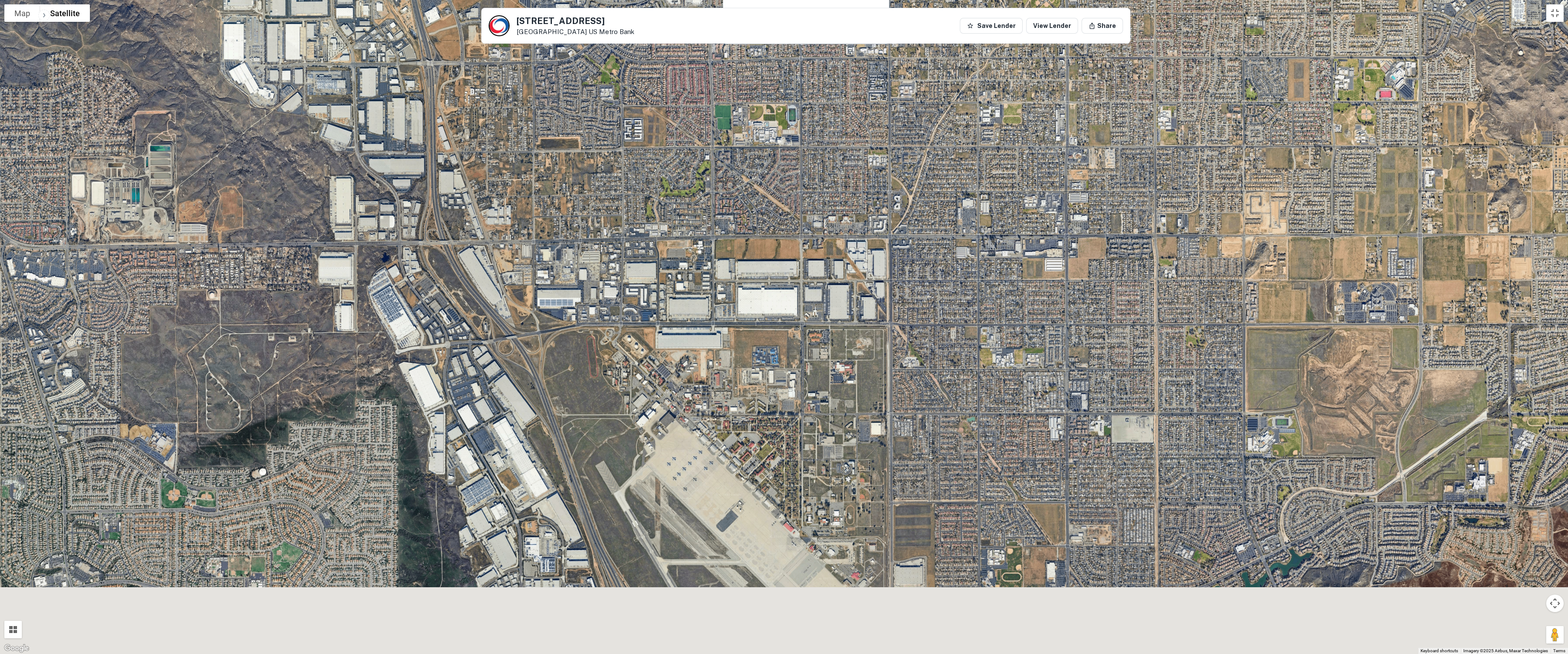
drag, startPoint x: 565, startPoint y: 447, endPoint x: 562, endPoint y: 280, distance: 167.0
click at [562, 280] on div at bounding box center [784, 327] width 1568 height 654
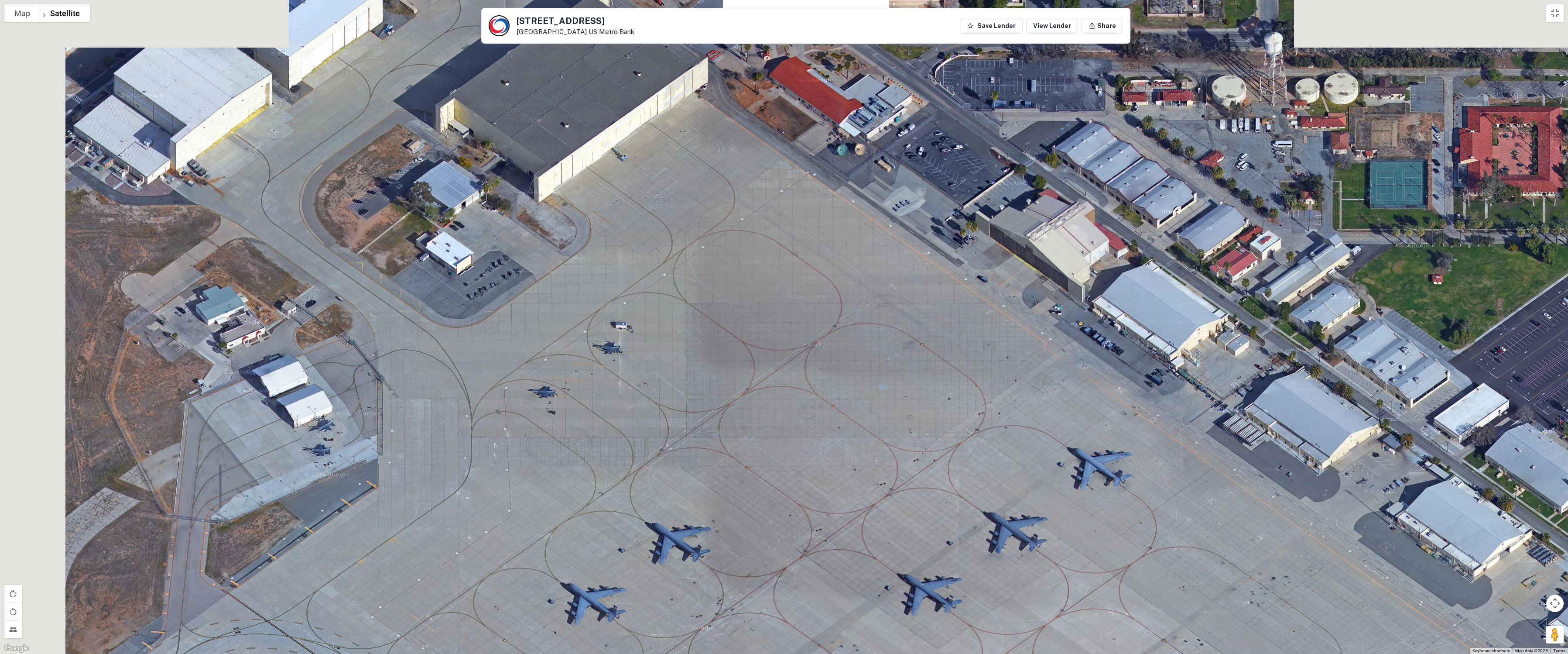
drag, startPoint x: 408, startPoint y: 232, endPoint x: 699, endPoint y: 455, distance: 366.6
click at [699, 455] on div at bounding box center [784, 327] width 1568 height 654
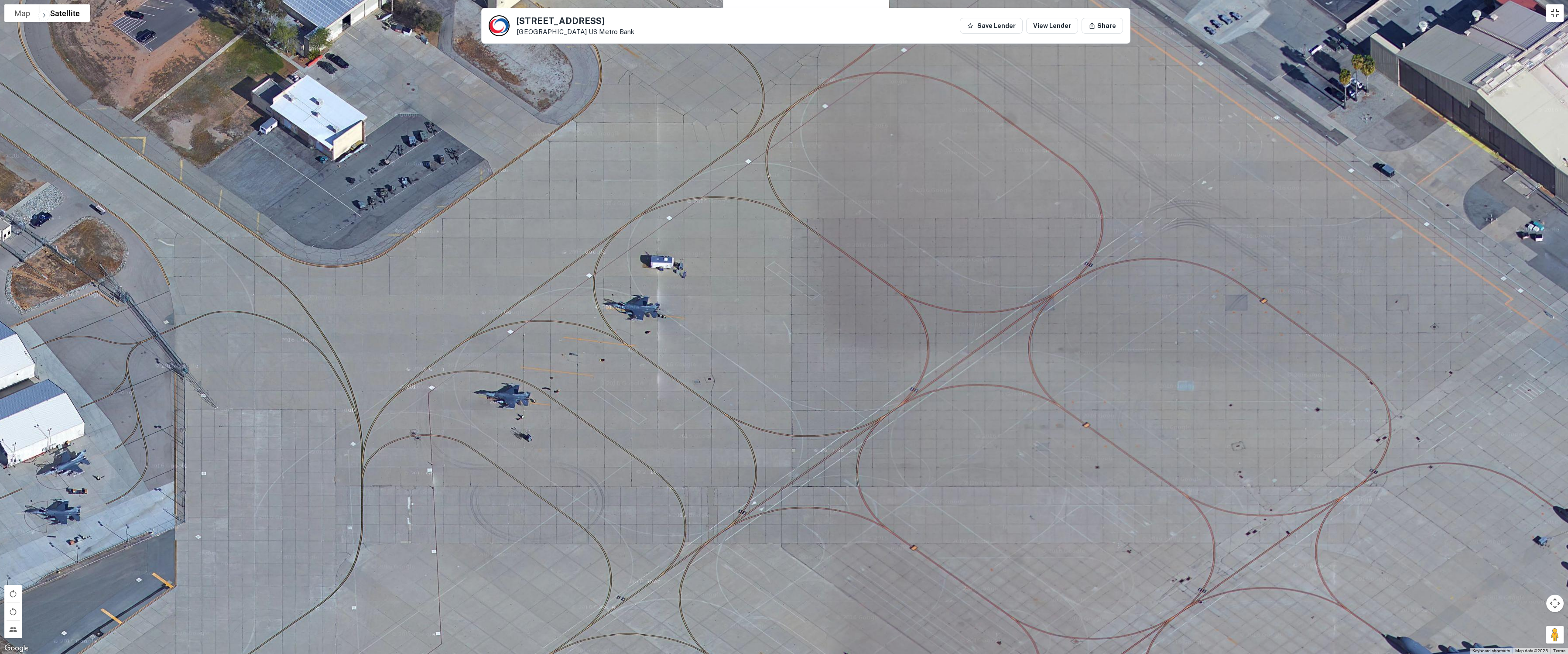
click at [775, 12] on button "Toggle fullscreen view" at bounding box center [1555, 13] width 18 height 18
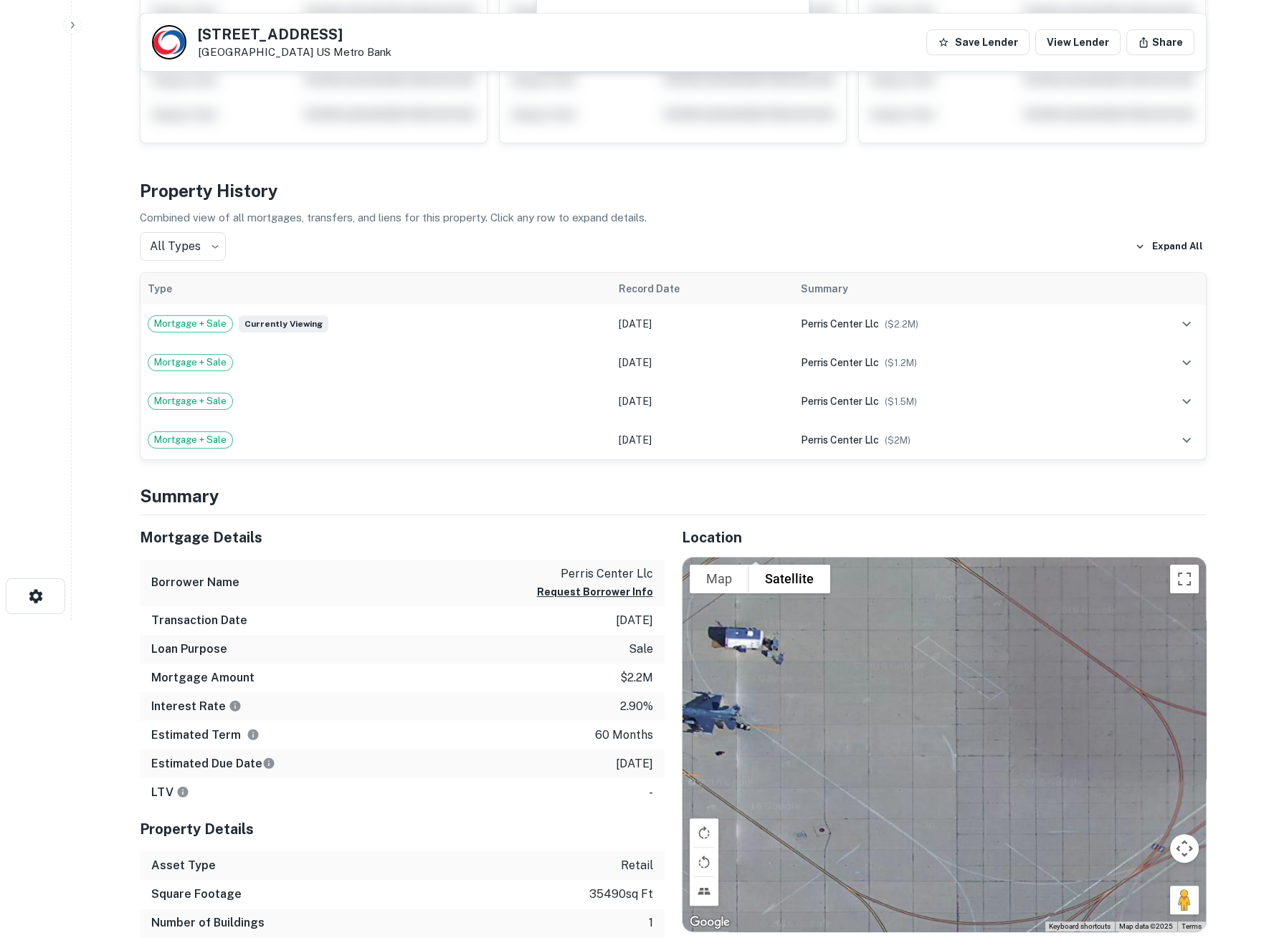
click at [1230, 194] on main "Back to search 12320 Perris Blvd Moreno Valley, CA 92557 US Metro Bank Save Len…" at bounding box center [673, 151] width 1202 height 938
click at [52, 447] on div "Search Borrowers Contacts Saved" at bounding box center [35, 129] width 71 height 894
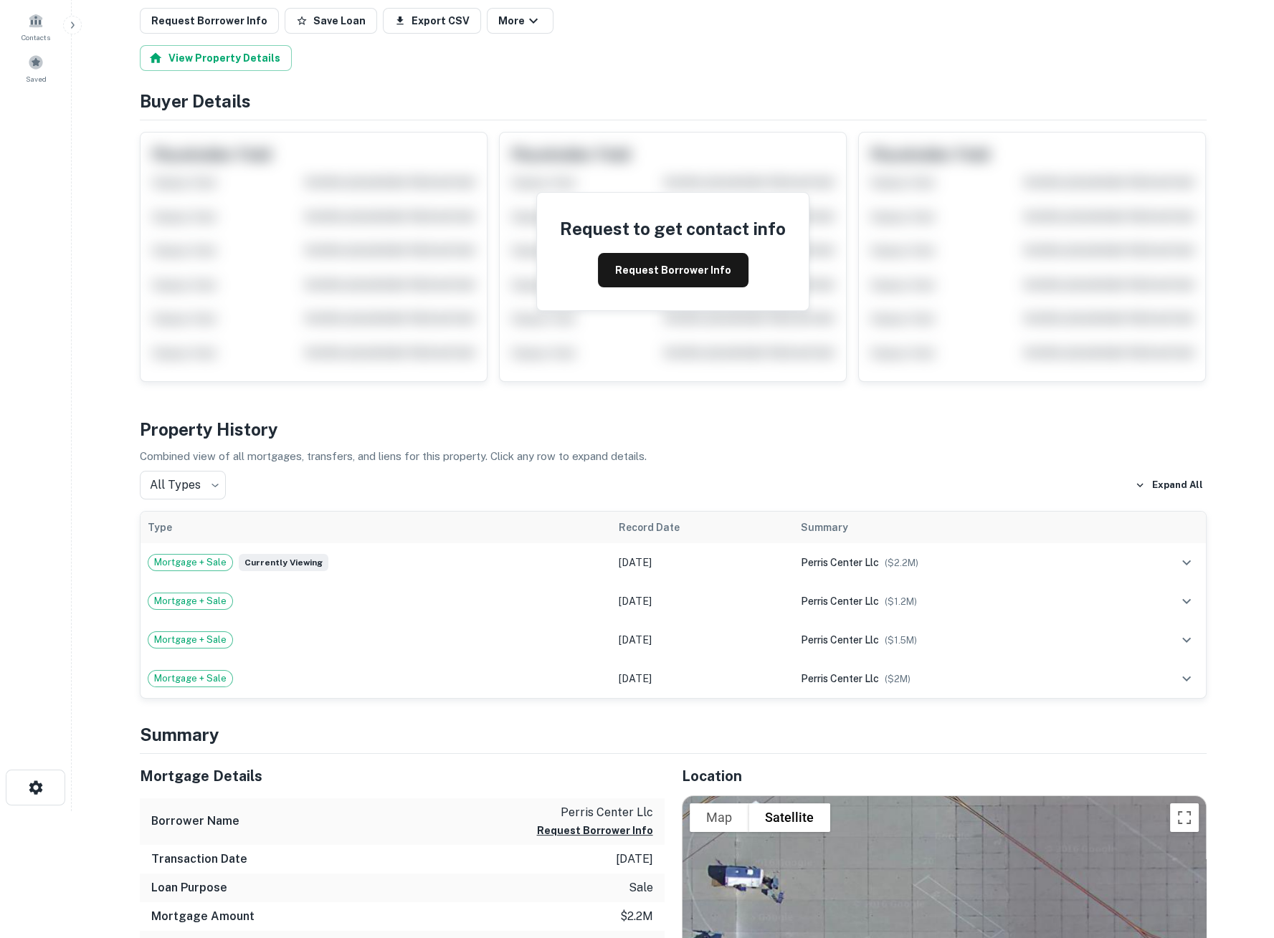
scroll to position [0, 0]
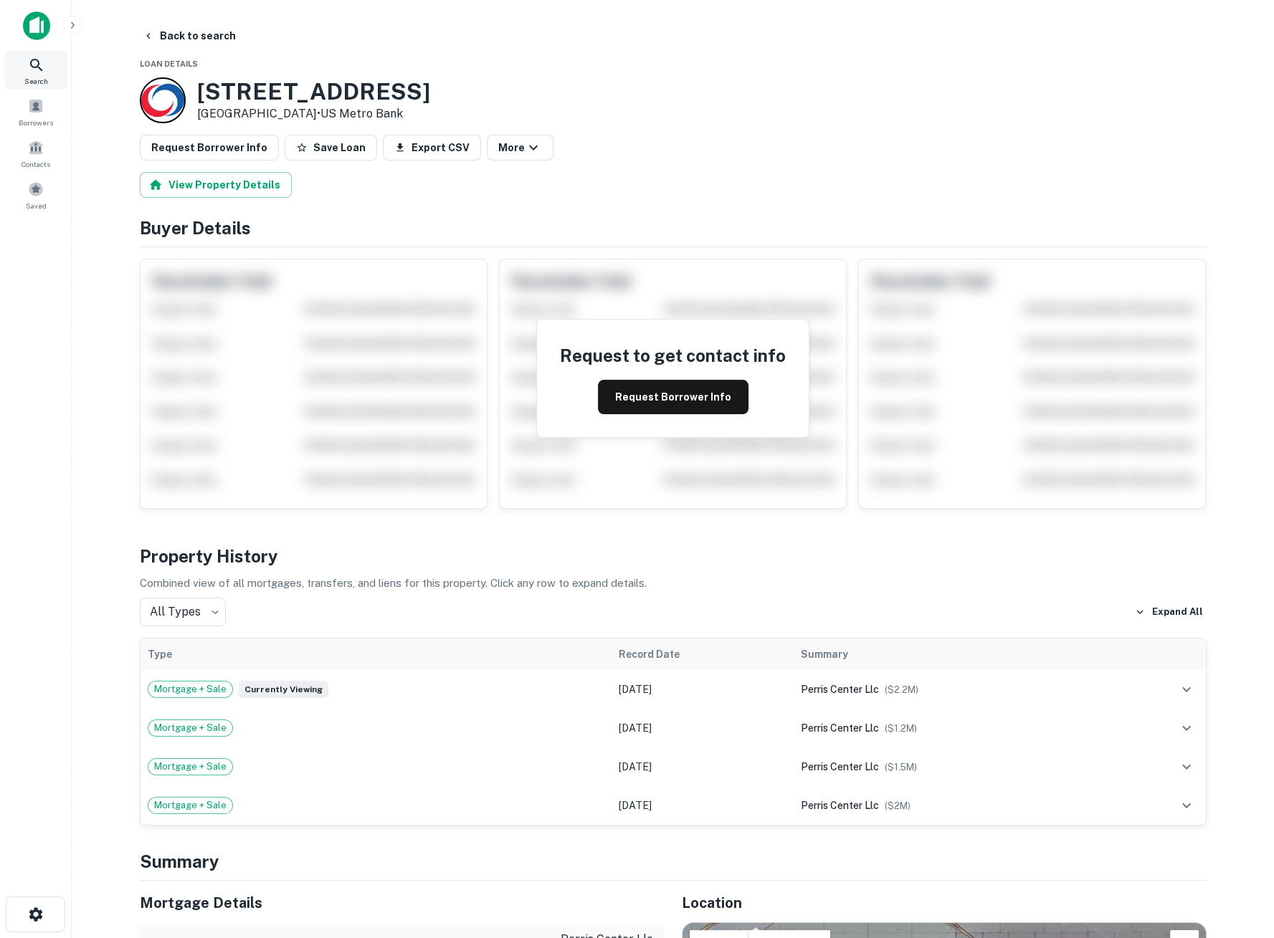
click at [34, 71] on icon at bounding box center [36, 65] width 17 height 17
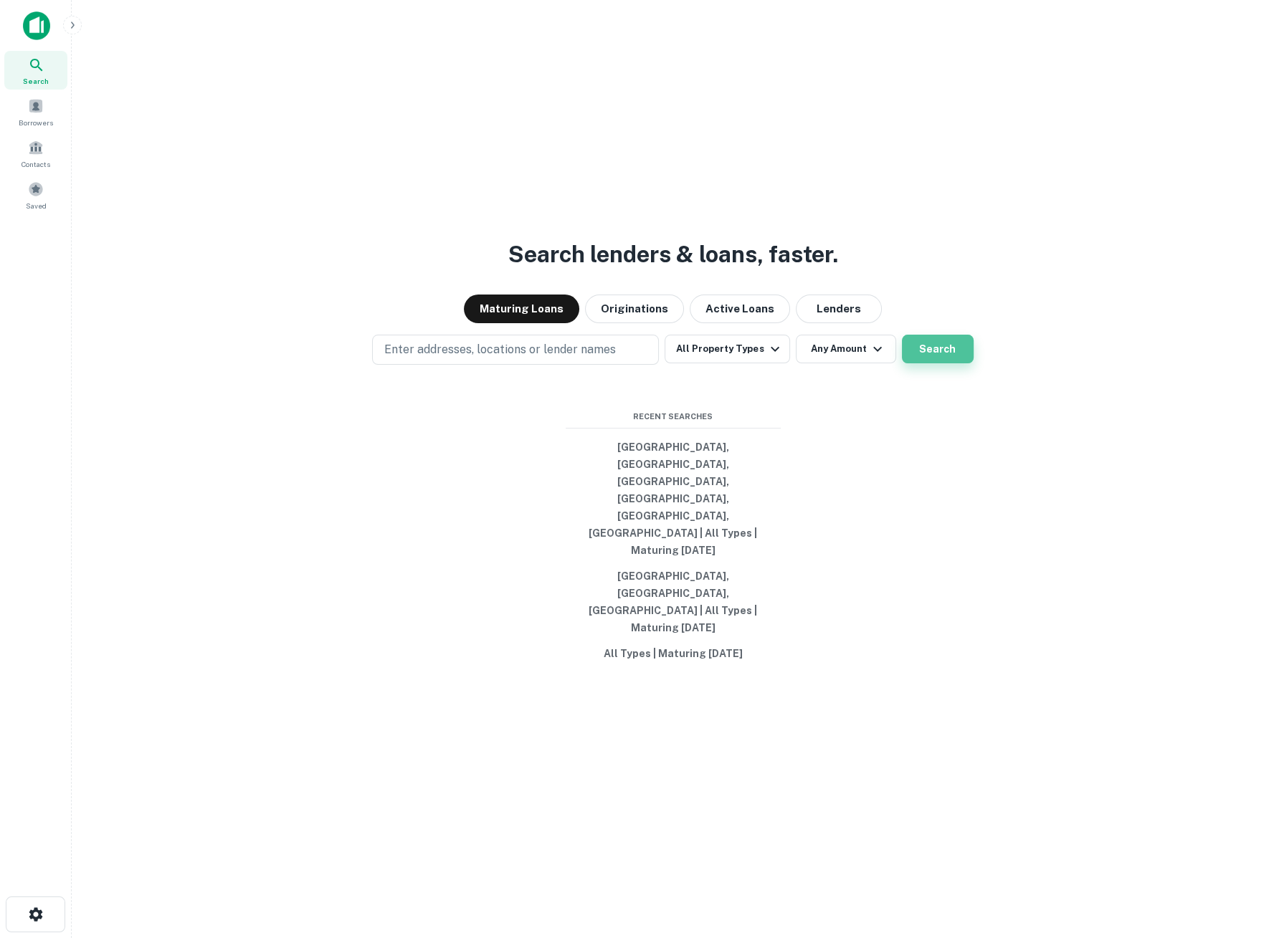
click at [935, 363] on button "Search" at bounding box center [938, 349] width 72 height 29
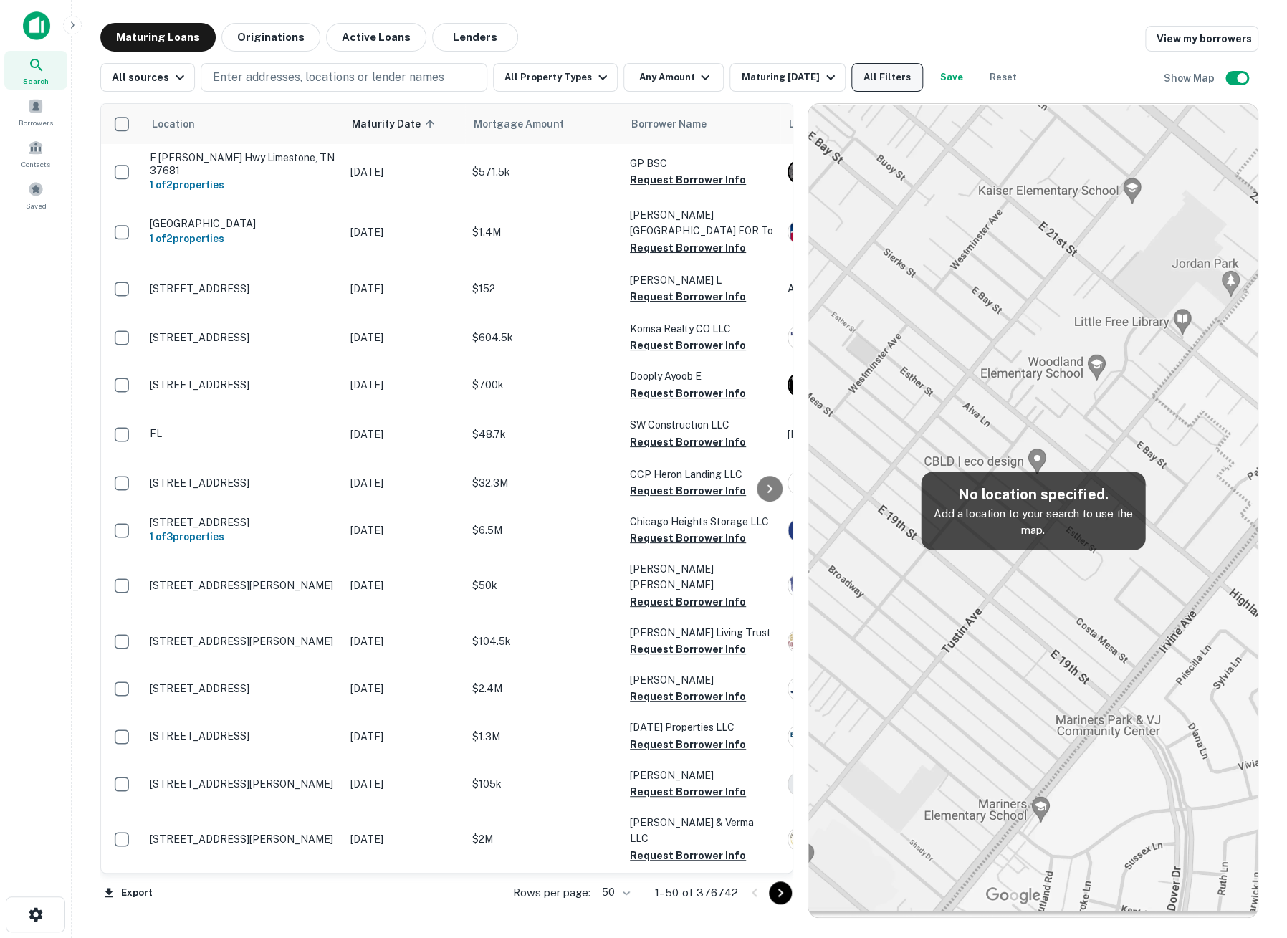
click at [889, 79] on button "All Filters" at bounding box center [887, 77] width 72 height 29
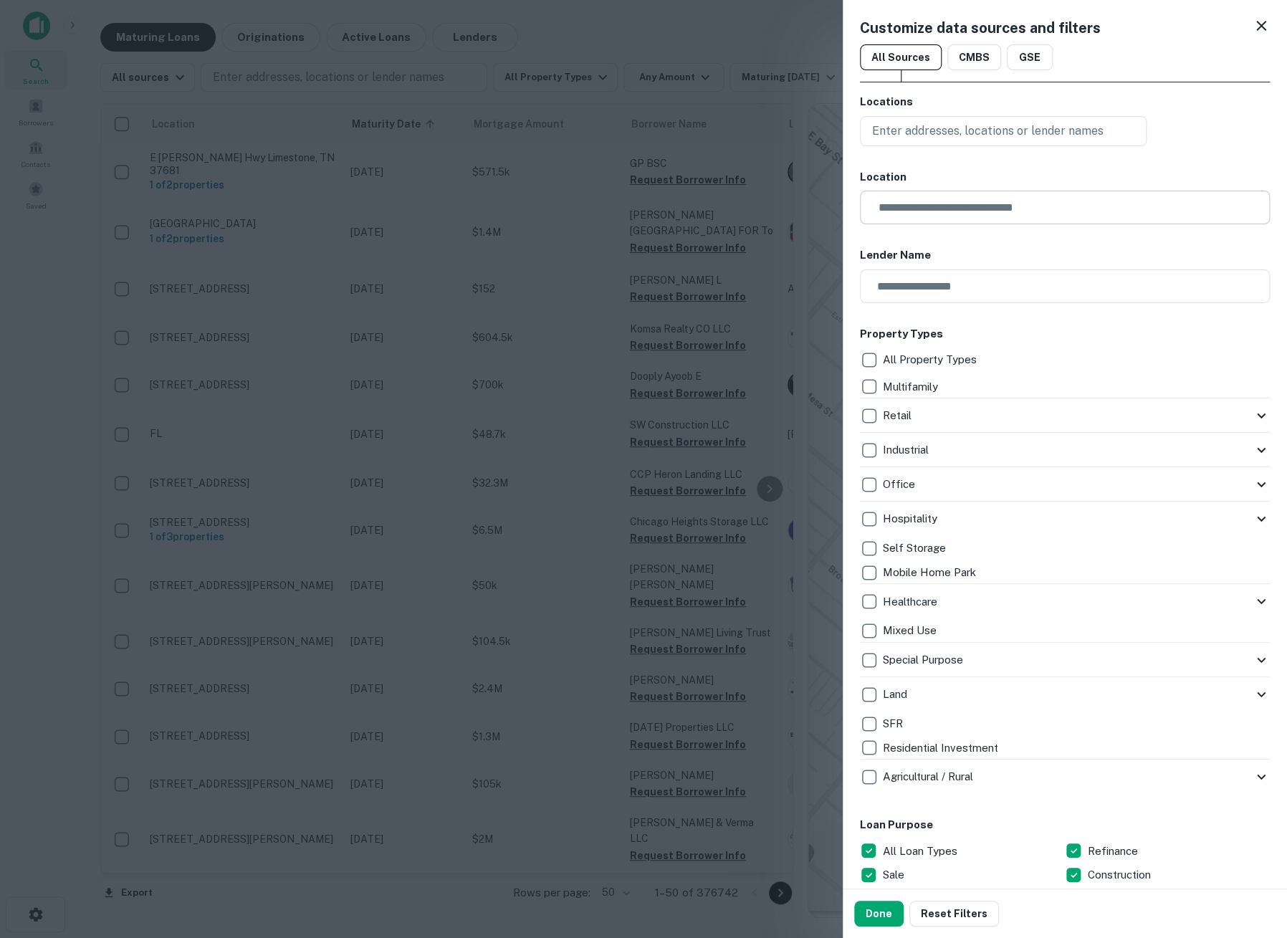
drag, startPoint x: 1241, startPoint y: 24, endPoint x: 920, endPoint y: 209, distance: 371.2
click at [1253, 24] on icon at bounding box center [1261, 25] width 17 height 17
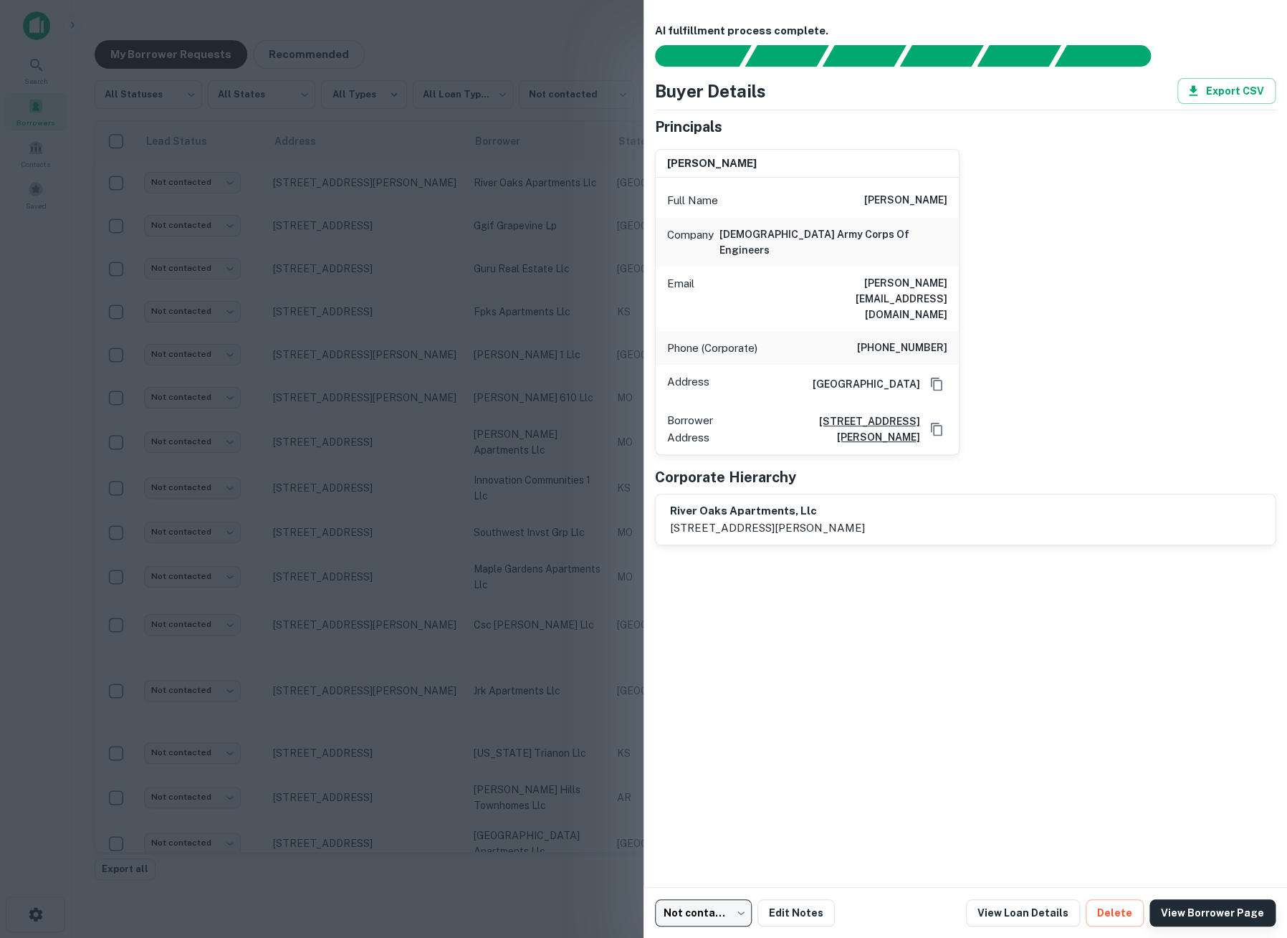
click at [1198, 907] on link "View Borrower Page" at bounding box center [1213, 913] width 126 height 27
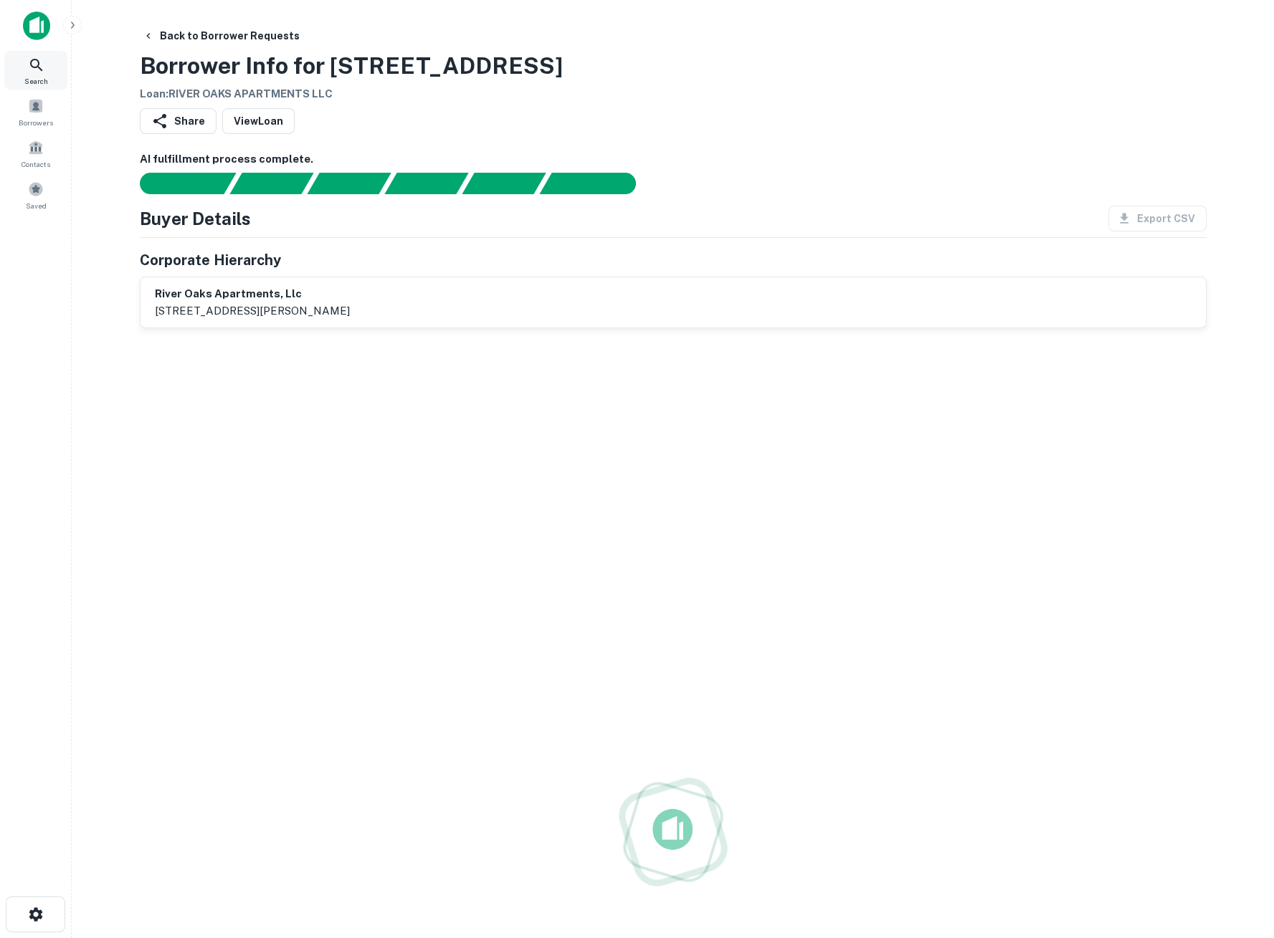
click at [44, 66] on icon at bounding box center [36, 65] width 17 height 17
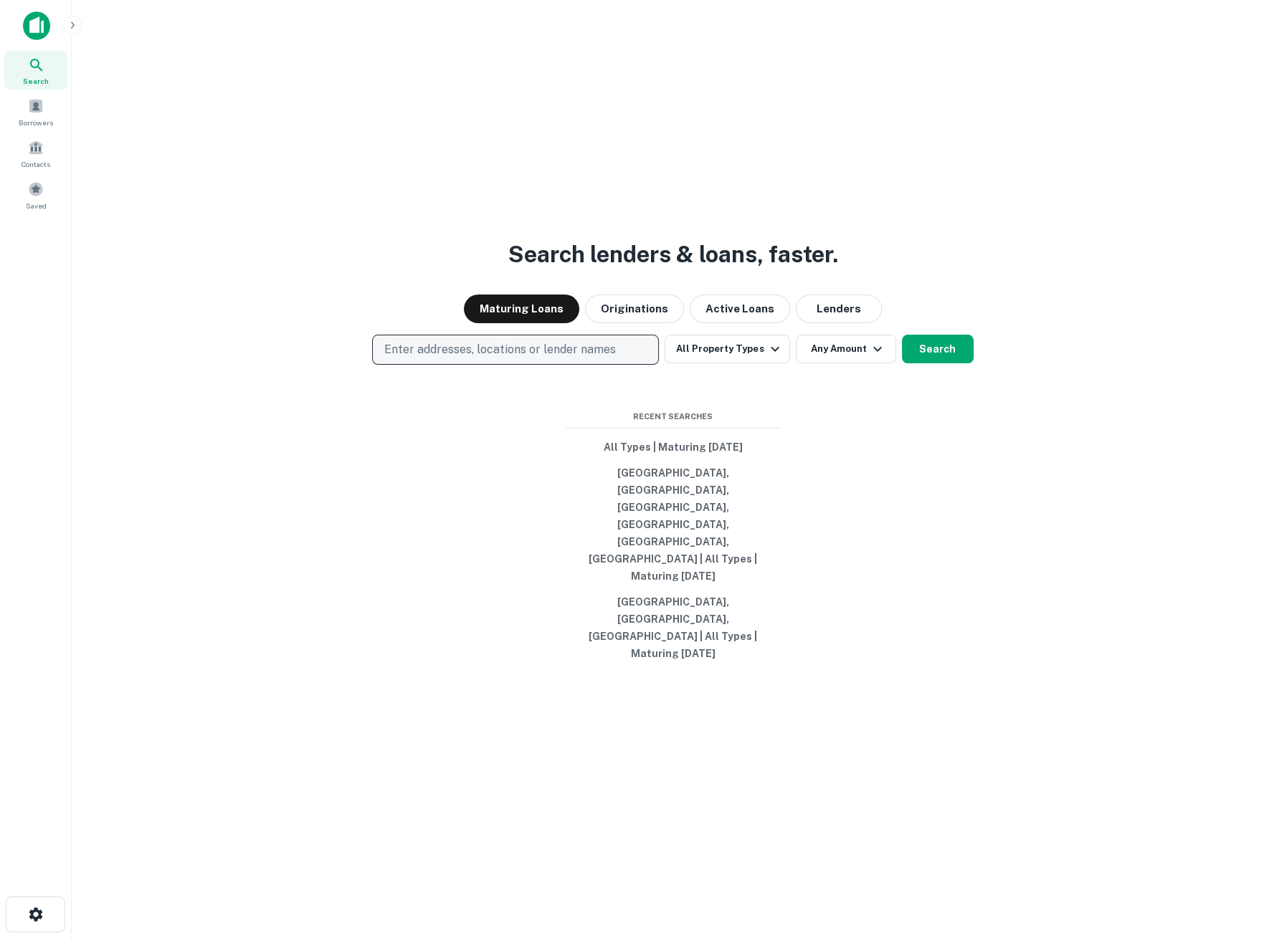
click at [434, 358] on p "Enter addresses, locations or lender names" at bounding box center [500, 349] width 232 height 17
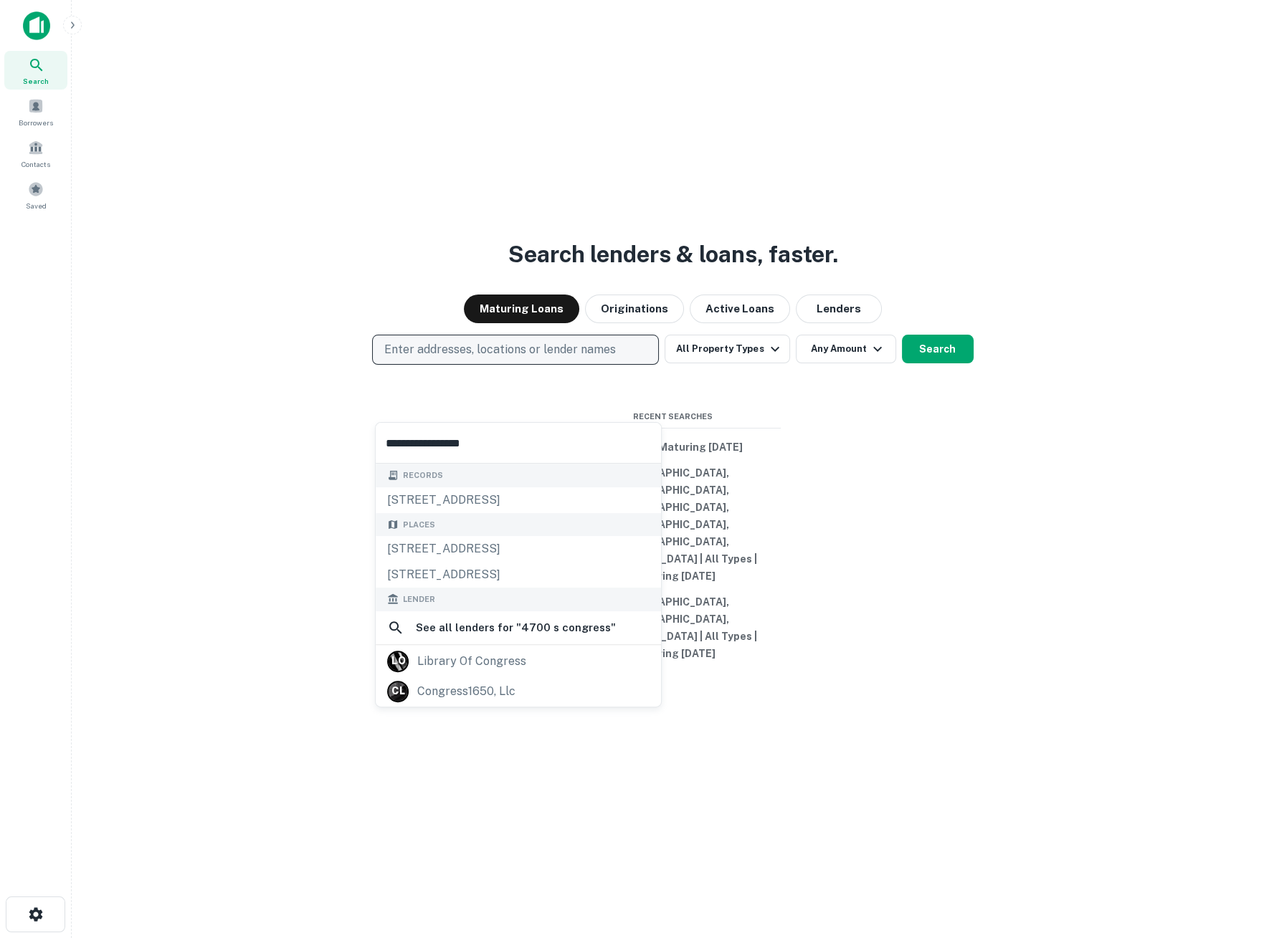
type input "**********"
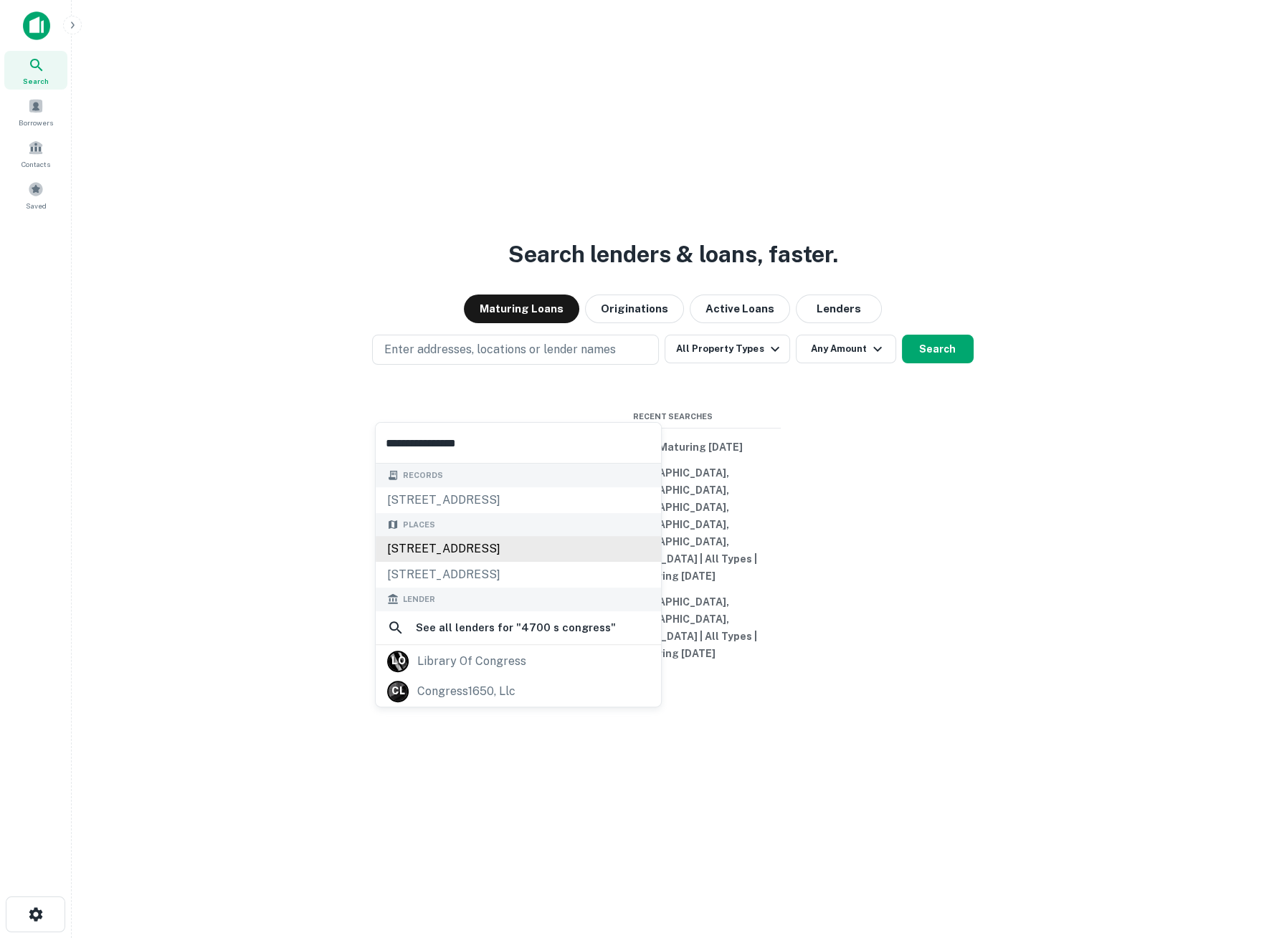
click at [478, 542] on div "[STREET_ADDRESS]" at bounding box center [518, 549] width 285 height 26
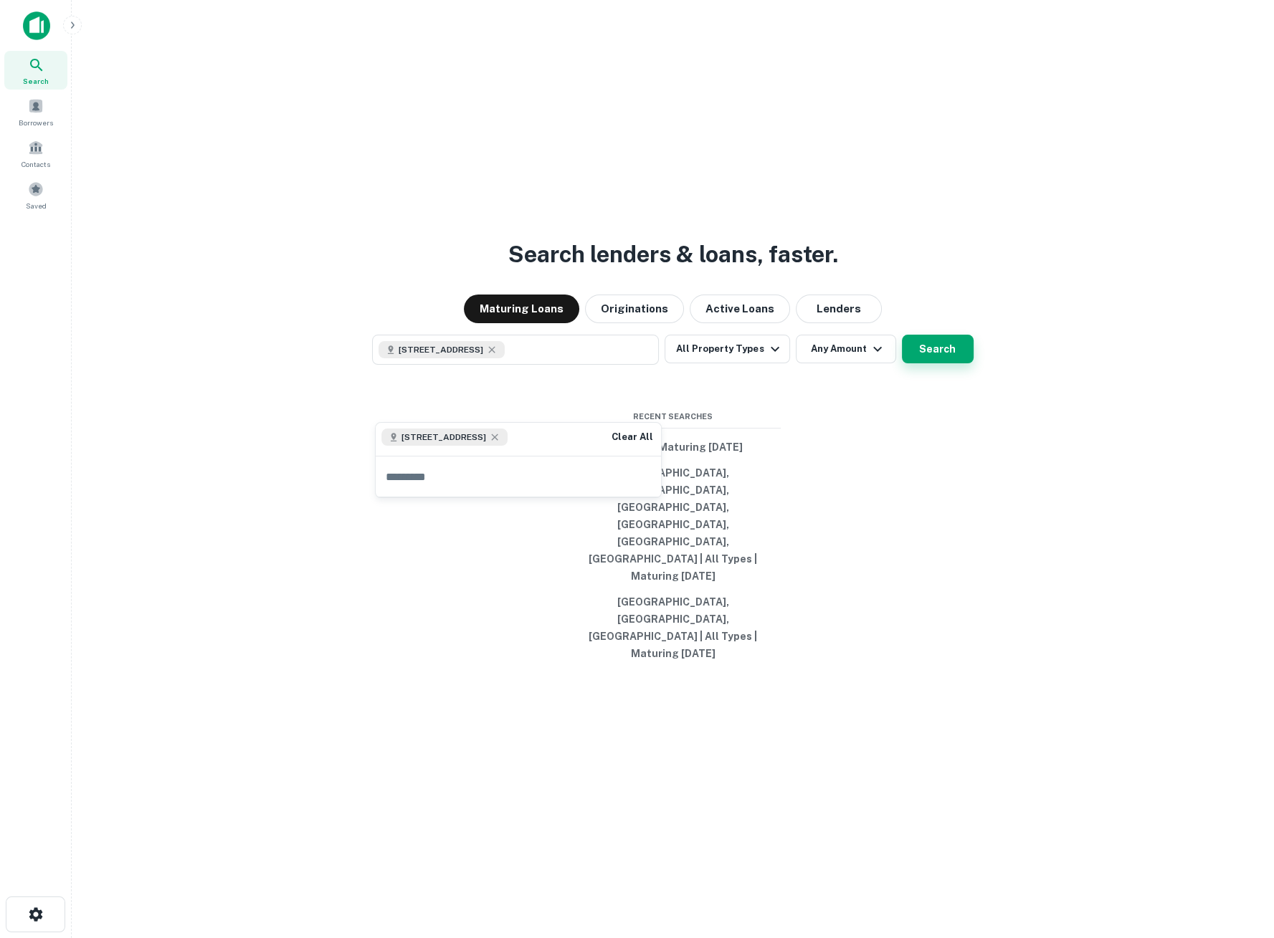
click at [939, 363] on button "Search" at bounding box center [938, 349] width 72 height 29
